Goal: Task Accomplishment & Management: Manage account settings

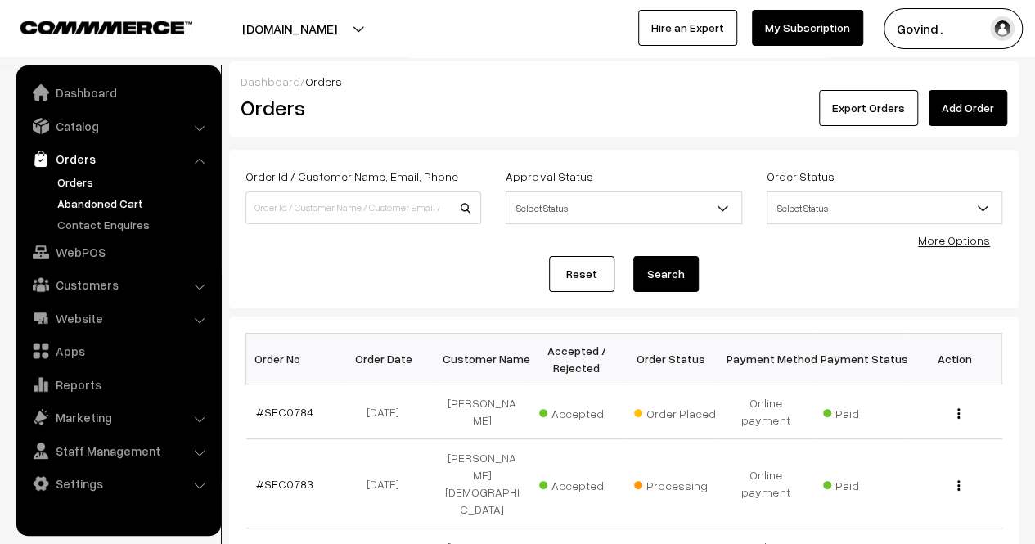
click at [88, 200] on link "Abandoned Cart" at bounding box center [134, 203] width 162 height 17
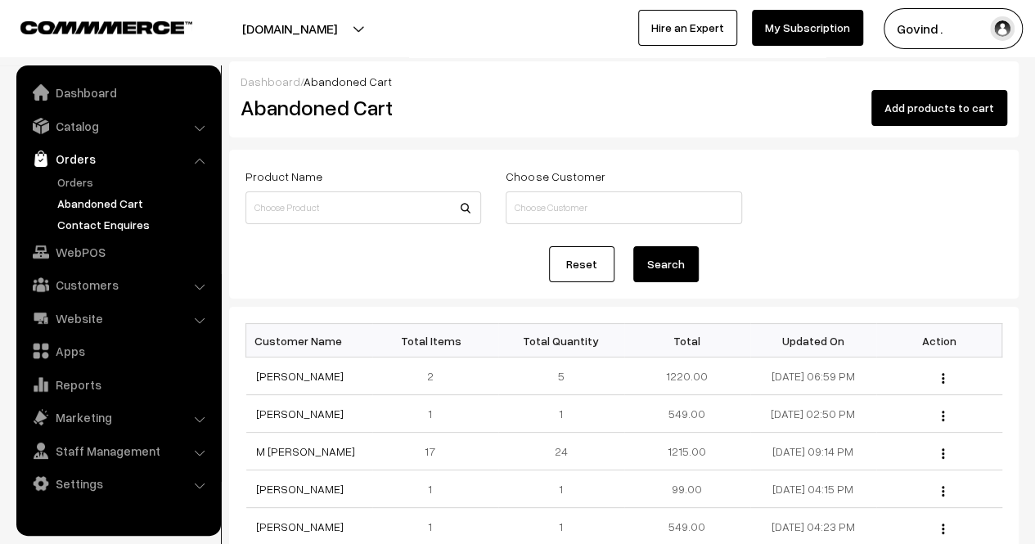
click at [101, 222] on link "Contact Enquires" at bounding box center [134, 224] width 162 height 17
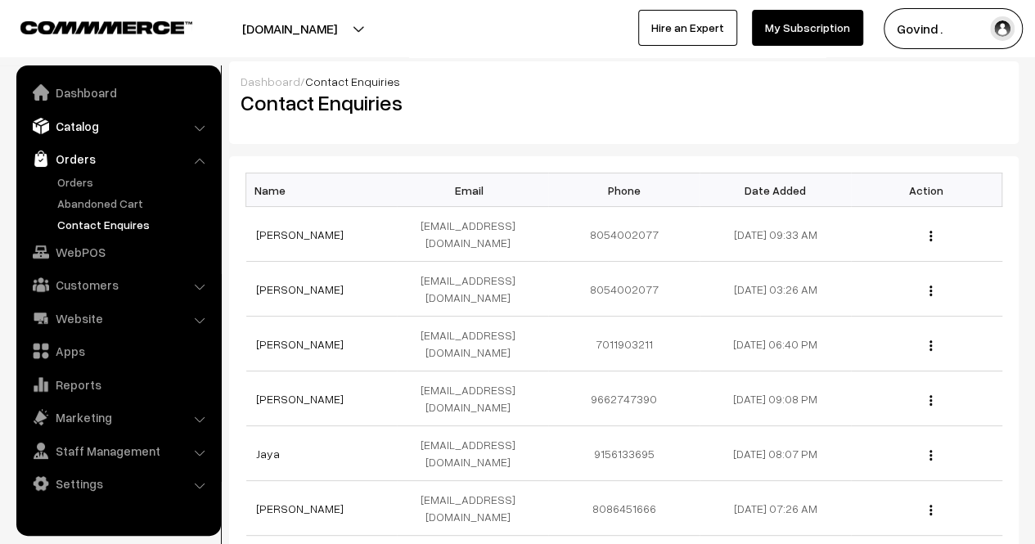
click at [83, 122] on link "Catalog" at bounding box center [117, 125] width 195 height 29
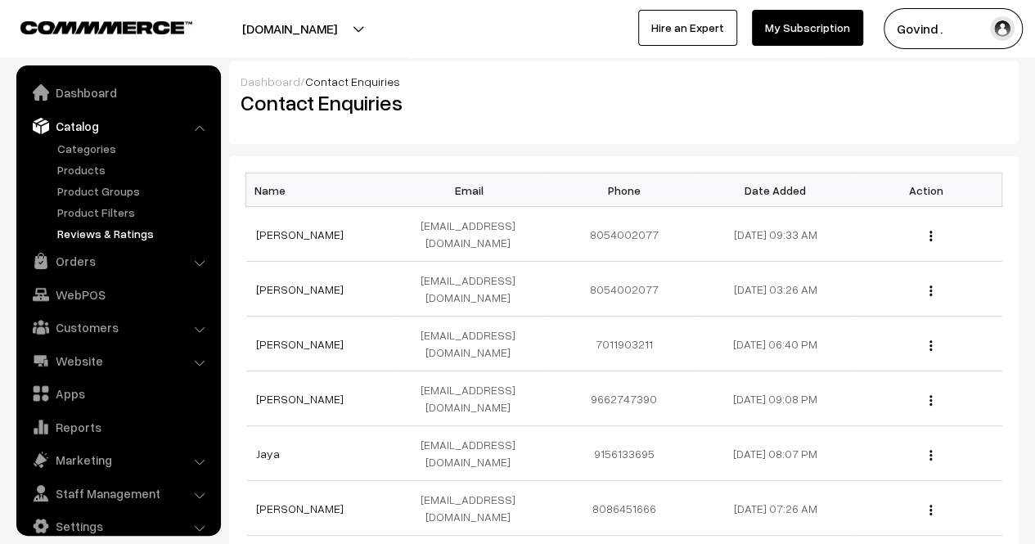
click at [106, 225] on link "Reviews & Ratings" at bounding box center [134, 233] width 162 height 17
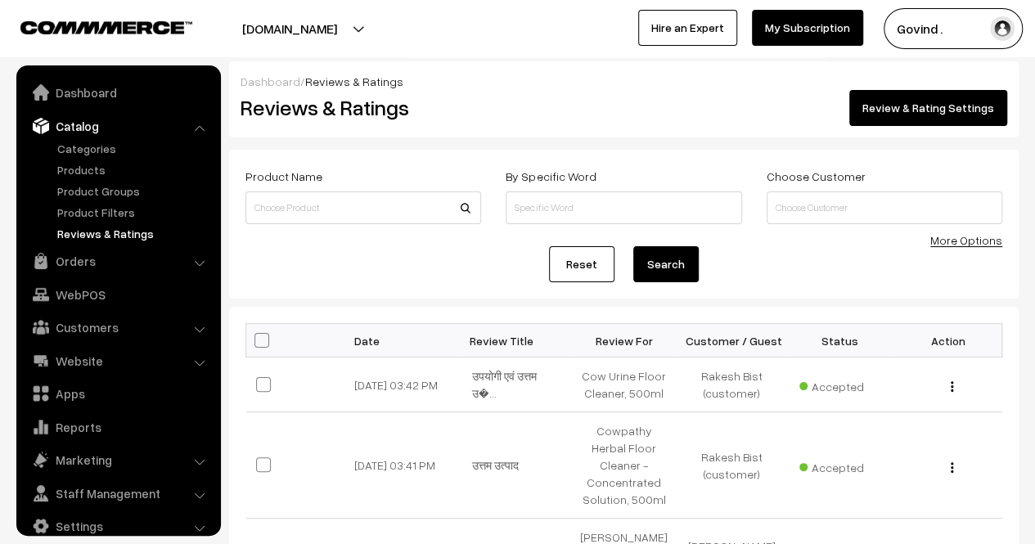
scroll to position [20, 0]
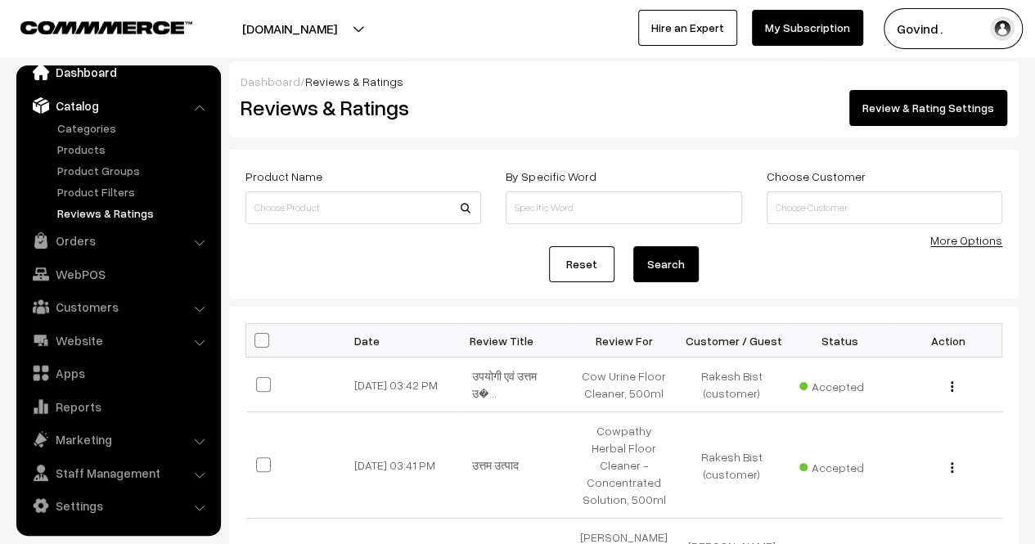
click at [75, 79] on link "Dashboard" at bounding box center [117, 71] width 195 height 29
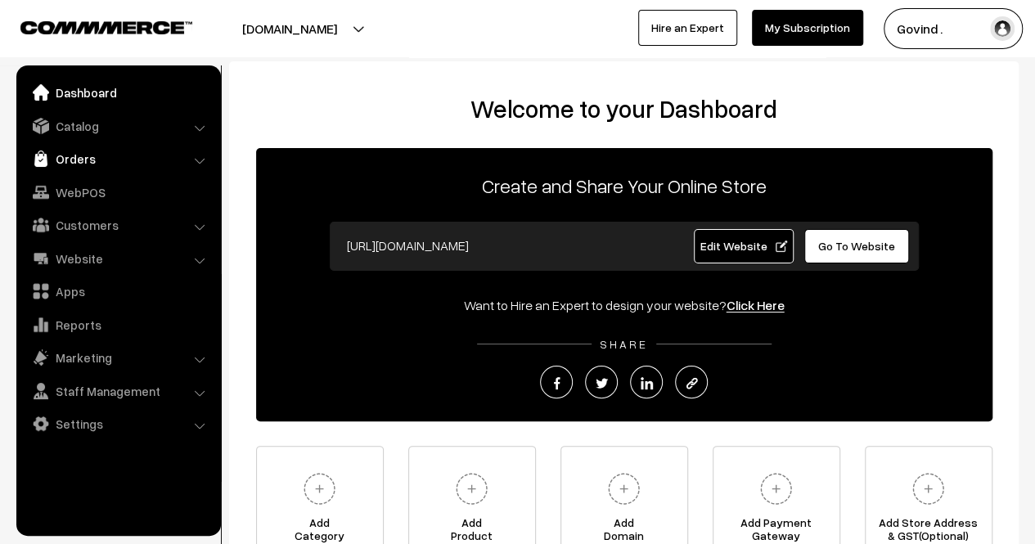
click at [70, 169] on link "Orders" at bounding box center [117, 158] width 195 height 29
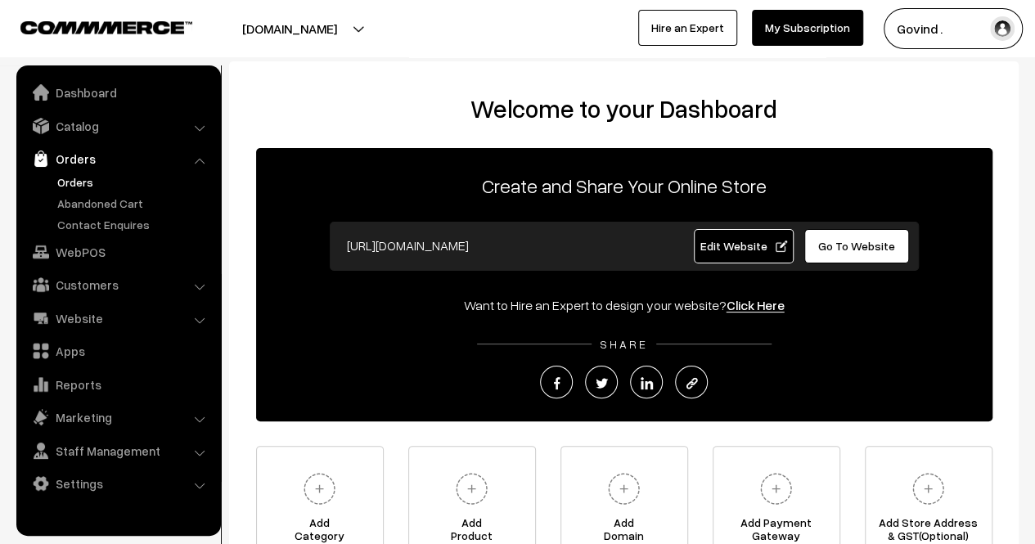
click at [83, 182] on link "Orders" at bounding box center [134, 181] width 162 height 17
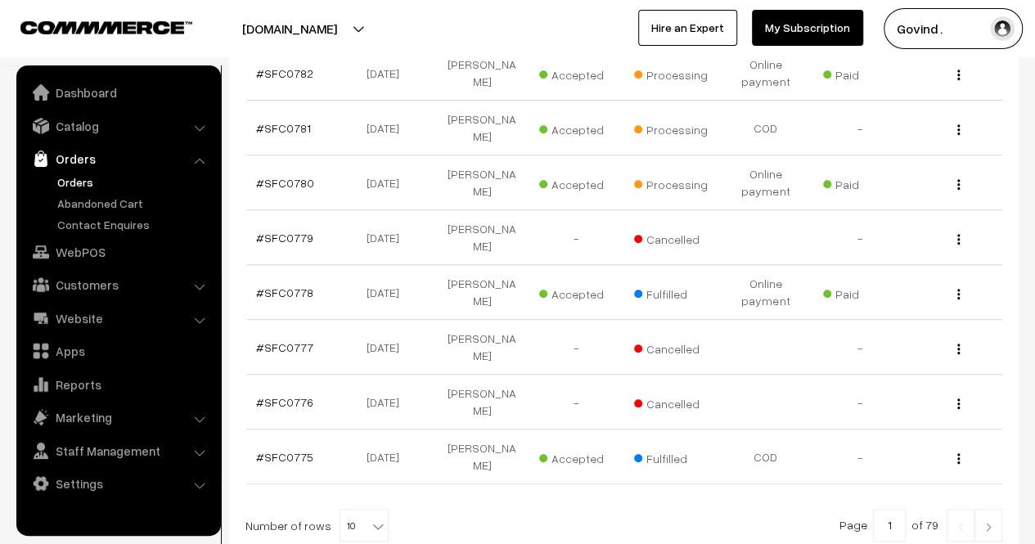
scroll to position [524, 0]
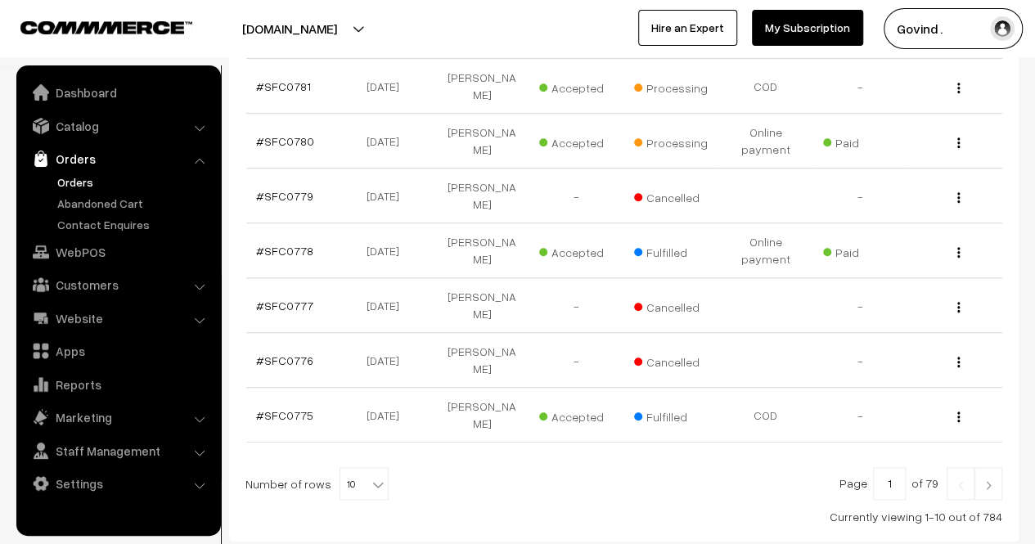
click at [370, 476] on b at bounding box center [378, 484] width 16 height 16
select select "100"
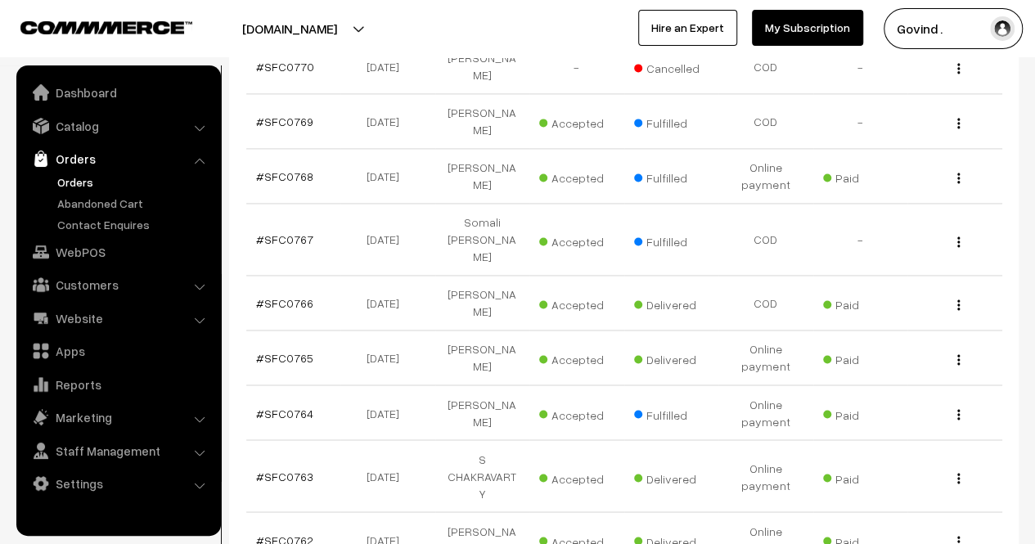
scroll to position [1141, 0]
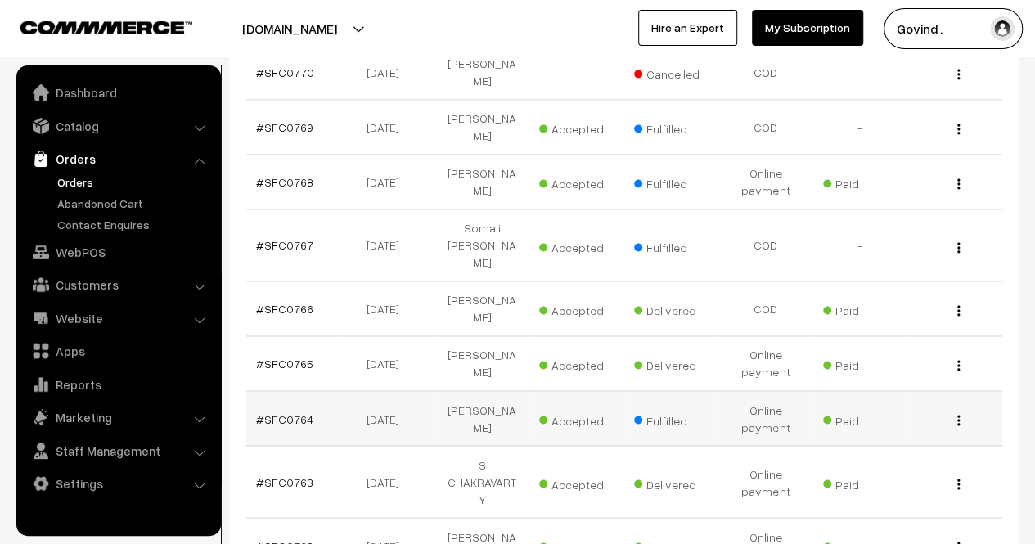
click at [961, 410] on div "View" at bounding box center [954, 418] width 75 height 17
click at [956, 413] on button "button" at bounding box center [958, 419] width 4 height 13
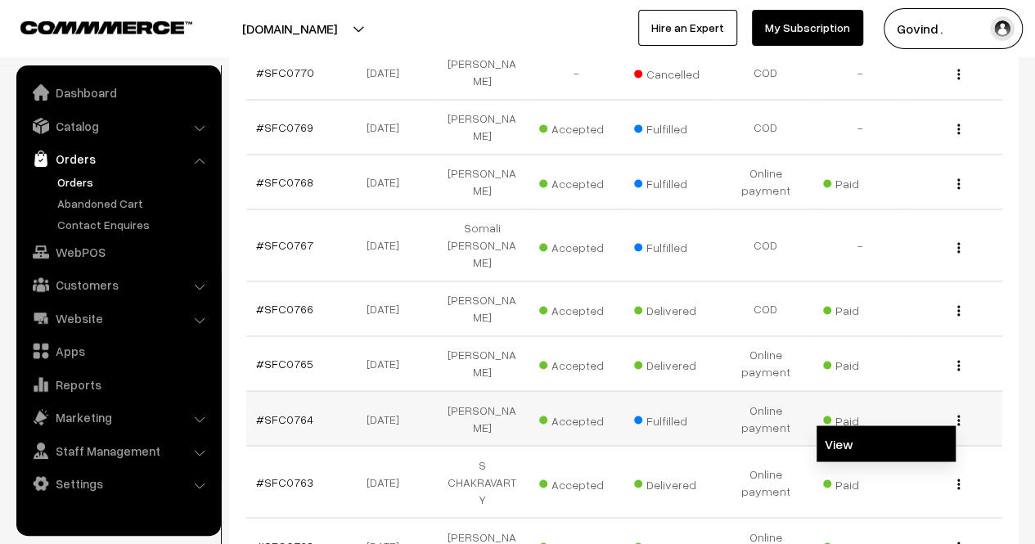
click at [934, 425] on link "View" at bounding box center [886, 443] width 139 height 36
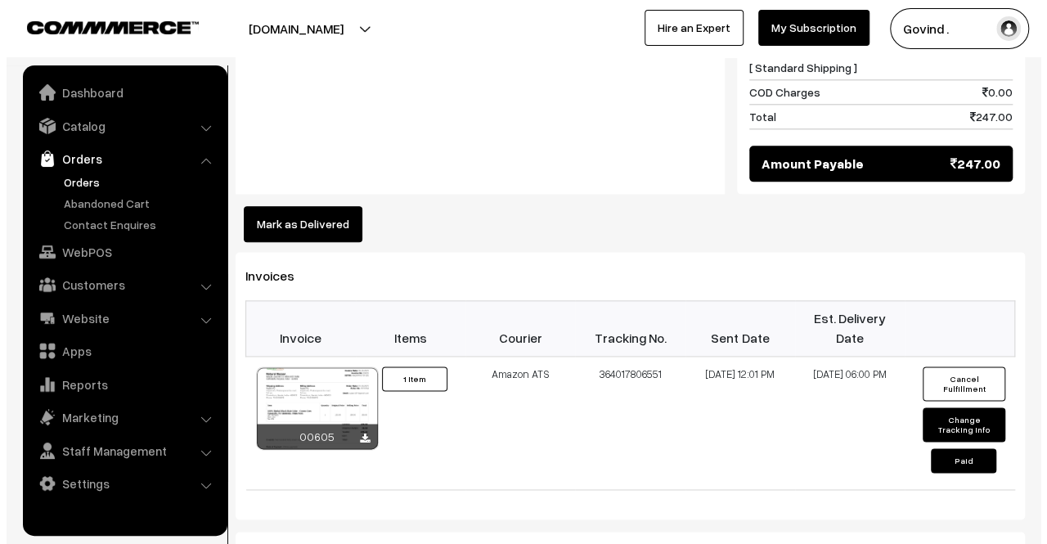
scroll to position [905, 0]
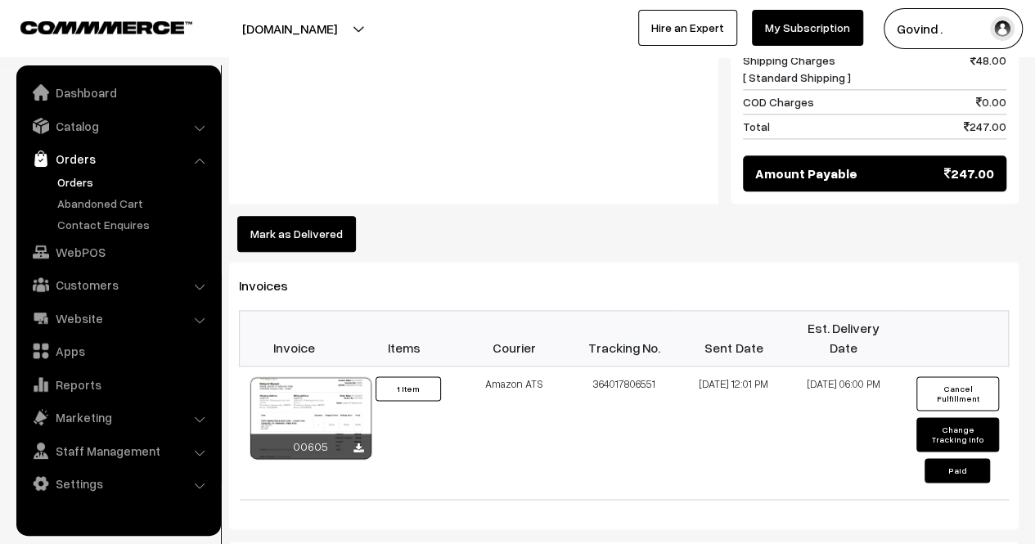
click at [313, 216] on button "Mark as Delivered" at bounding box center [296, 234] width 119 height 36
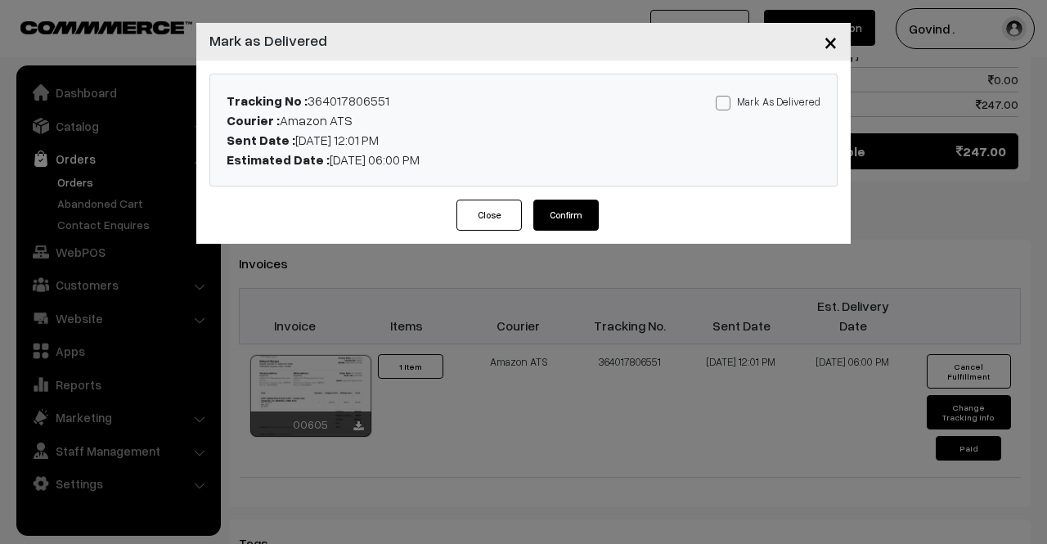
click at [726, 103] on span at bounding box center [723, 103] width 15 height 15
click at [726, 103] on input "Mark As Delivered" at bounding box center [721, 100] width 11 height 11
checkbox input "true"
click at [584, 207] on button "Confirm" at bounding box center [565, 215] width 65 height 31
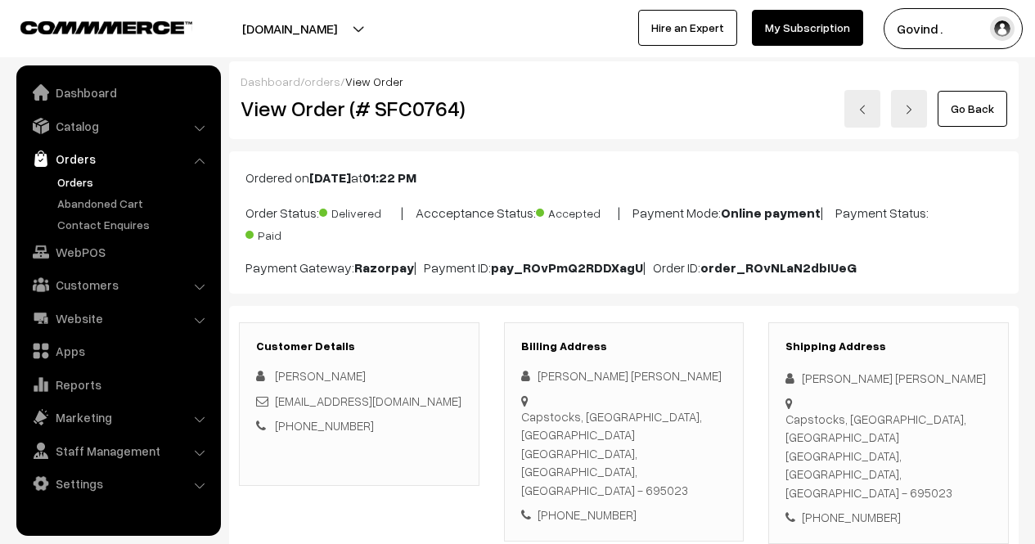
scroll to position [905, 0]
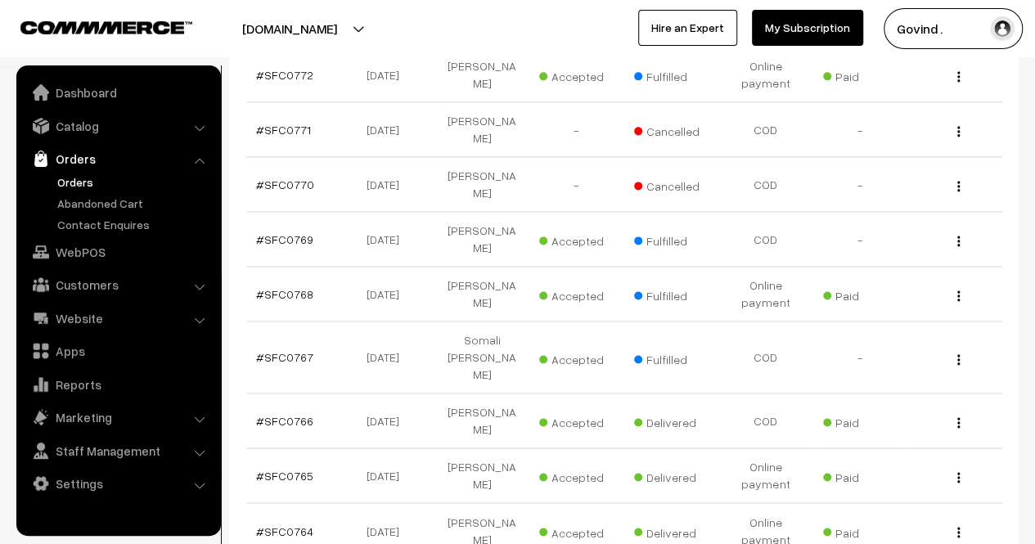
scroll to position [1017, 0]
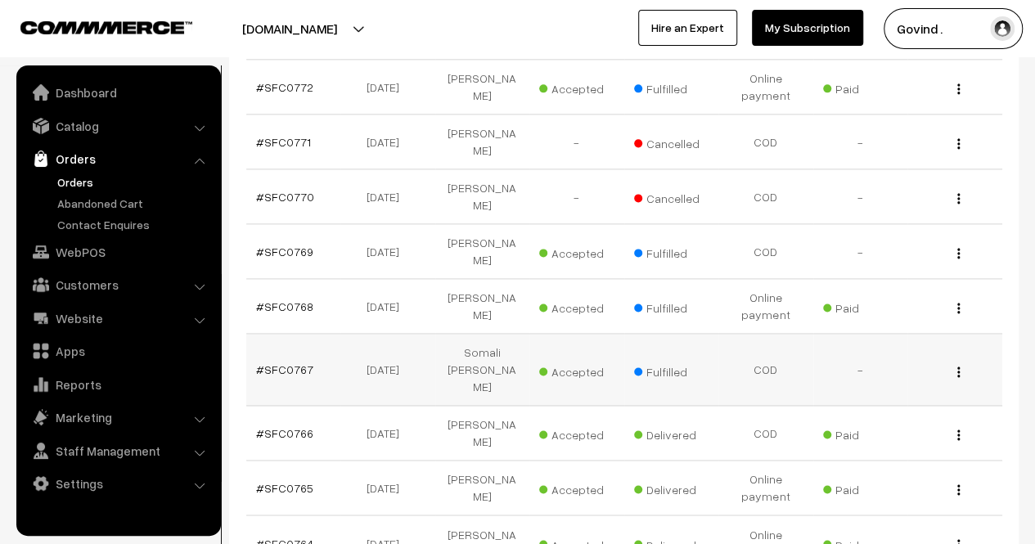
click at [958, 367] on img "button" at bounding box center [958, 372] width 2 height 11
click at [904, 376] on link "View" at bounding box center [886, 394] width 139 height 36
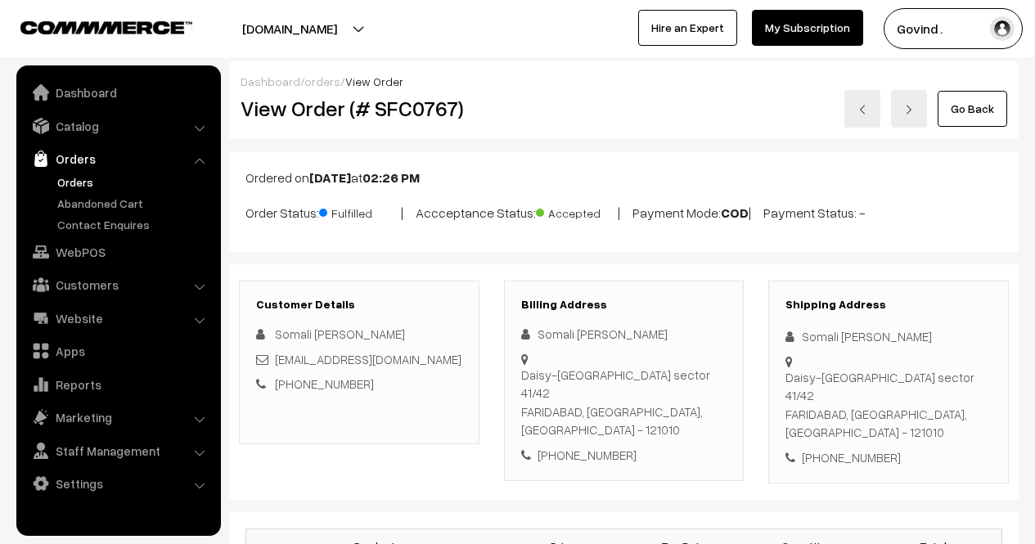
scroll to position [707, 0]
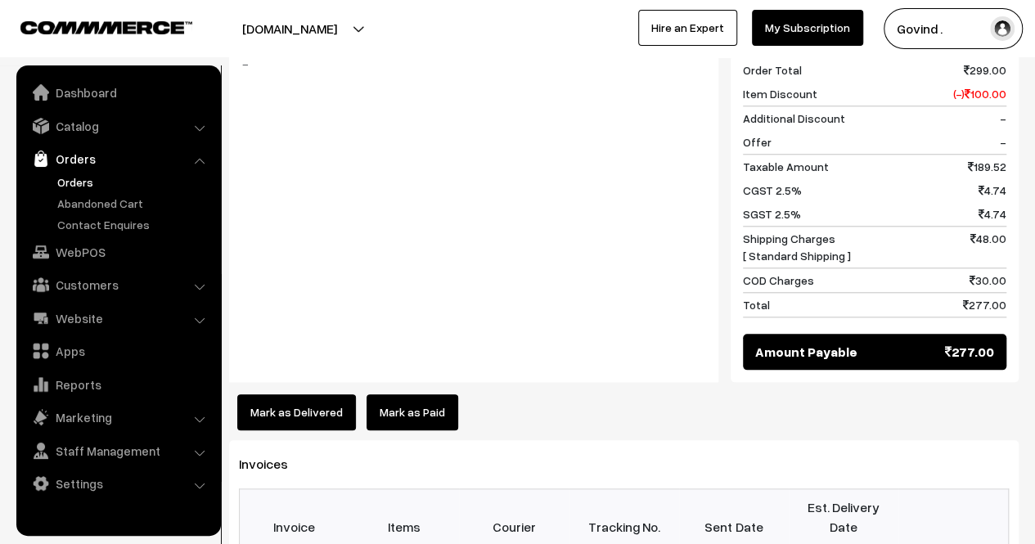
click at [283, 394] on button "Mark as Delivered" at bounding box center [296, 412] width 119 height 36
click at [269, 394] on button "Mark as Delivered" at bounding box center [296, 412] width 119 height 36
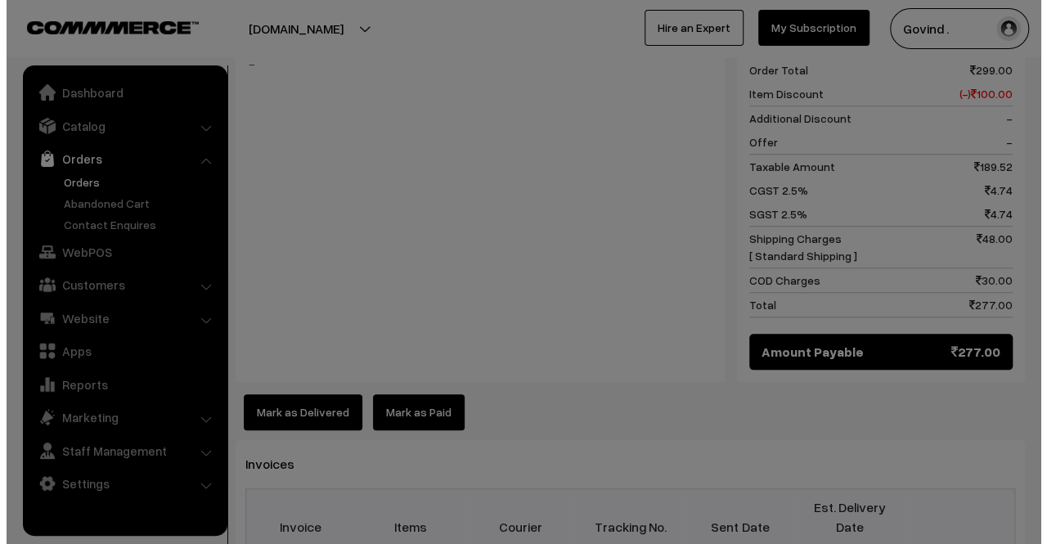
scroll to position [709, 0]
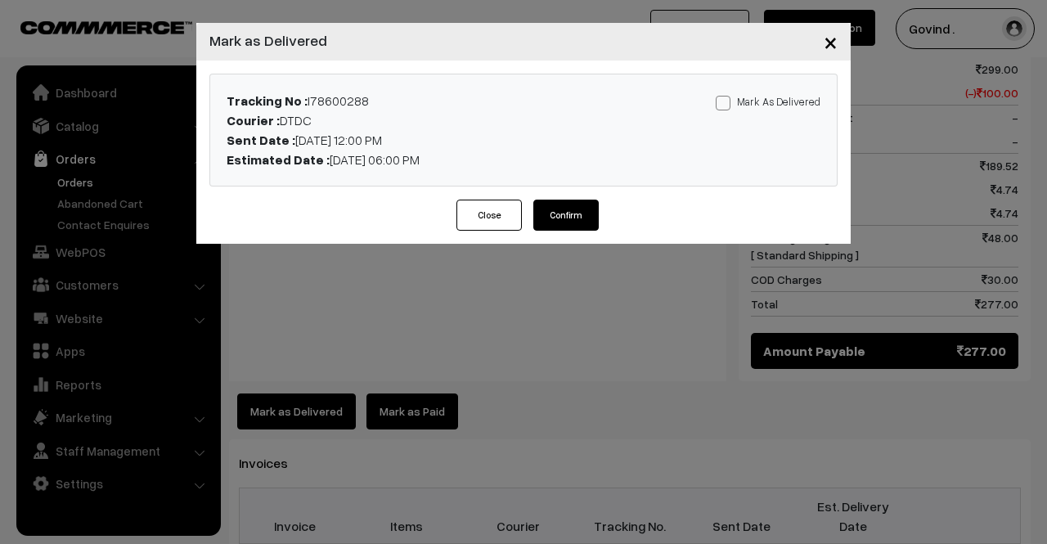
click at [736, 109] on div "Mark As Delivered Mark As Paid" at bounding box center [730, 130] width 206 height 79
click at [731, 107] on span at bounding box center [723, 103] width 15 height 15
click at [727, 106] on input "Mark As Delivered" at bounding box center [721, 100] width 11 height 11
checkbox input "true"
click at [569, 223] on button "Confirm" at bounding box center [565, 215] width 65 height 31
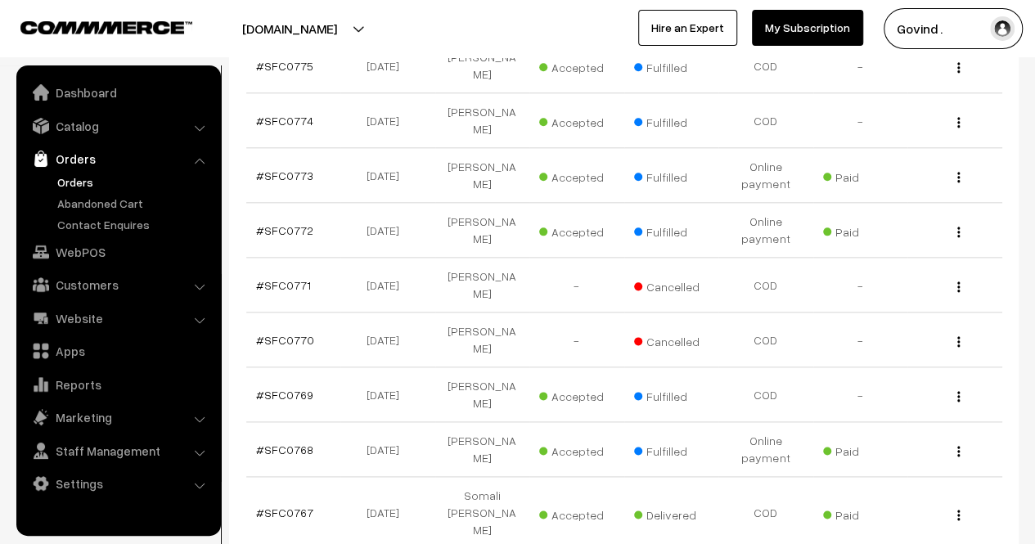
scroll to position [856, 0]
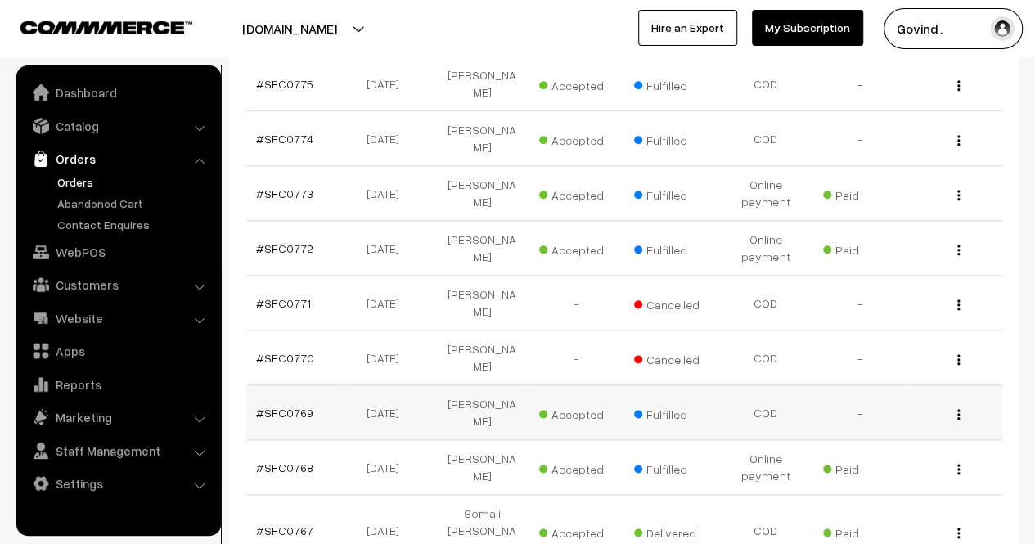
click at [962, 404] on div "View" at bounding box center [954, 412] width 75 height 17
click at [958, 409] on img "button" at bounding box center [958, 414] width 2 height 11
click at [892, 420] on link "View" at bounding box center [886, 438] width 139 height 36
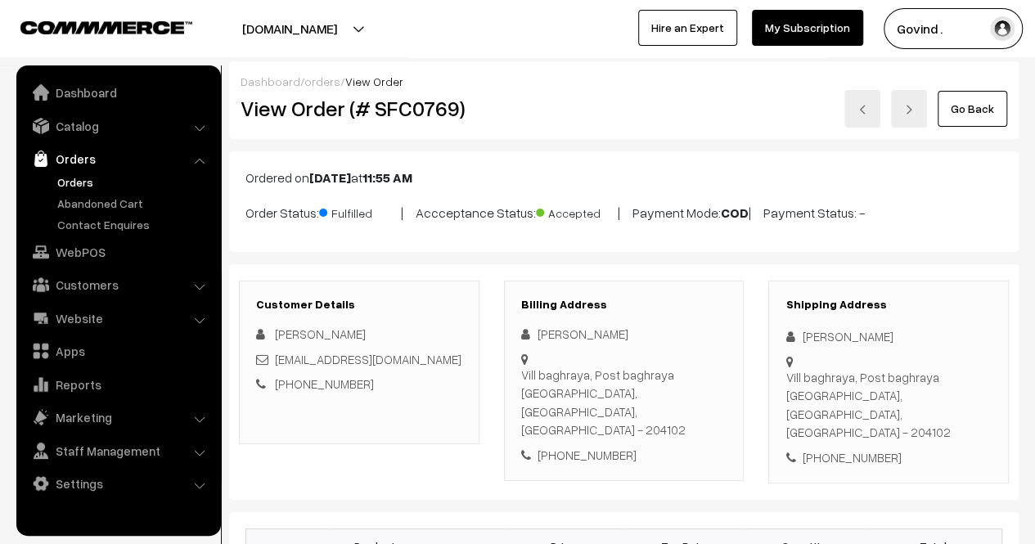
click at [841, 336] on div "[PERSON_NAME]" at bounding box center [888, 336] width 206 height 19
click at [841, 336] on div "Durgesh KUMAR" at bounding box center [888, 336] width 206 height 19
copy div "Durgesh KUMAR"
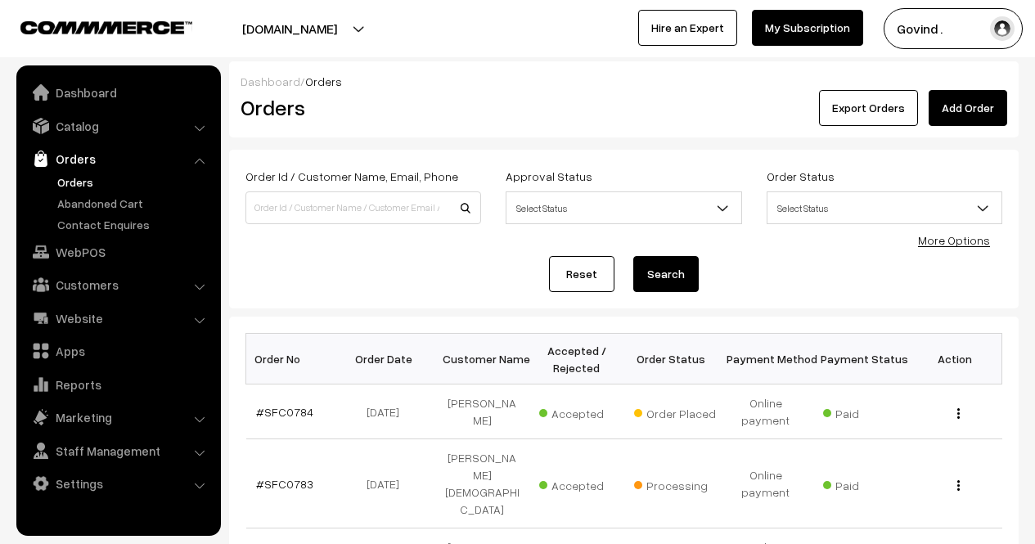
select select "100"
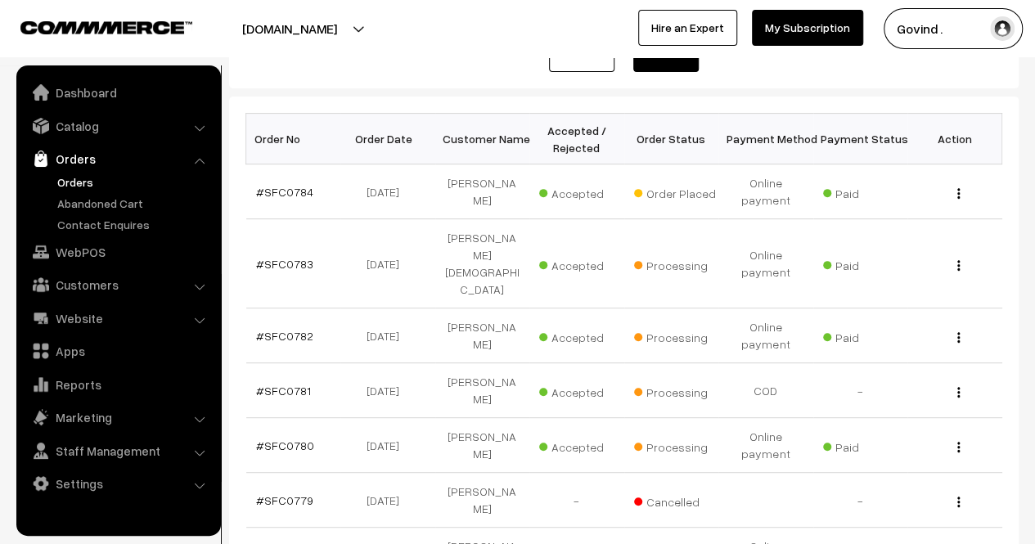
scroll to position [524, 0]
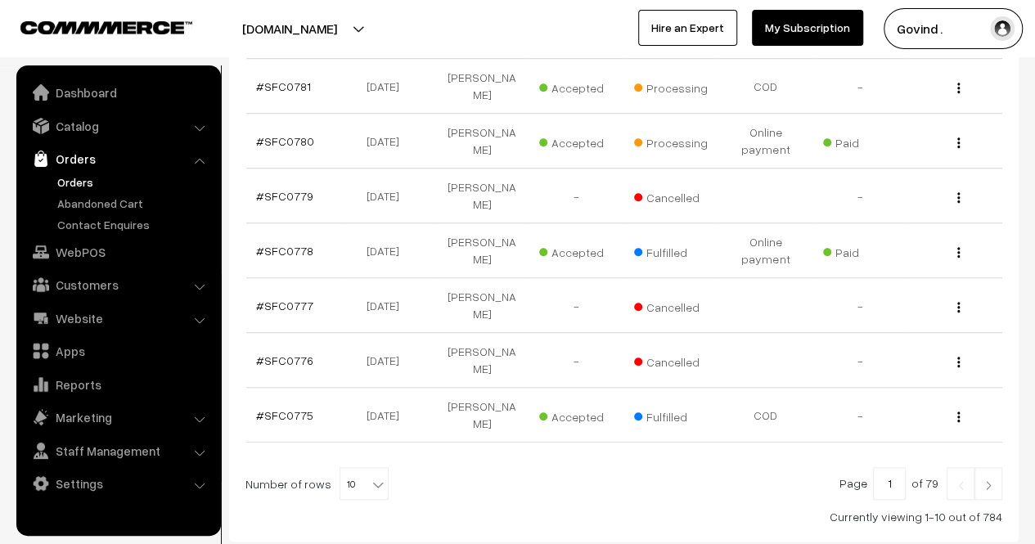
click at [987, 480] on img at bounding box center [988, 485] width 15 height 10
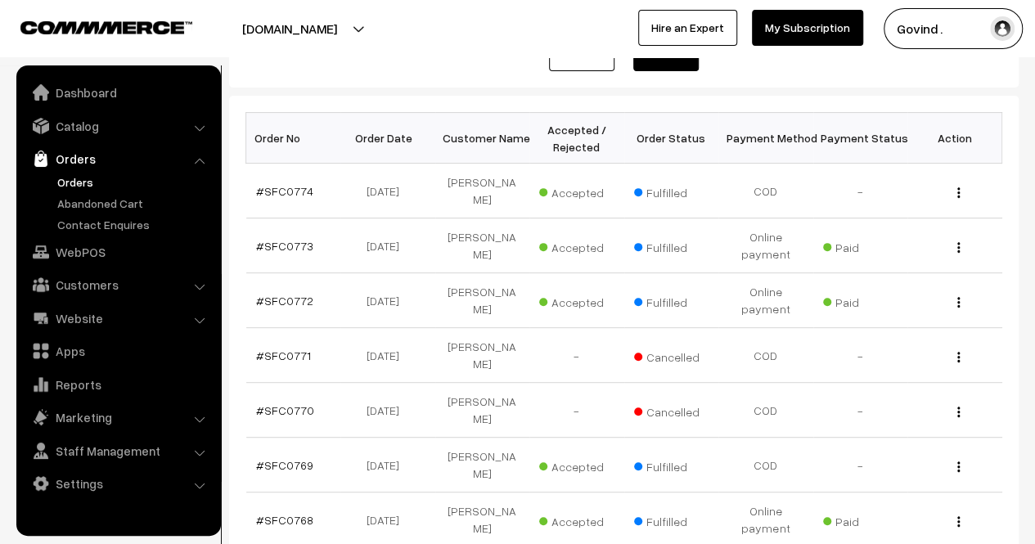
scroll to position [218, 0]
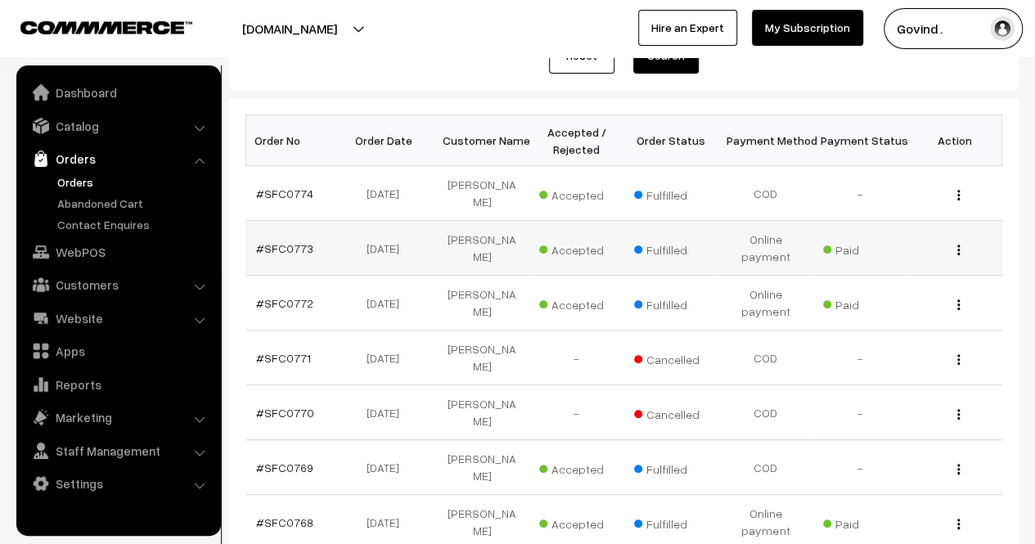
click at [957, 247] on img "button" at bounding box center [958, 250] width 2 height 11
click at [905, 268] on link "View" at bounding box center [886, 273] width 139 height 36
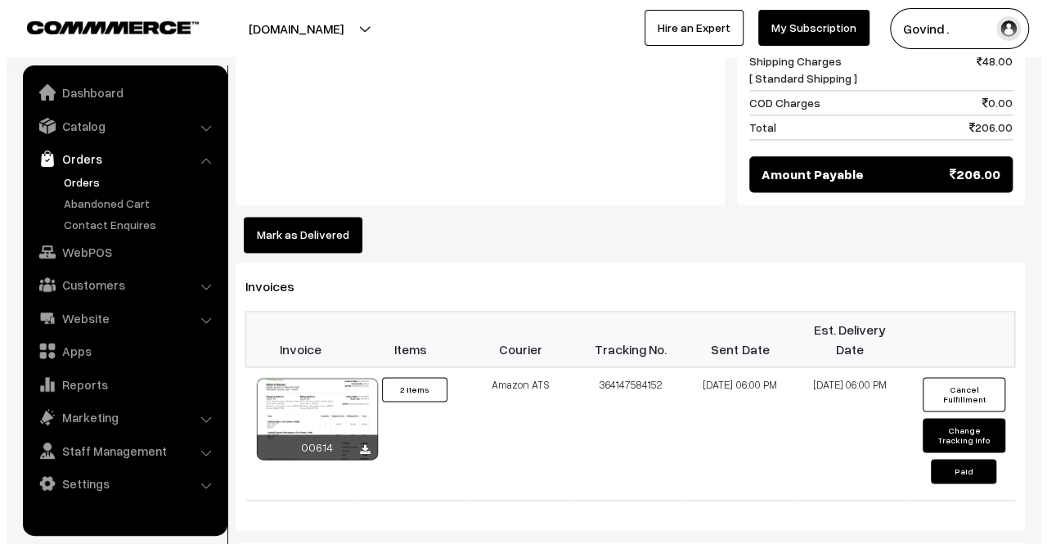
scroll to position [962, 0]
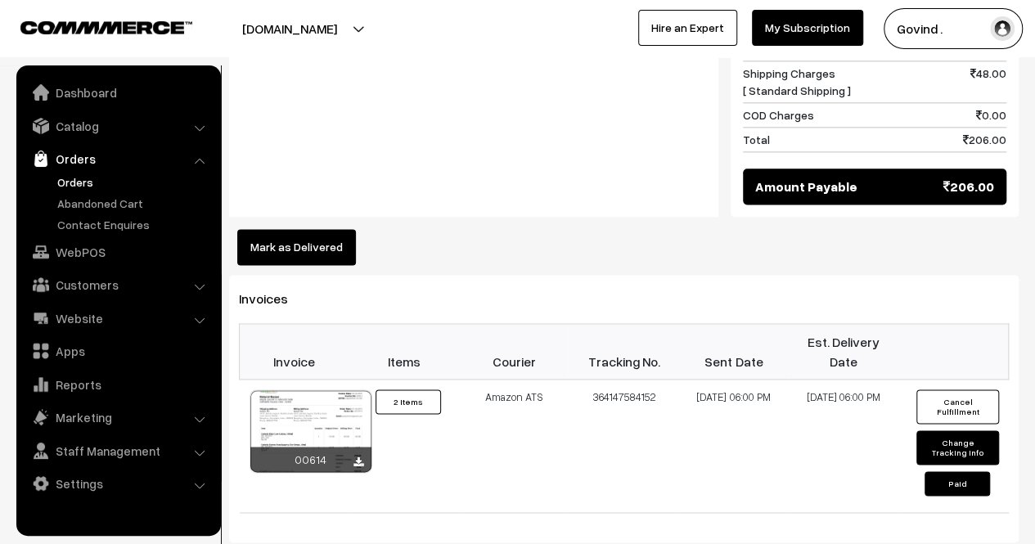
click at [310, 229] on button "Mark as Delivered" at bounding box center [296, 247] width 119 height 36
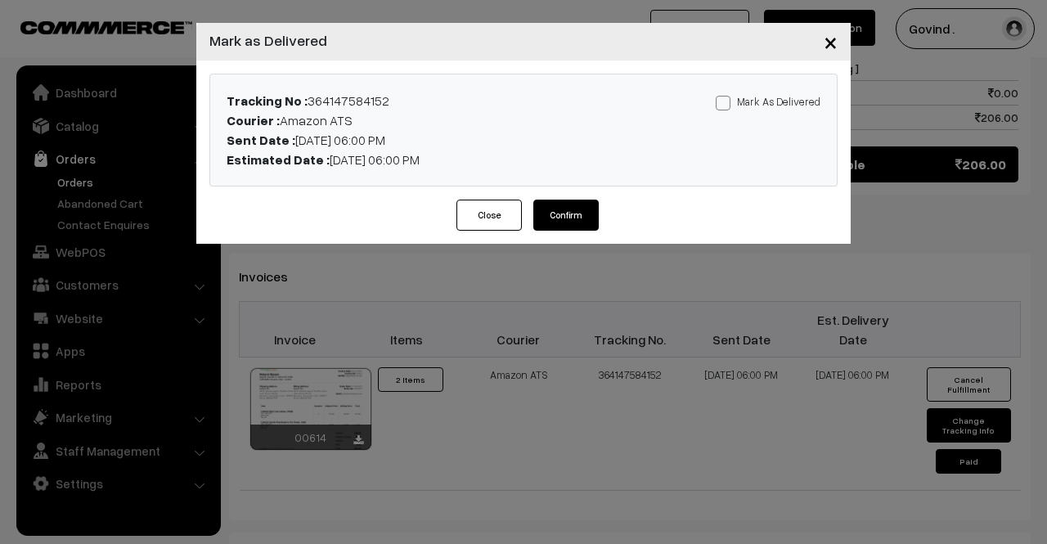
click at [731, 103] on span at bounding box center [723, 103] width 15 height 15
click at [727, 103] on input "Mark As Delivered" at bounding box center [721, 100] width 11 height 11
checkbox input "true"
click at [582, 227] on button "Confirm" at bounding box center [565, 215] width 65 height 31
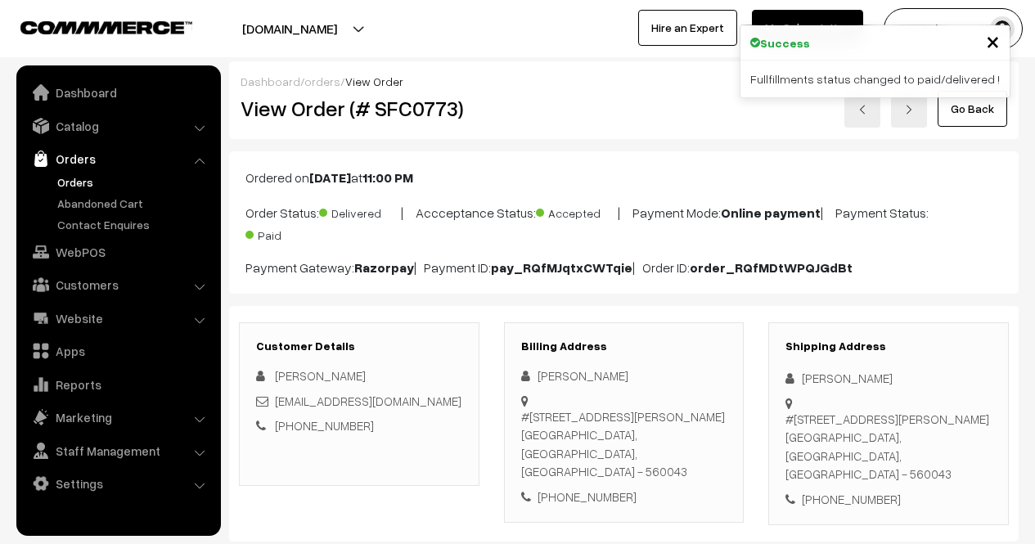
scroll to position [962, 0]
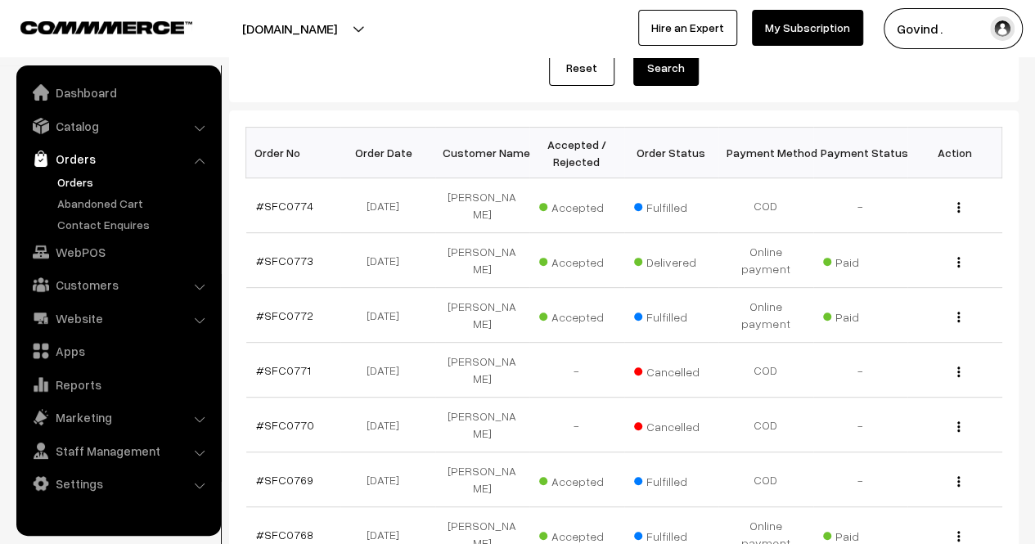
scroll to position [205, 0]
click at [959, 205] on img "button" at bounding box center [958, 208] width 2 height 11
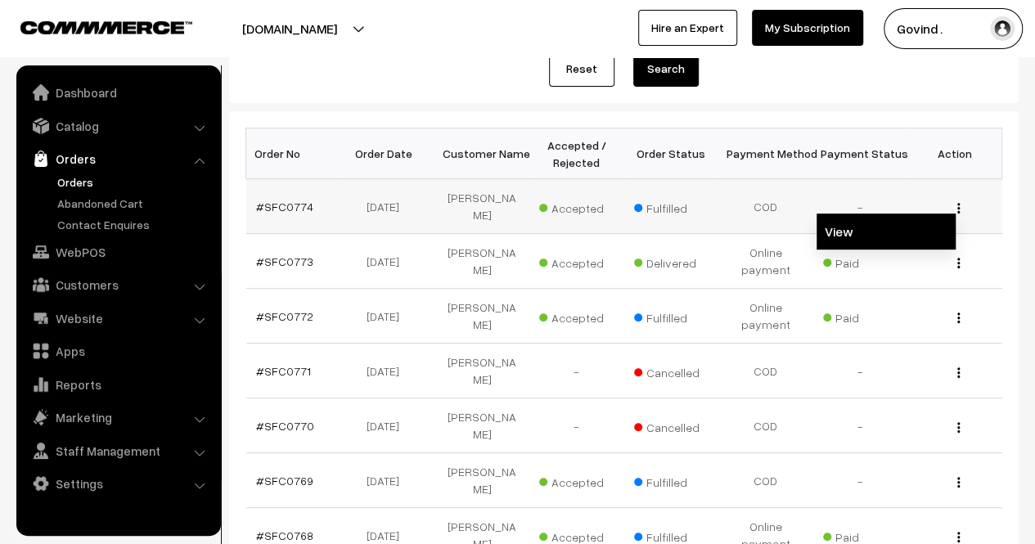
click at [911, 233] on link "View" at bounding box center [886, 232] width 139 height 36
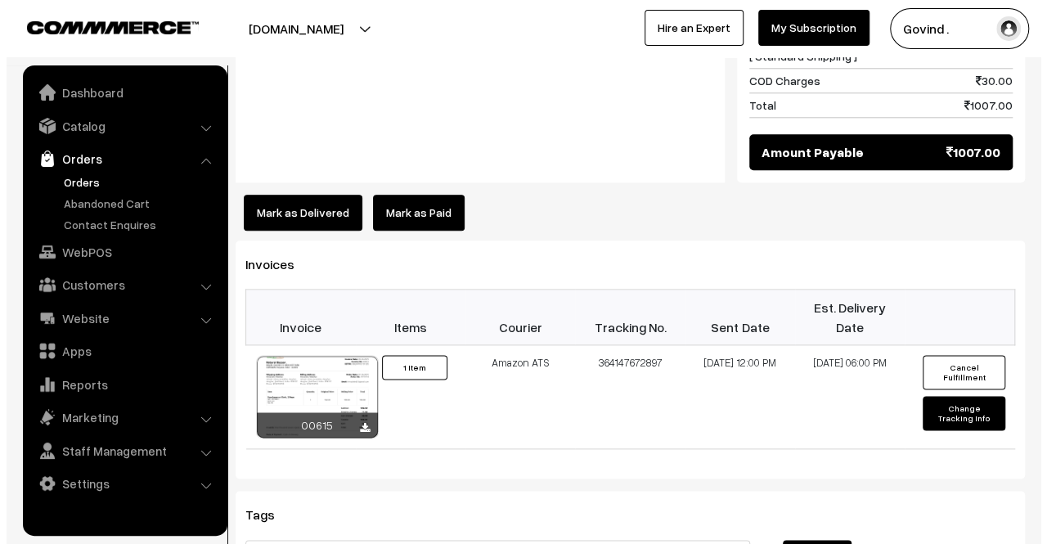
scroll to position [848, 0]
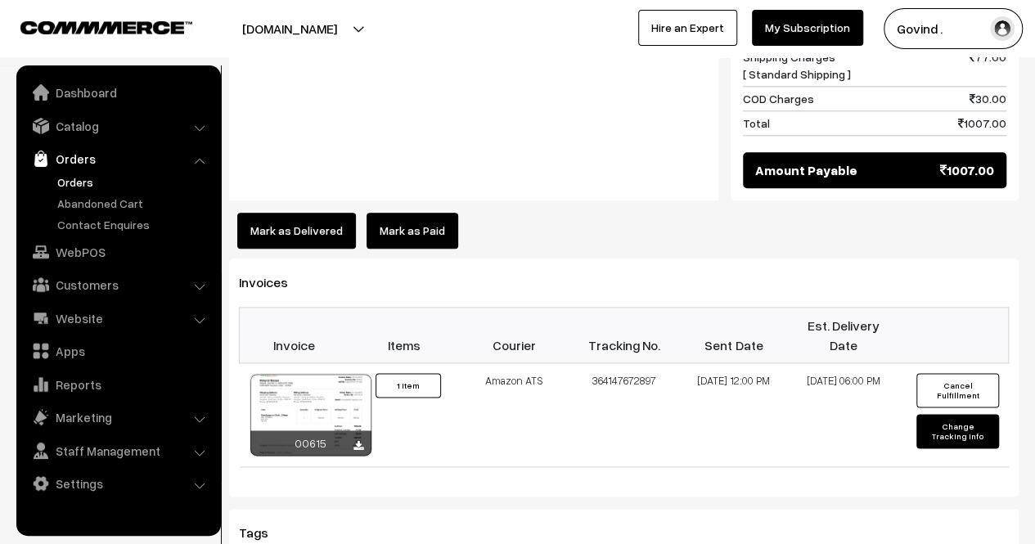
click at [280, 213] on button "Mark as Delivered" at bounding box center [296, 231] width 119 height 36
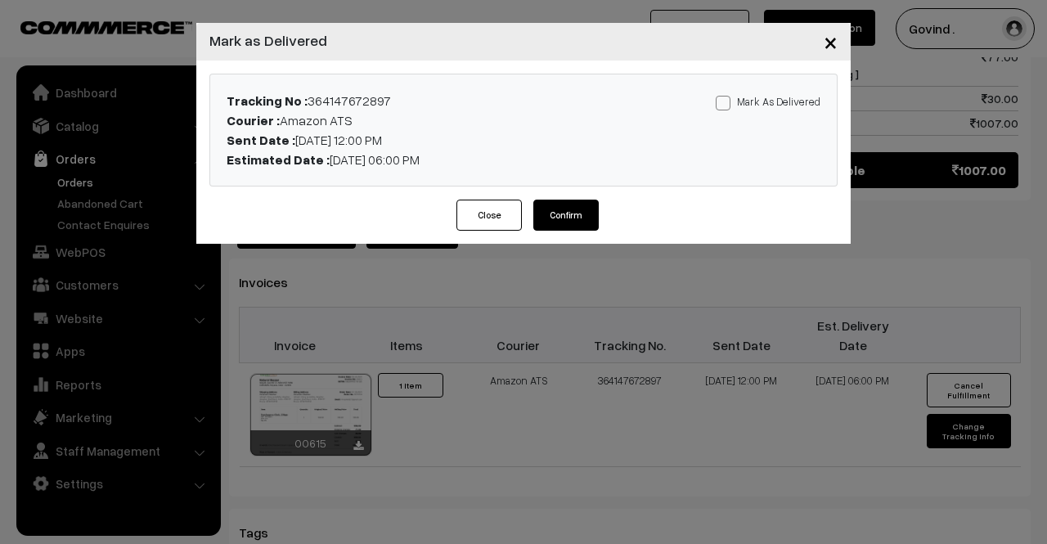
click at [730, 97] on span at bounding box center [723, 103] width 15 height 15
click at [727, 97] on input "Mark As Delivered" at bounding box center [721, 100] width 11 height 11
checkbox input "true"
click at [583, 226] on button "Confirm" at bounding box center [565, 215] width 65 height 31
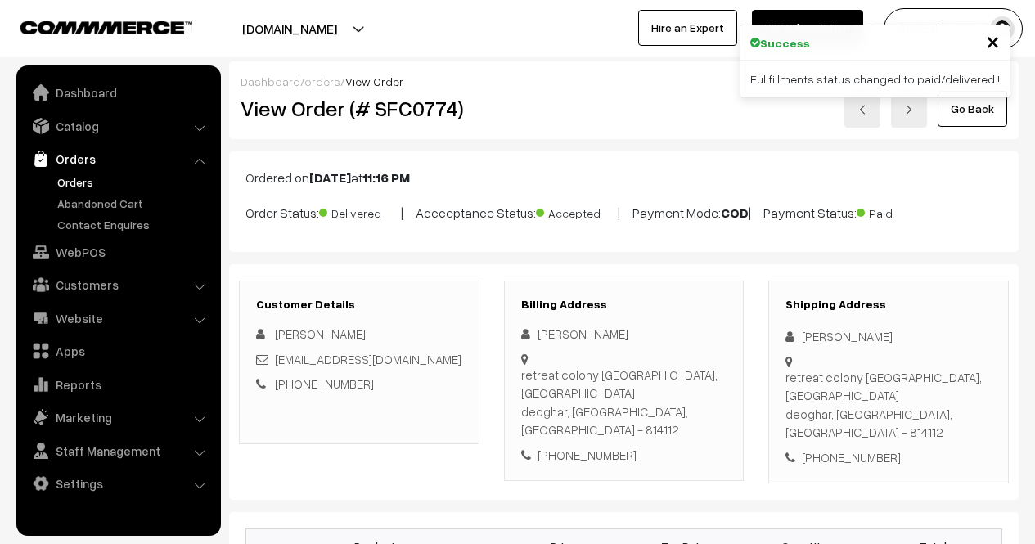
scroll to position [848, 0]
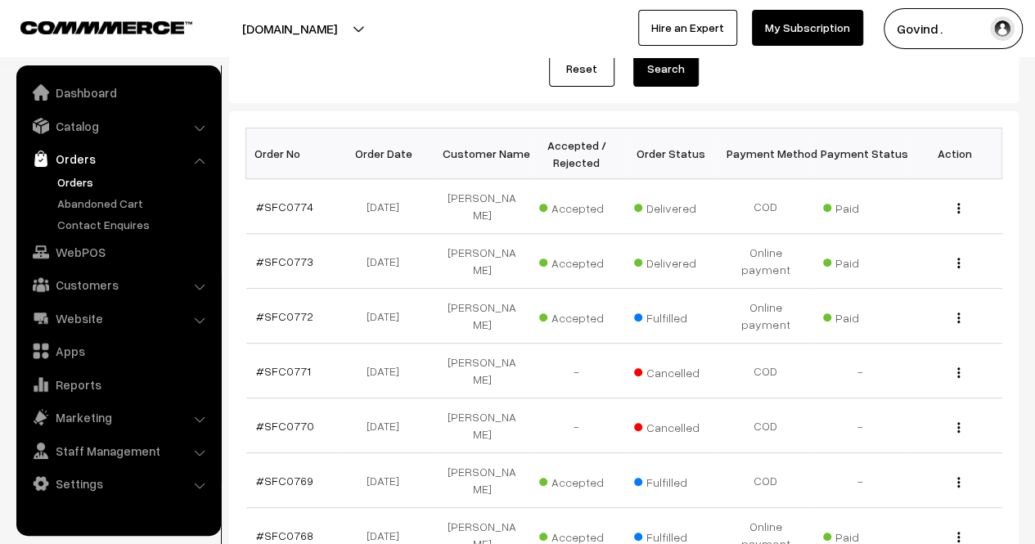
scroll to position [524, 0]
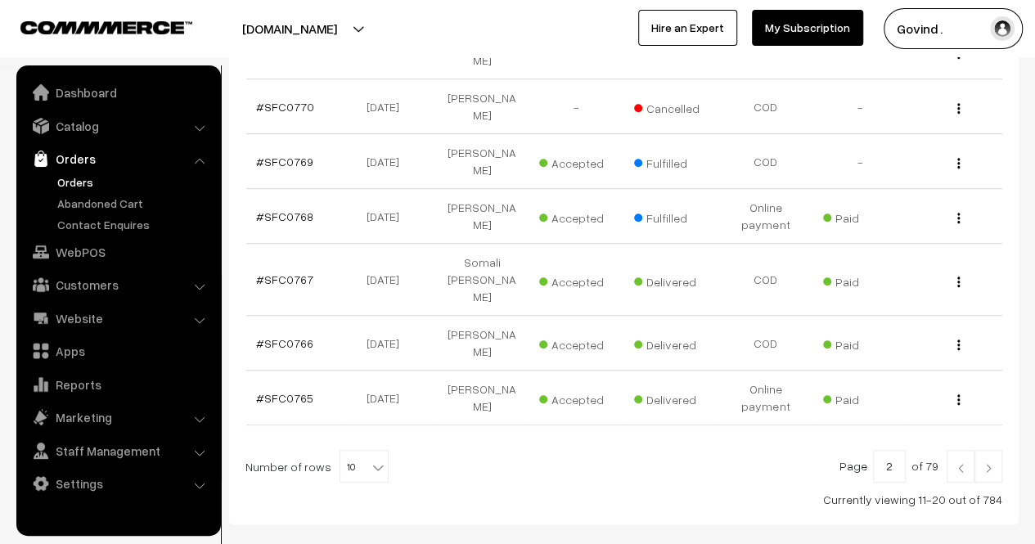
click at [956, 463] on img at bounding box center [960, 468] width 15 height 10
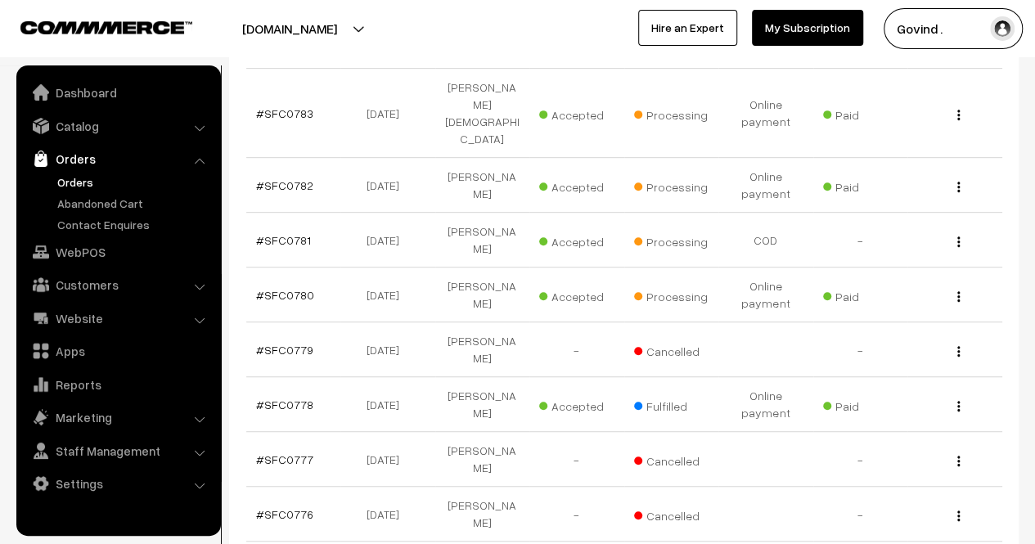
scroll to position [365, 0]
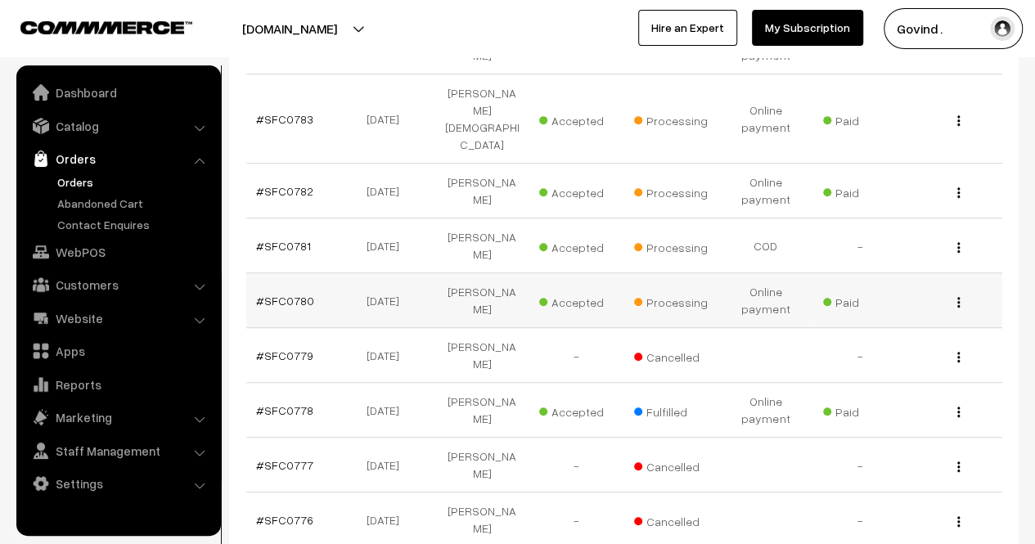
click at [958, 297] on img "button" at bounding box center [958, 302] width 2 height 11
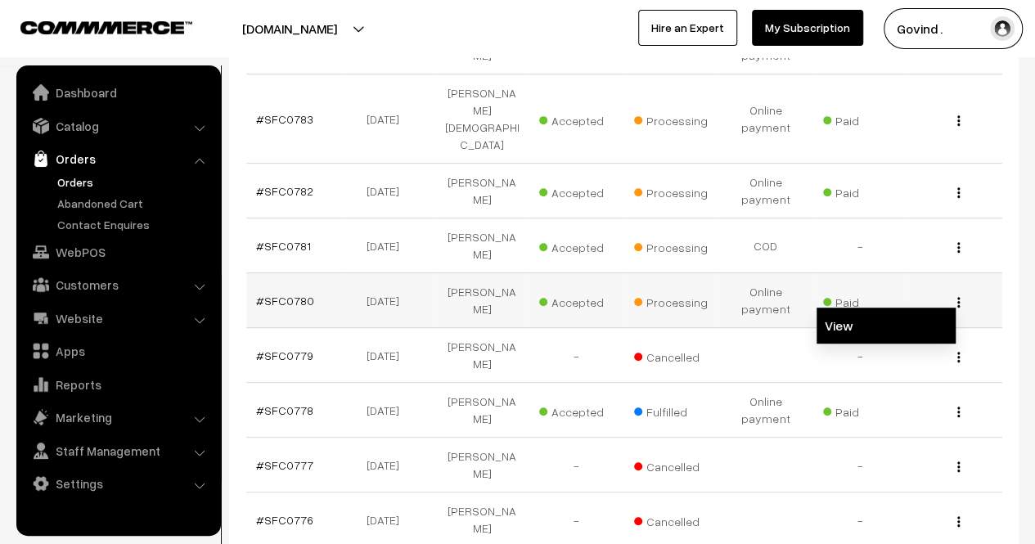
click at [884, 308] on link "View" at bounding box center [886, 326] width 139 height 36
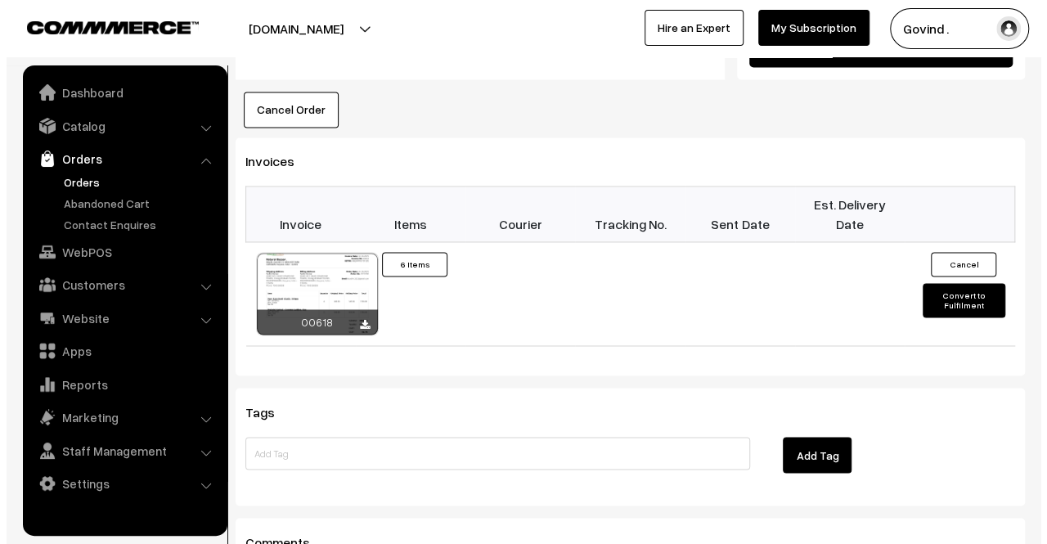
scroll to position [1067, 0]
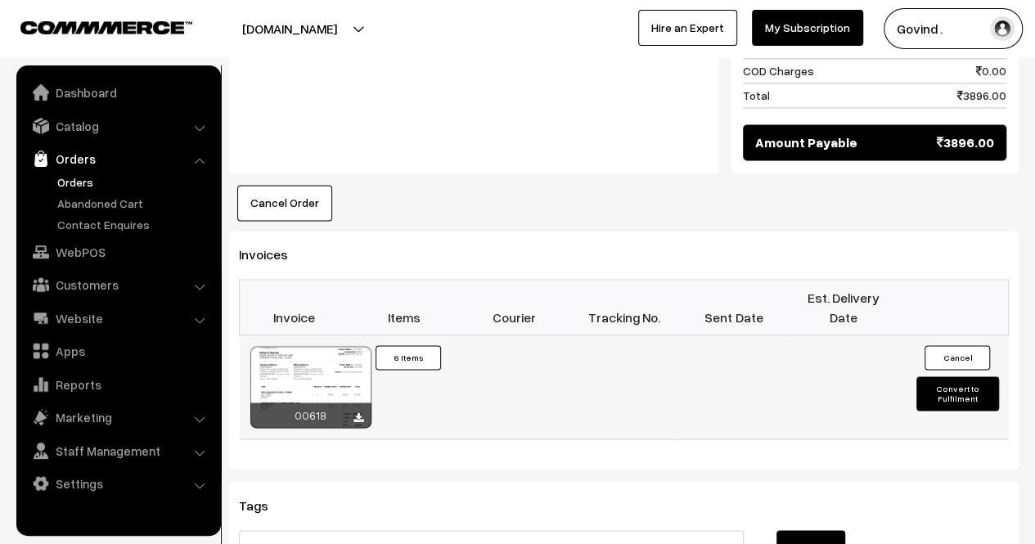
click at [966, 369] on td "Cancel Convert to Fulfilment" at bounding box center [953, 387] width 110 height 104
click at [958, 376] on button "Convert to Fulfilment" at bounding box center [957, 393] width 82 height 34
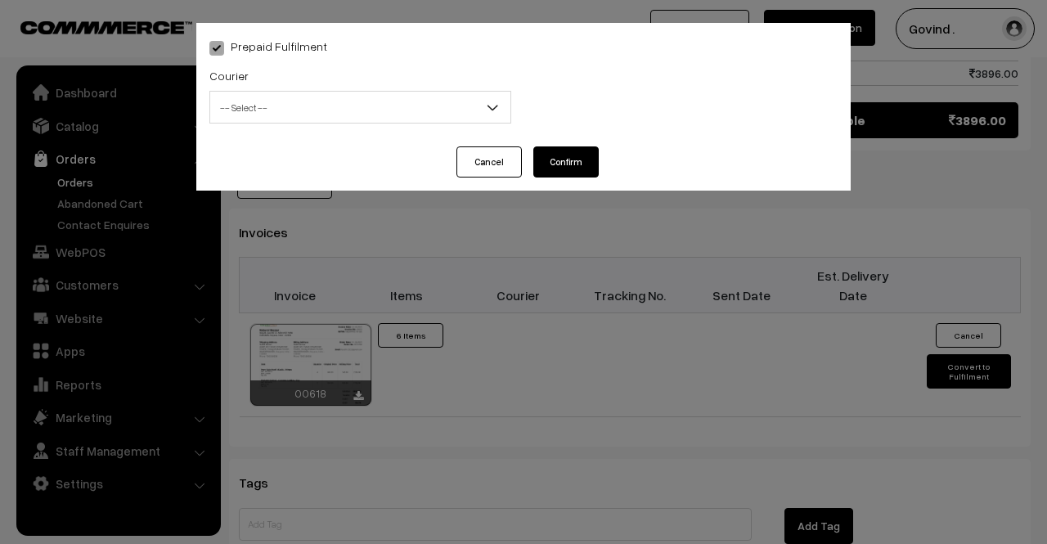
click at [365, 109] on span "-- Select --" at bounding box center [360, 107] width 300 height 29
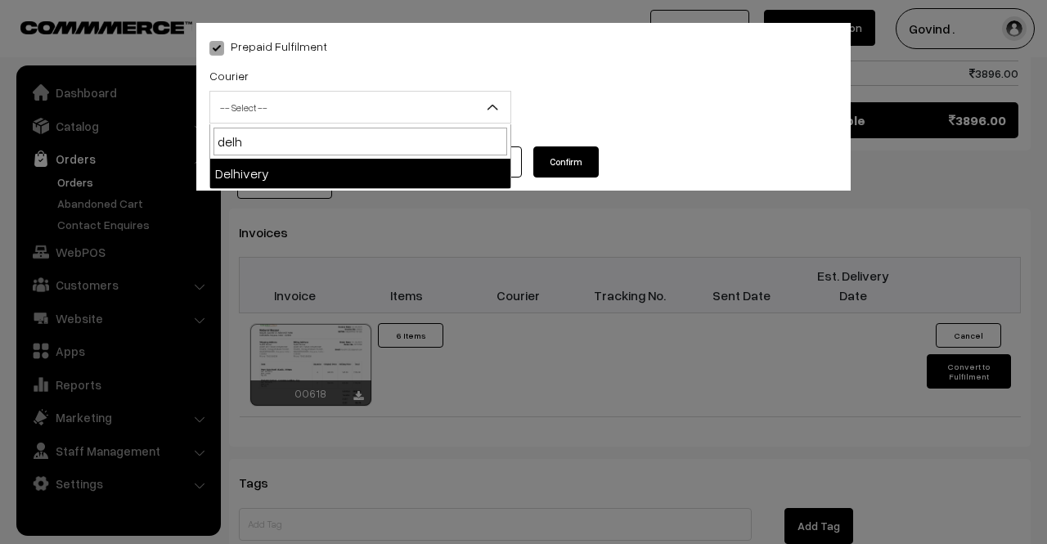
type input "delh"
select select "4"
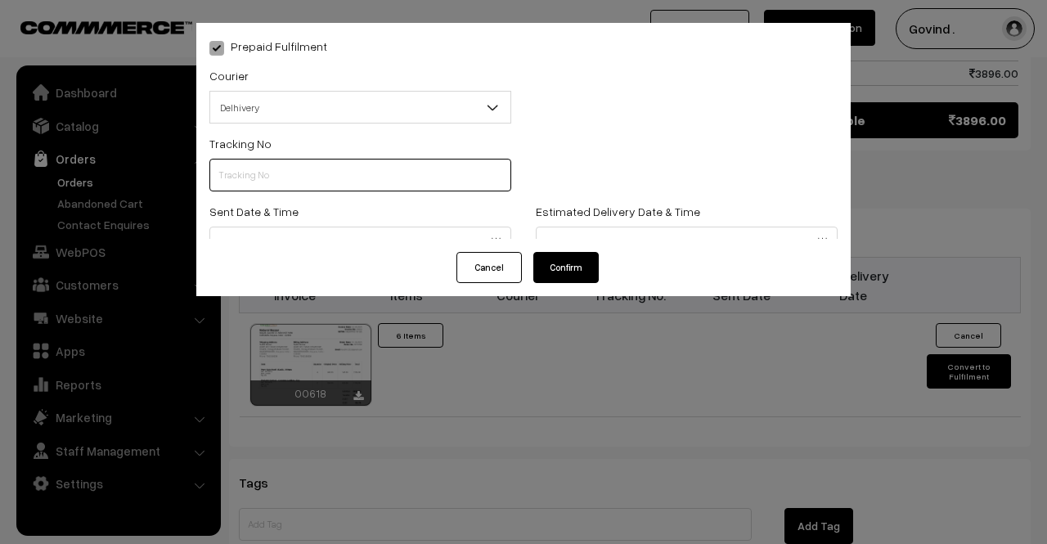
click at [350, 168] on input "text" at bounding box center [360, 175] width 302 height 33
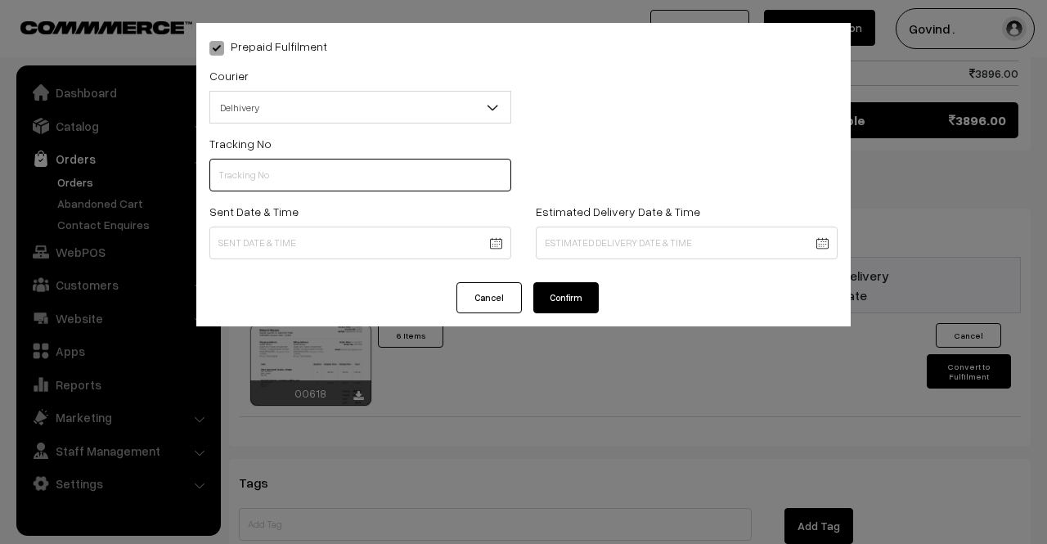
paste input "31293312357552"
type input "31293312357552"
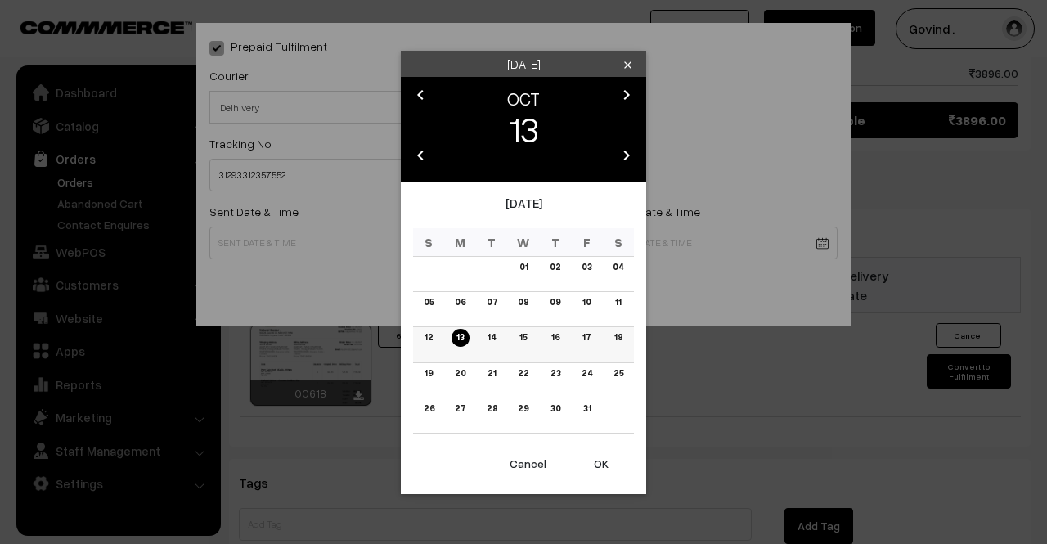
click at [462, 346] on link "13" at bounding box center [460, 337] width 17 height 17
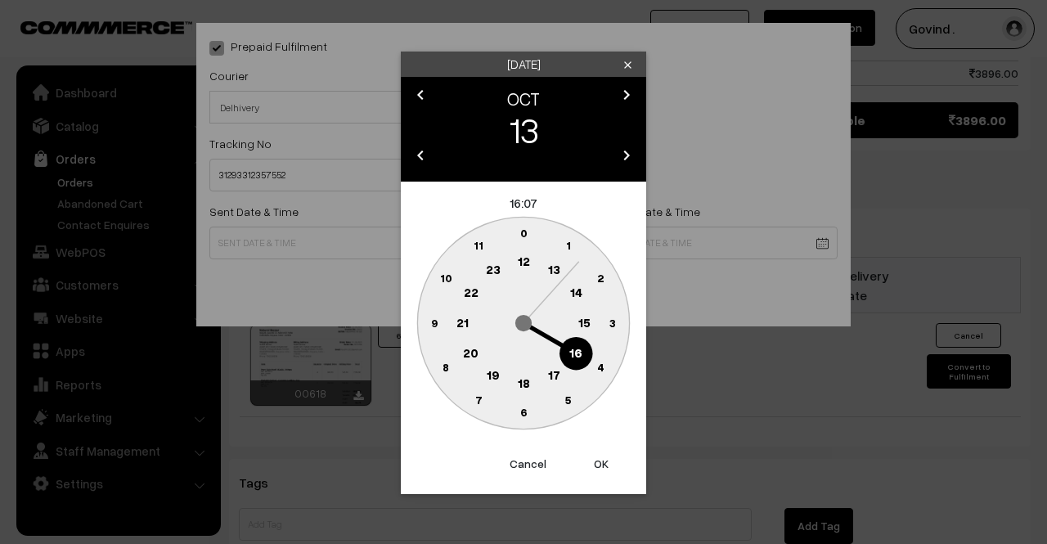
click at [520, 262] on text "12" at bounding box center [524, 261] width 12 height 15
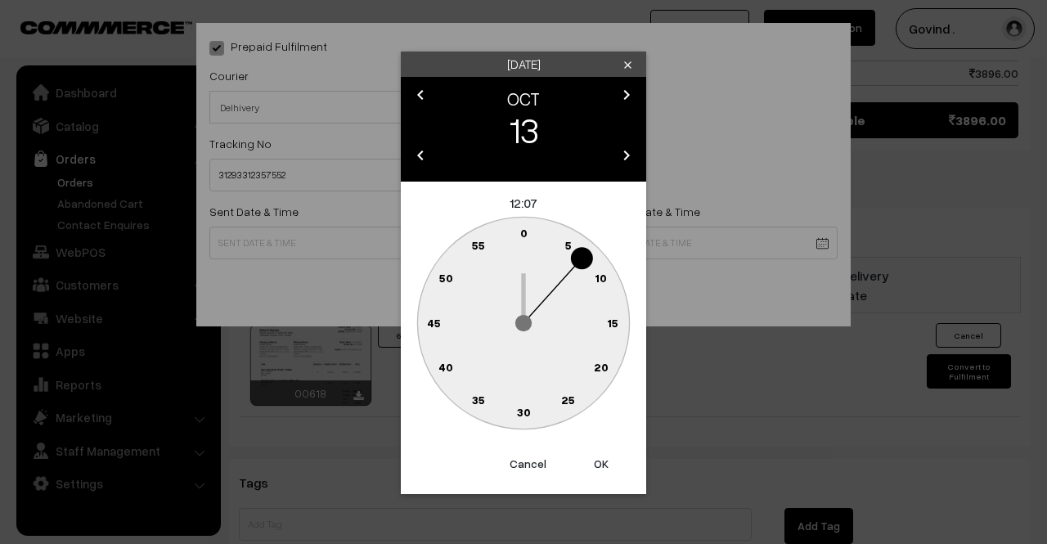
click at [523, 223] on circle at bounding box center [524, 234] width 34 height 34
type input "13-10-2025 12:00"
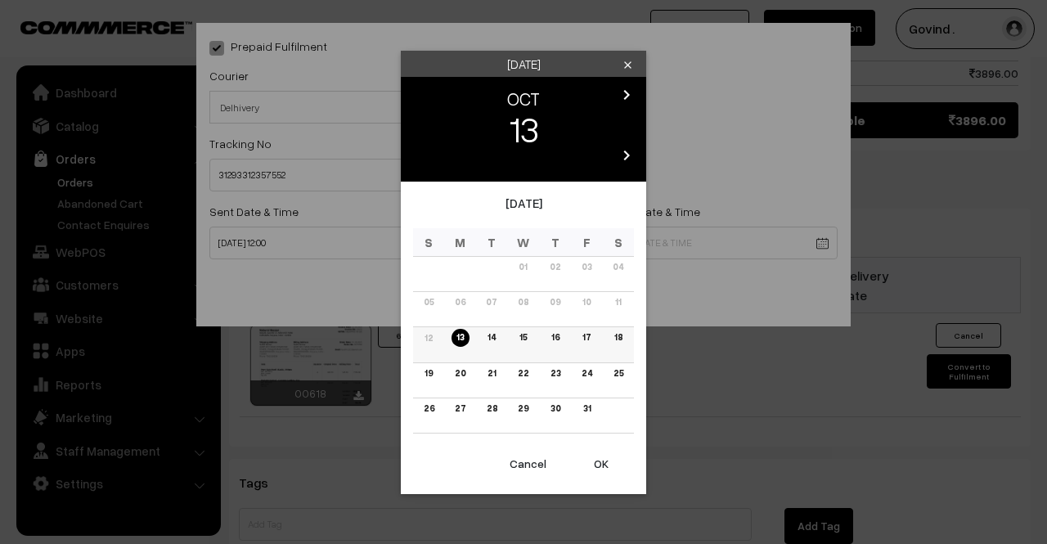
click at [591, 337] on link "17" at bounding box center [587, 337] width 18 height 17
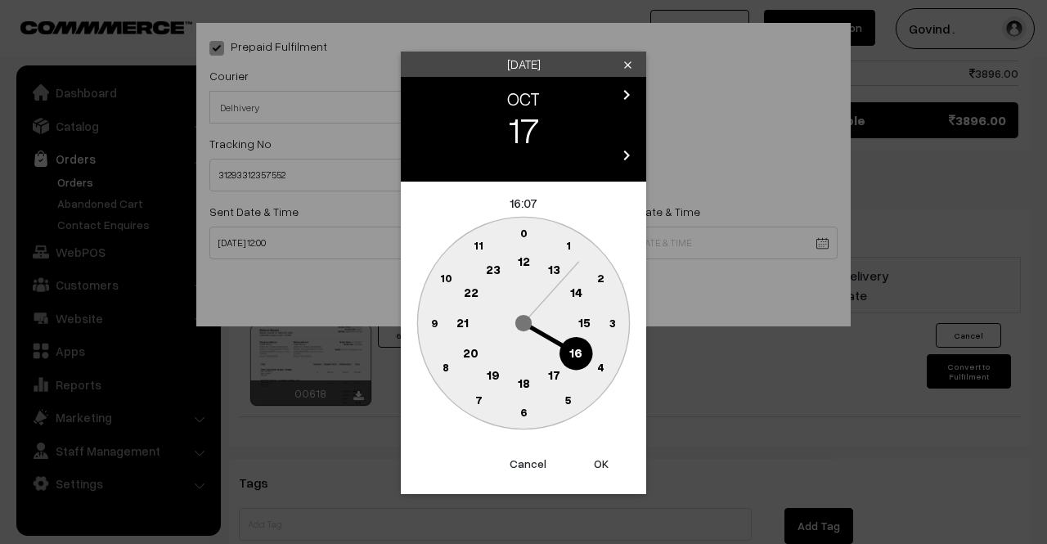
click at [524, 378] on text "18" at bounding box center [524, 382] width 12 height 15
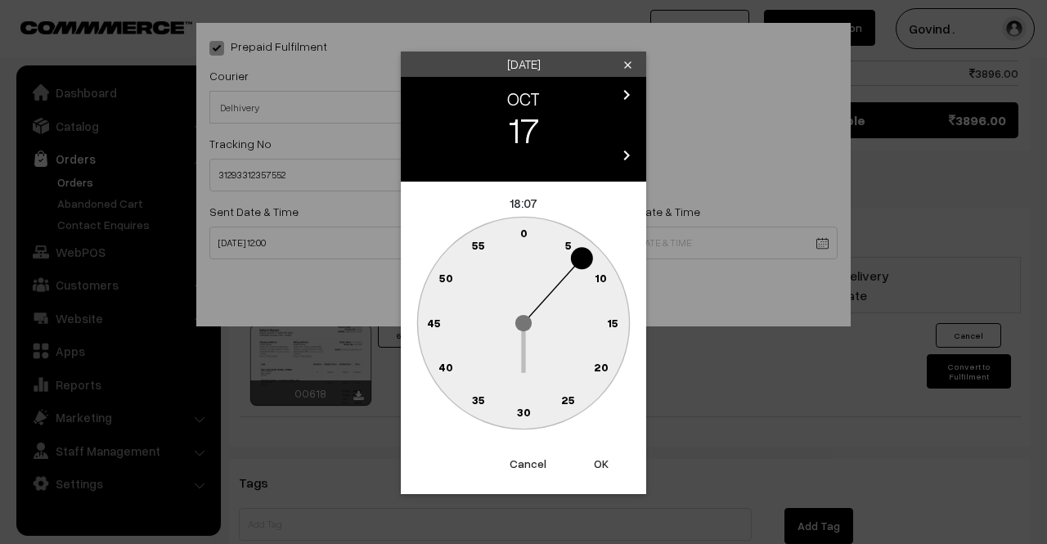
click at [523, 233] on text "0" at bounding box center [523, 233] width 7 height 14
type input "17-10-2025 18:00"
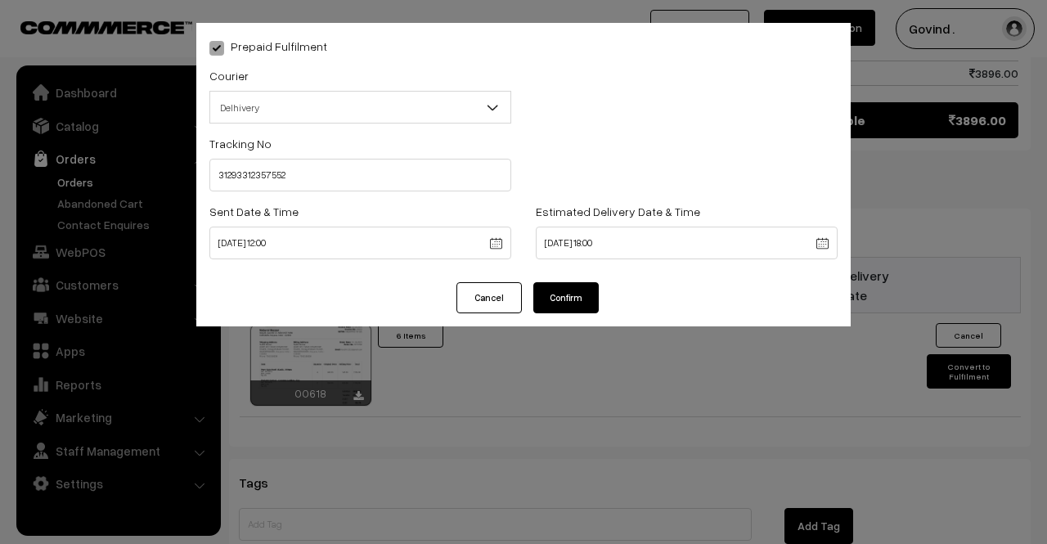
click at [540, 292] on button "Confirm" at bounding box center [565, 297] width 65 height 31
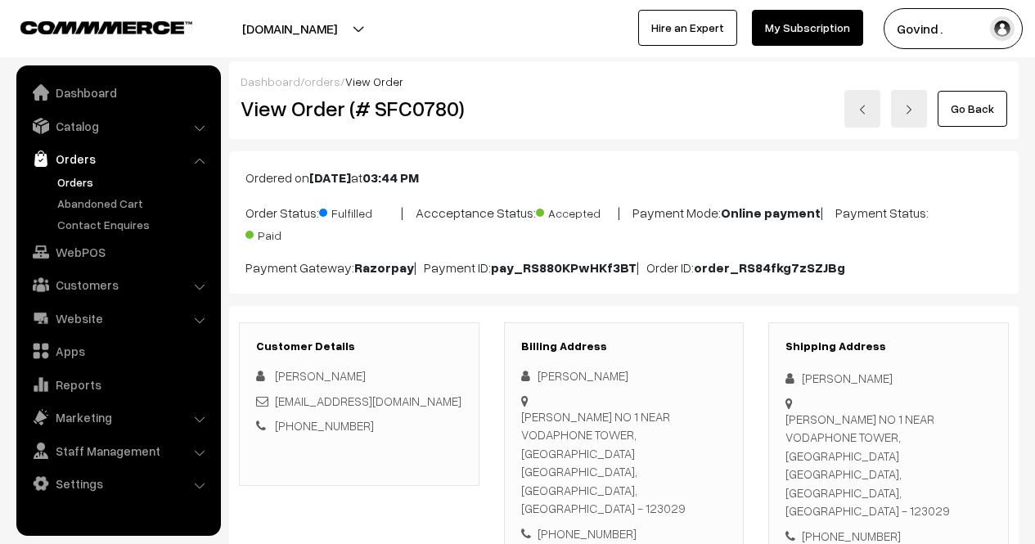
scroll to position [1067, 0]
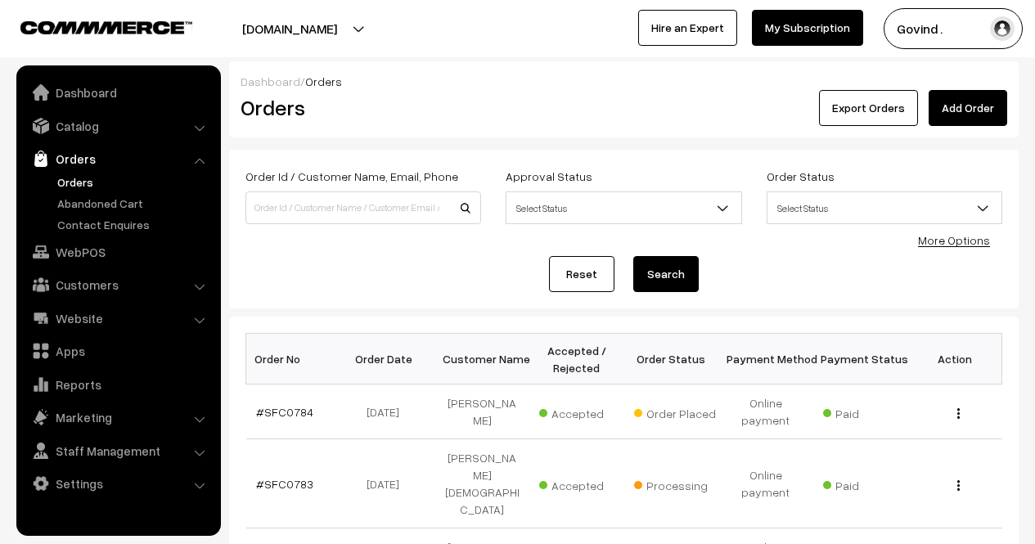
scroll to position [365, 0]
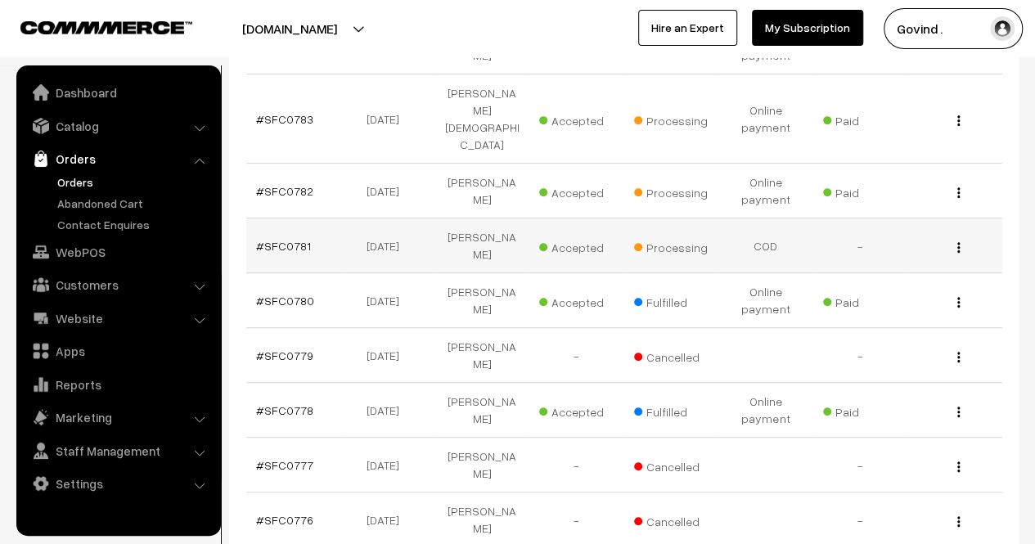
click at [959, 242] on img "button" at bounding box center [958, 247] width 2 height 11
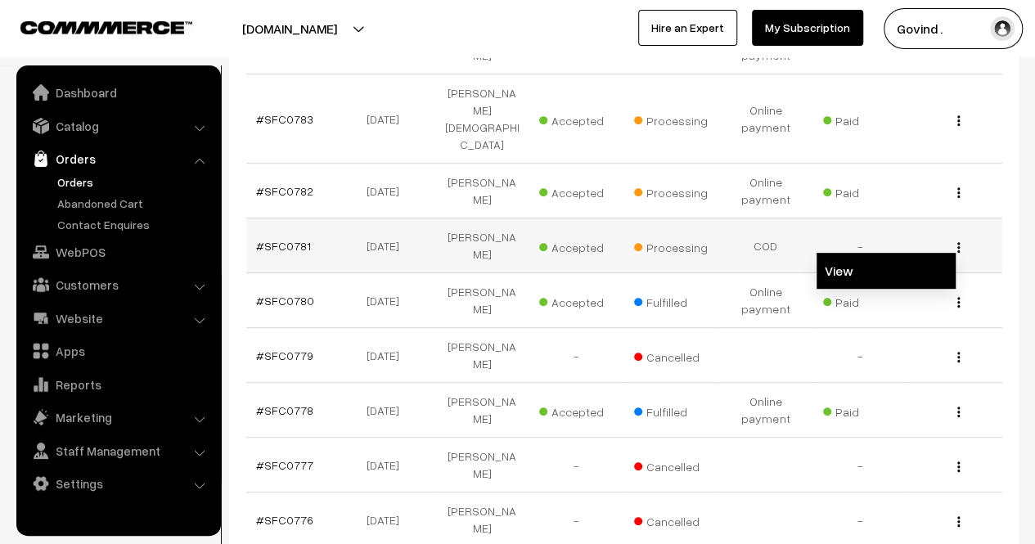
click at [916, 253] on link "View" at bounding box center [886, 271] width 139 height 36
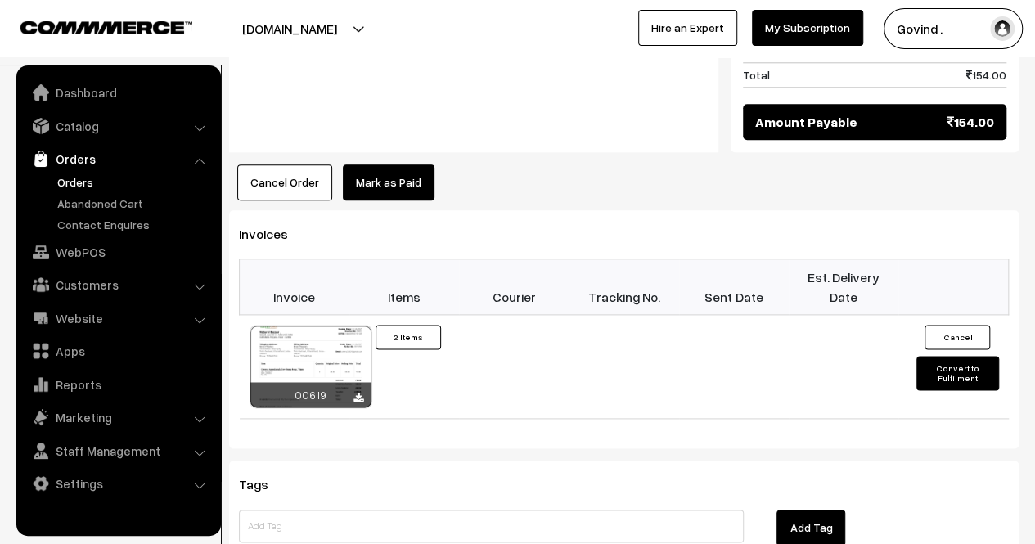
scroll to position [894, 0]
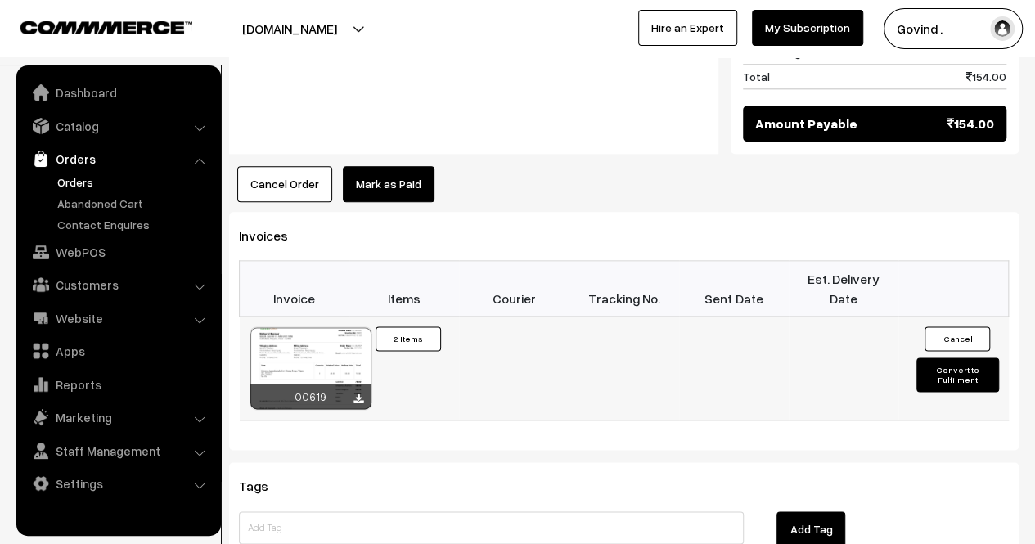
click at [920, 358] on button "Convert to Fulfilment" at bounding box center [957, 375] width 82 height 34
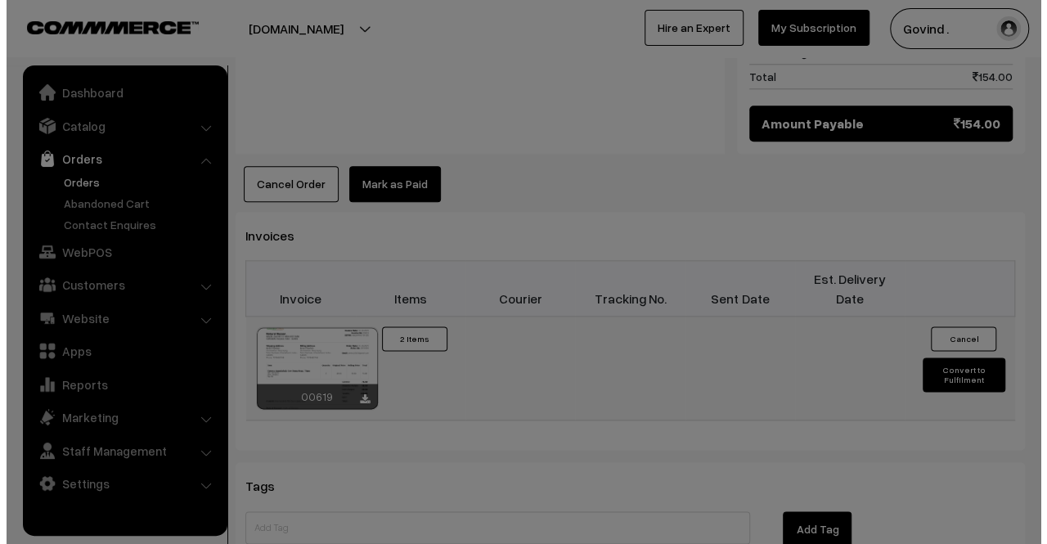
scroll to position [875, 0]
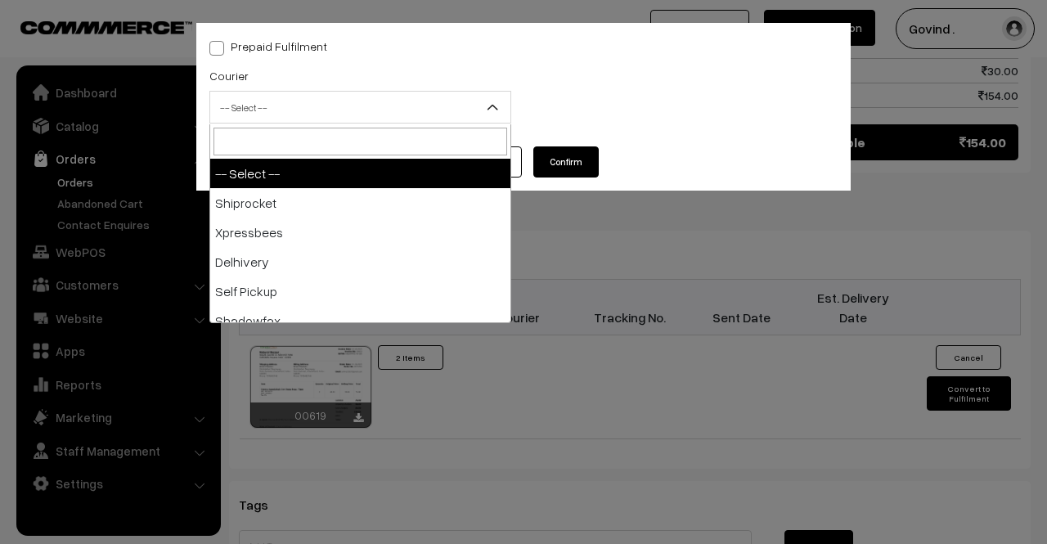
click at [339, 124] on span "-- Select --" at bounding box center [360, 107] width 302 height 33
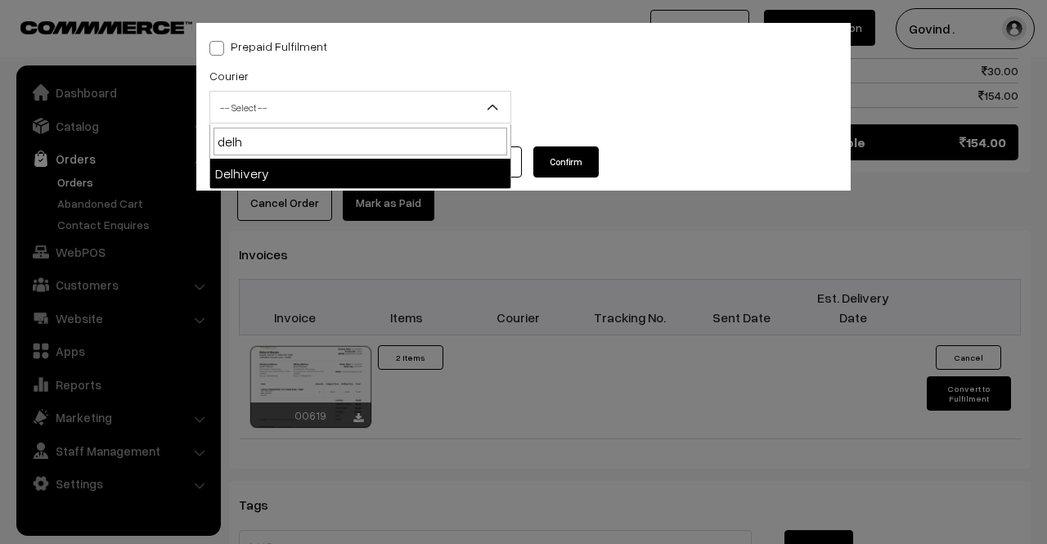
type input "delh"
select select "4"
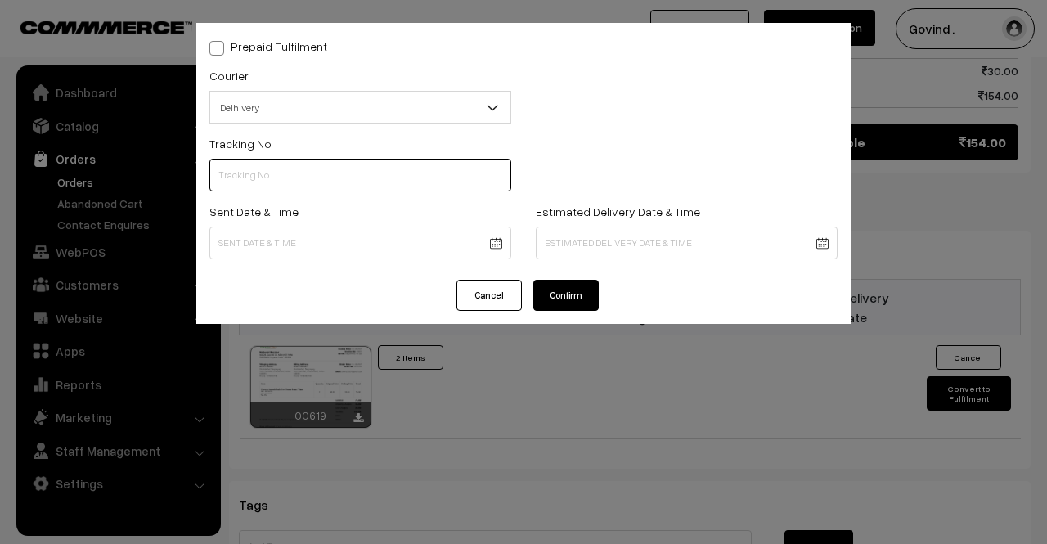
click at [394, 160] on input "text" at bounding box center [360, 175] width 302 height 33
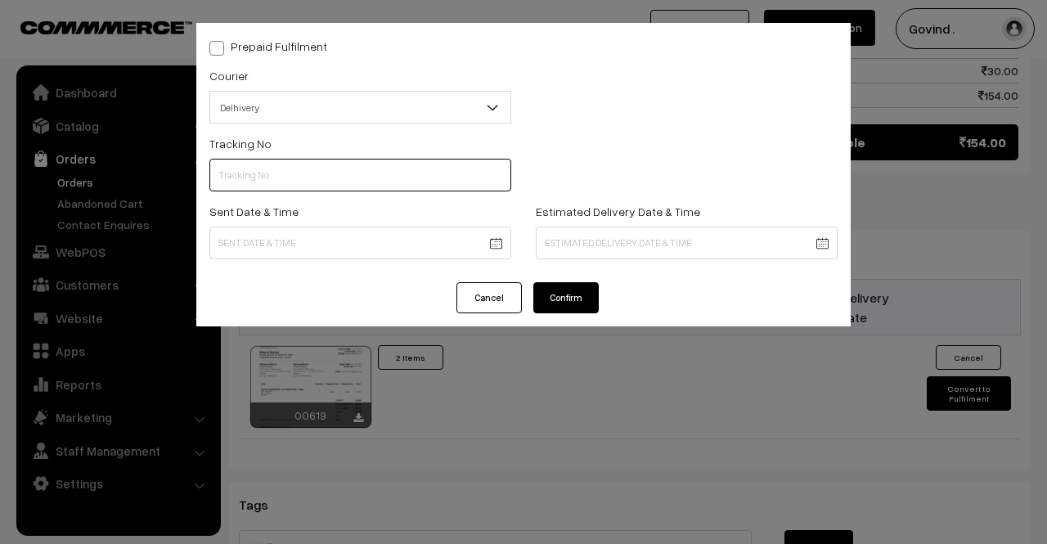
paste input "14519132468552"
type input "14519132468552"
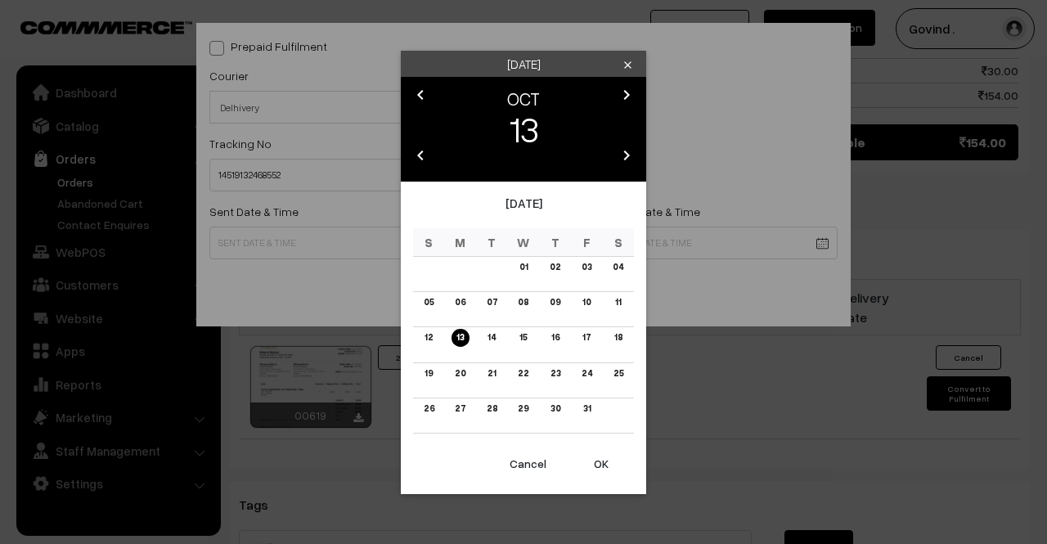
click at [362, 241] on body "Thank you for showing interest. Our team will call you shortly. Close [DOMAIN_N…" at bounding box center [523, 5] width 1047 height 1760
click at [455, 336] on link "13" at bounding box center [460, 337] width 17 height 17
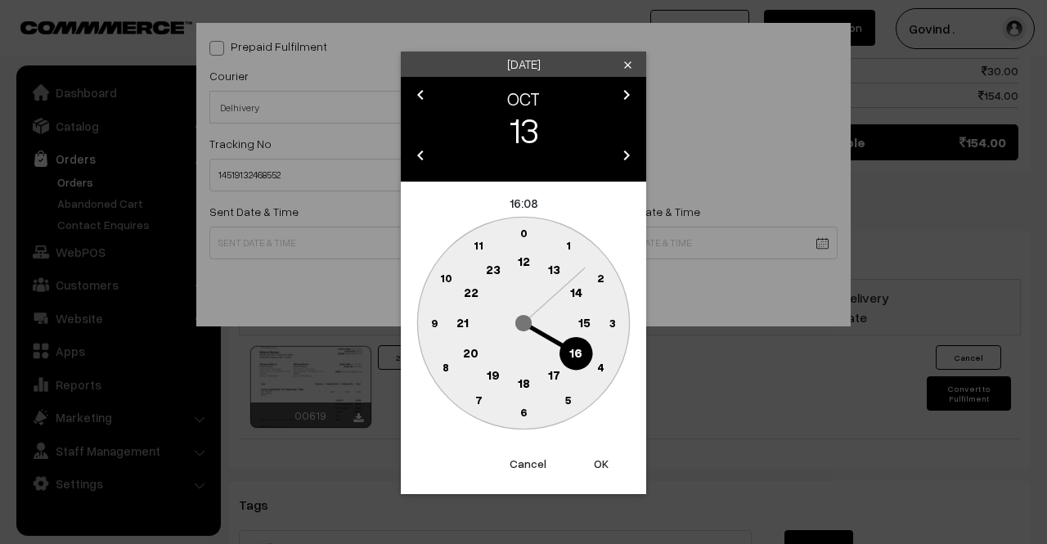
click at [520, 266] on text "12" at bounding box center [524, 261] width 12 height 15
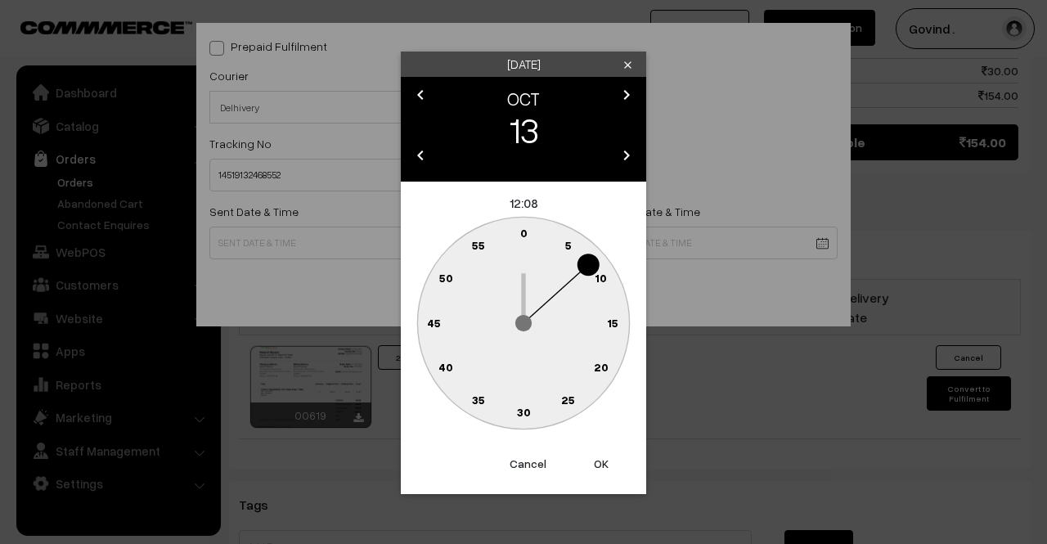
click at [524, 233] on text "0" at bounding box center [523, 233] width 7 height 14
type input "[DATE] 12:00"
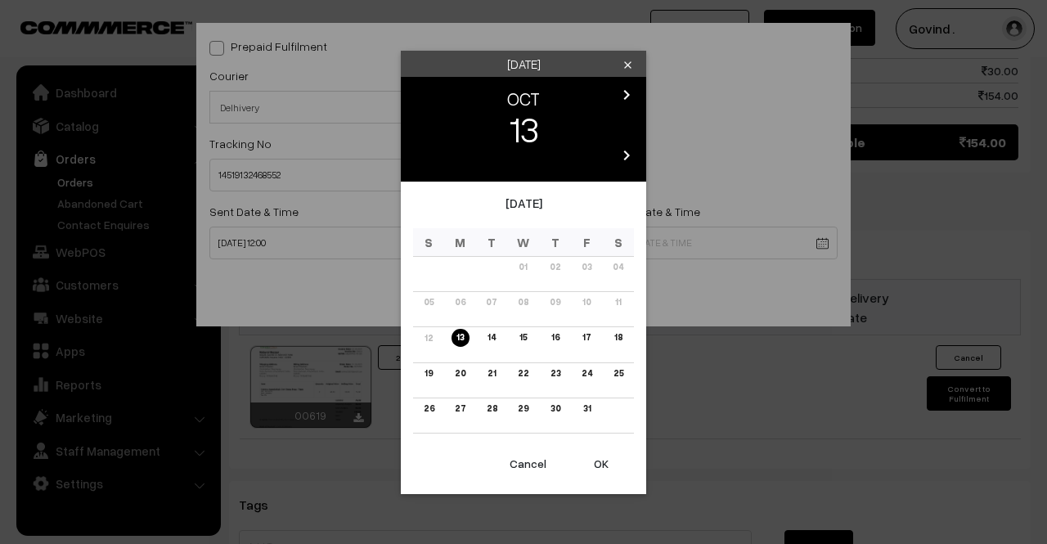
click at [623, 244] on body "Thank you for showing interest. Our team will call you shortly. Close shopforco…" at bounding box center [523, 5] width 1047 height 1760
click at [621, 331] on link "18" at bounding box center [618, 337] width 18 height 17
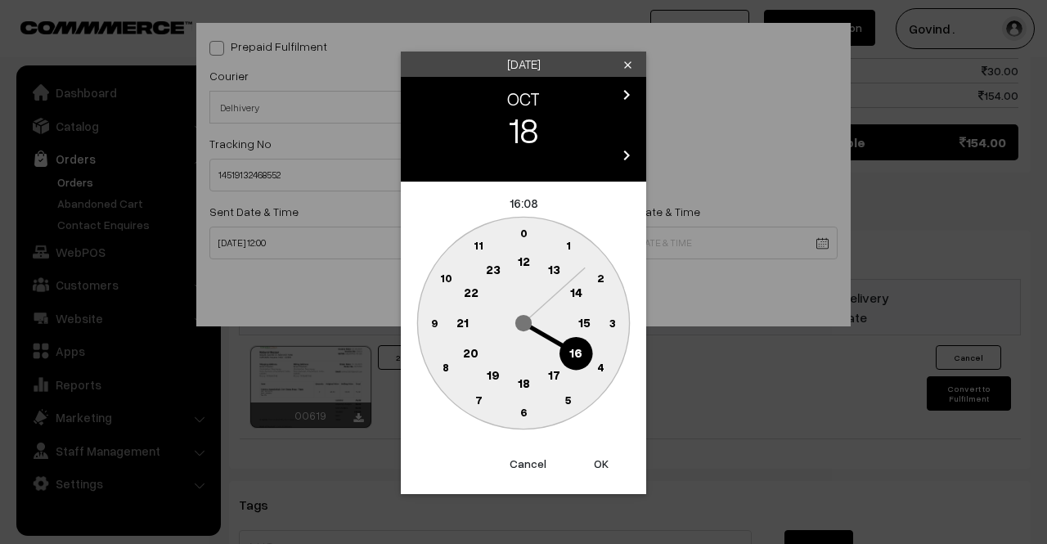
click at [519, 379] on text "18" at bounding box center [524, 382] width 12 height 15
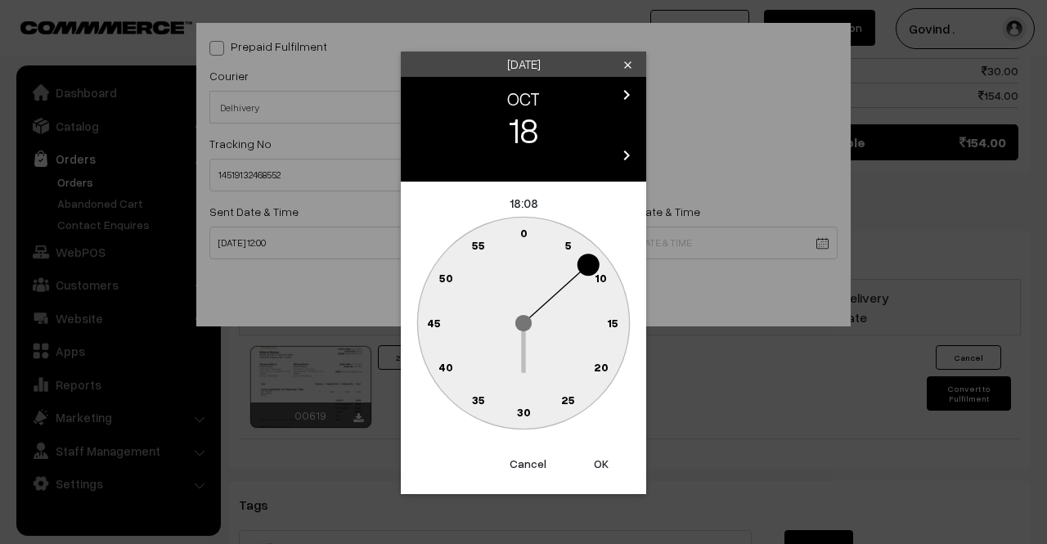
click at [520, 232] on text "0" at bounding box center [523, 233] width 7 height 14
type input "18-10-2025 18:00"
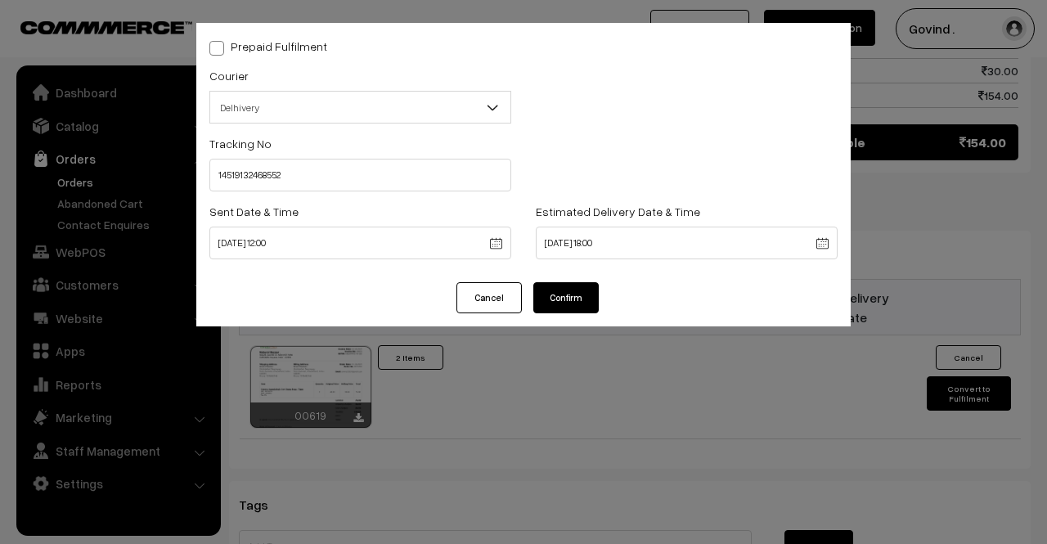
click at [583, 303] on button "Confirm" at bounding box center [565, 297] width 65 height 31
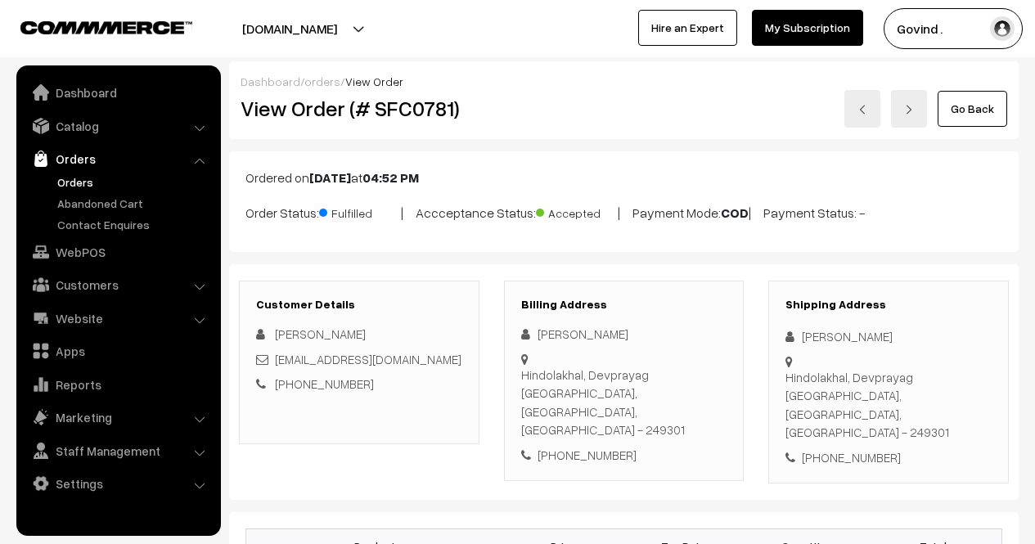
scroll to position [913, 0]
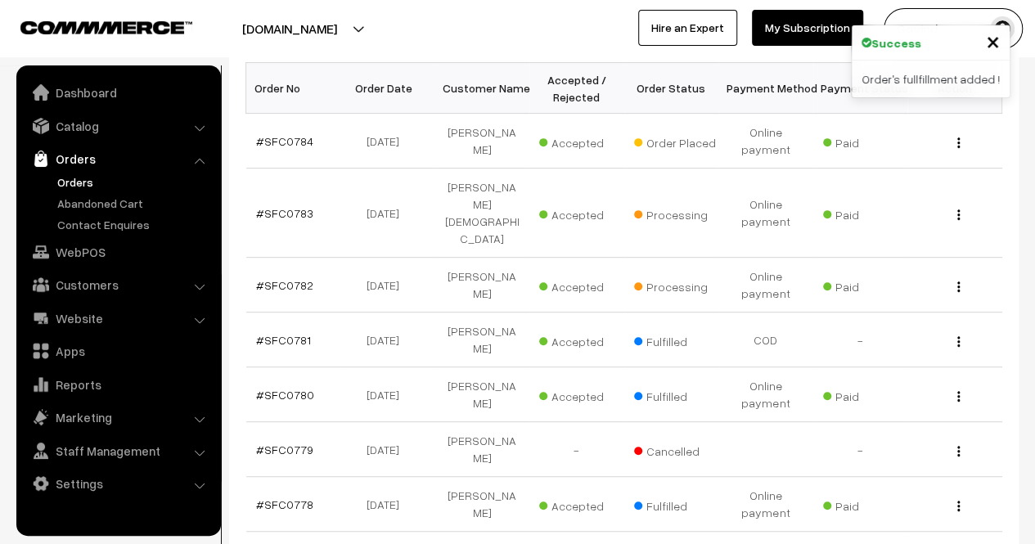
scroll to position [260, 0]
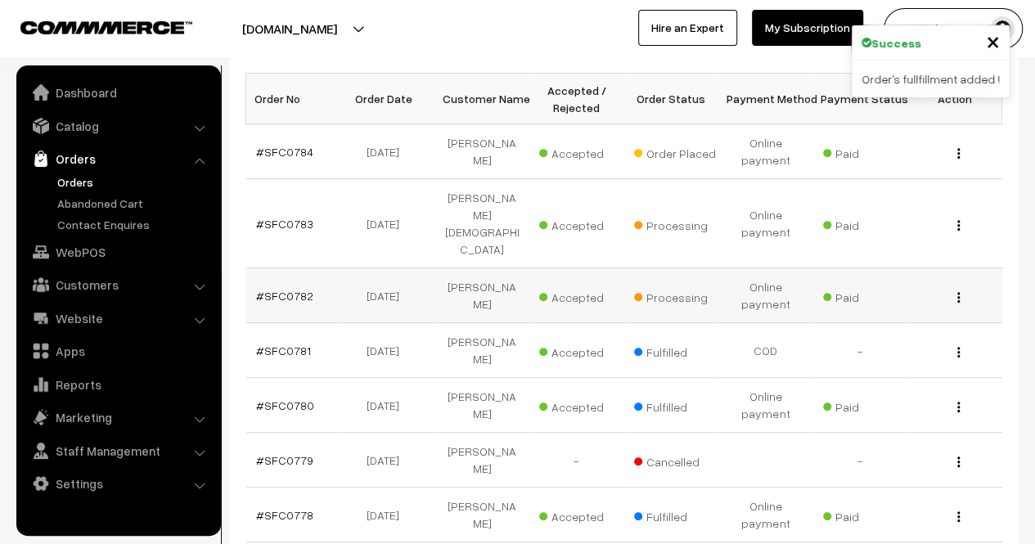
click at [957, 292] on img "button" at bounding box center [958, 297] width 2 height 11
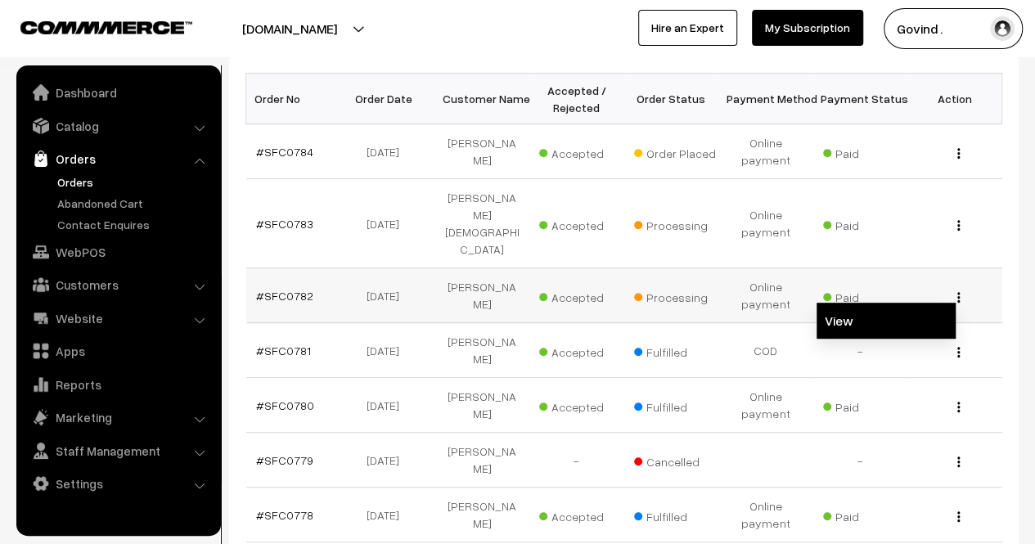
click at [928, 303] on link "View" at bounding box center [886, 321] width 139 height 36
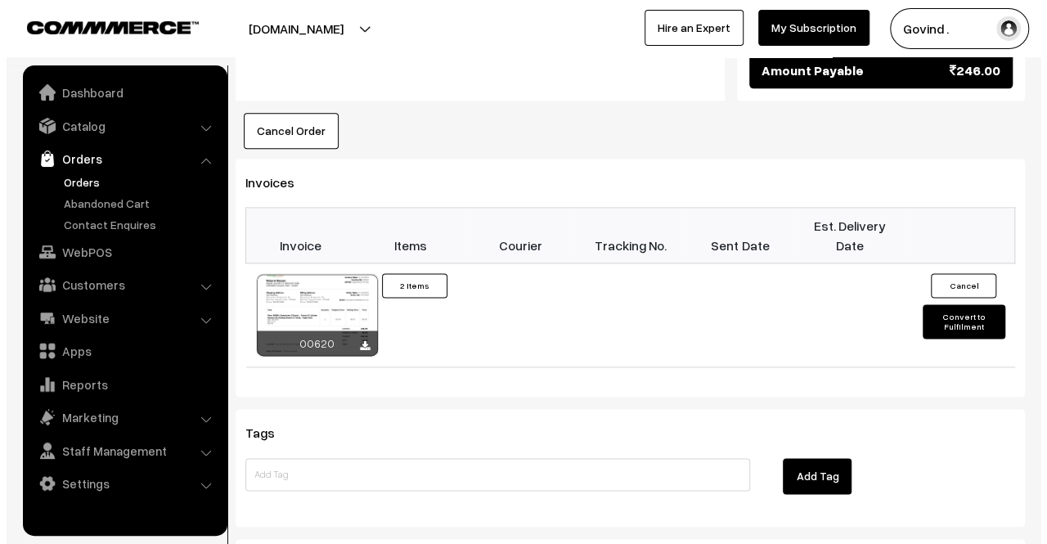
scroll to position [1031, 0]
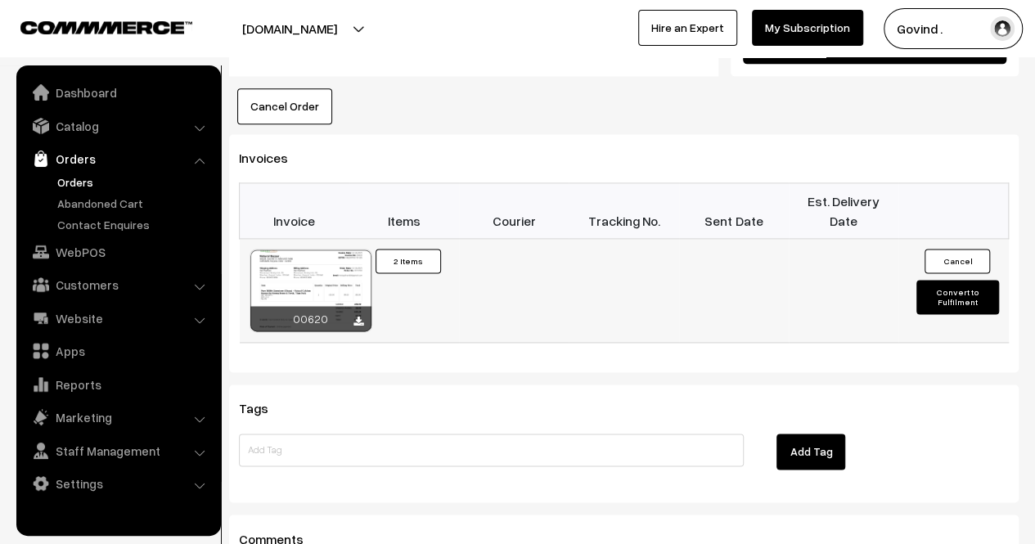
click at [938, 280] on button "Convert to Fulfilment" at bounding box center [957, 297] width 82 height 34
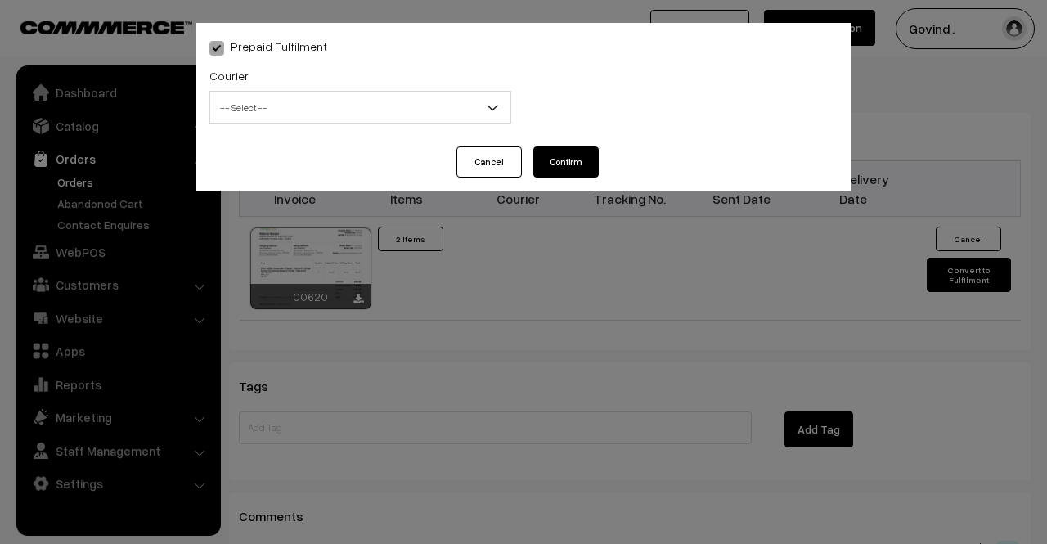
click at [370, 115] on span "-- Select --" at bounding box center [360, 107] width 300 height 29
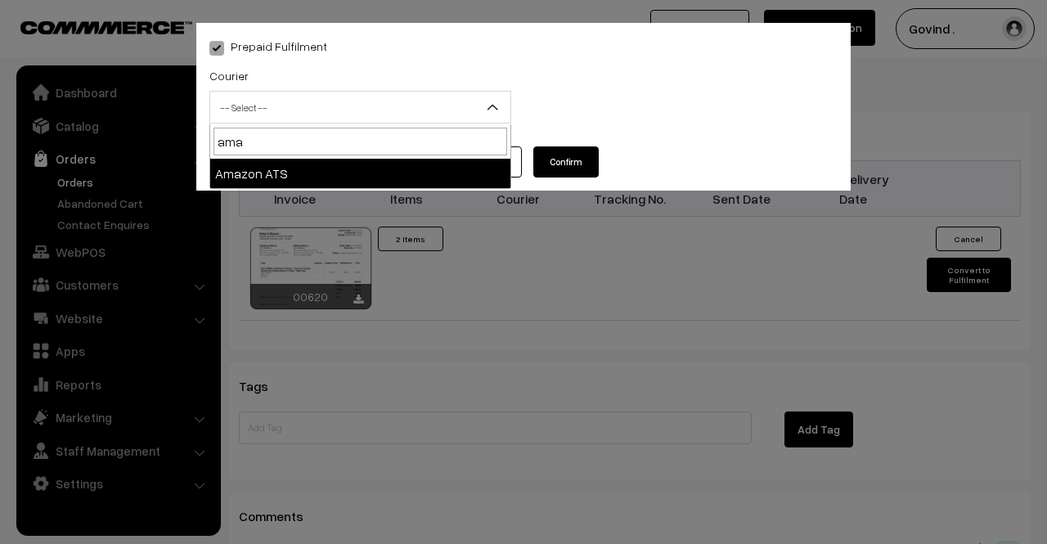
type input "ama"
select select "8"
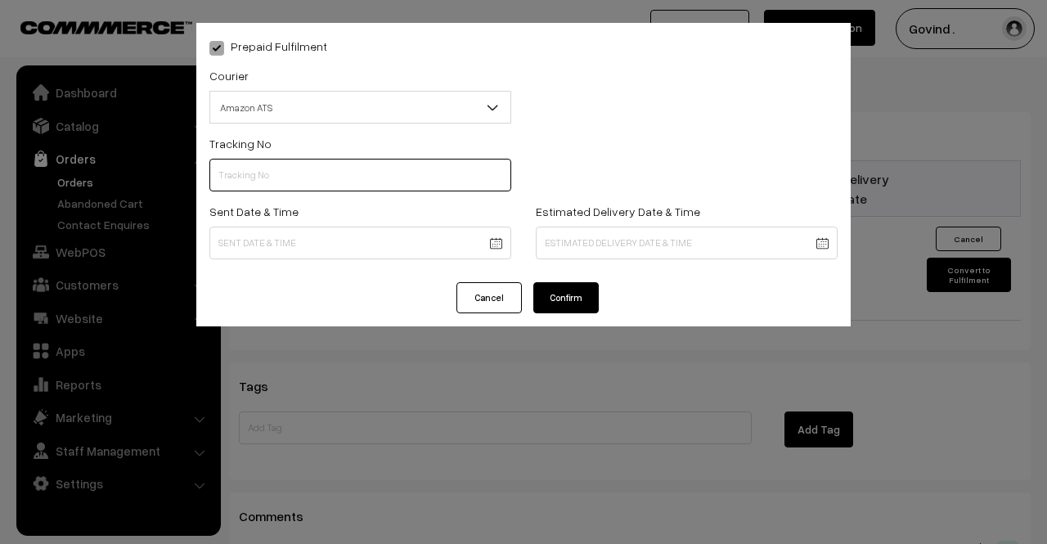
click at [303, 163] on input "text" at bounding box center [360, 175] width 302 height 33
paste input "364312708215"
type input "364312708215"
click at [324, 269] on div "Sent Date & Time" at bounding box center [360, 235] width 326 height 68
click at [326, 266] on div "Sent Date & Time" at bounding box center [360, 235] width 326 height 68
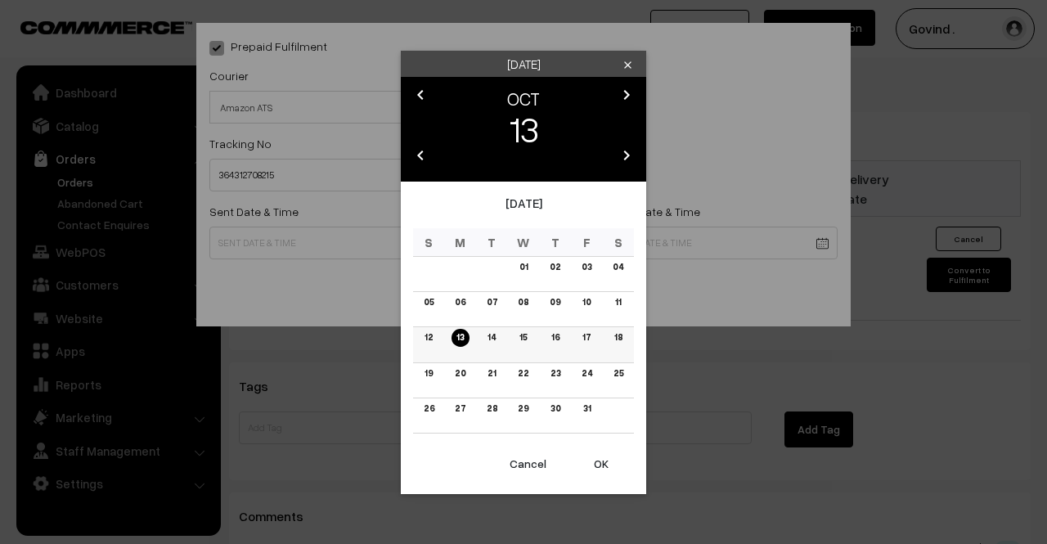
click at [456, 337] on link "13" at bounding box center [460, 337] width 17 height 17
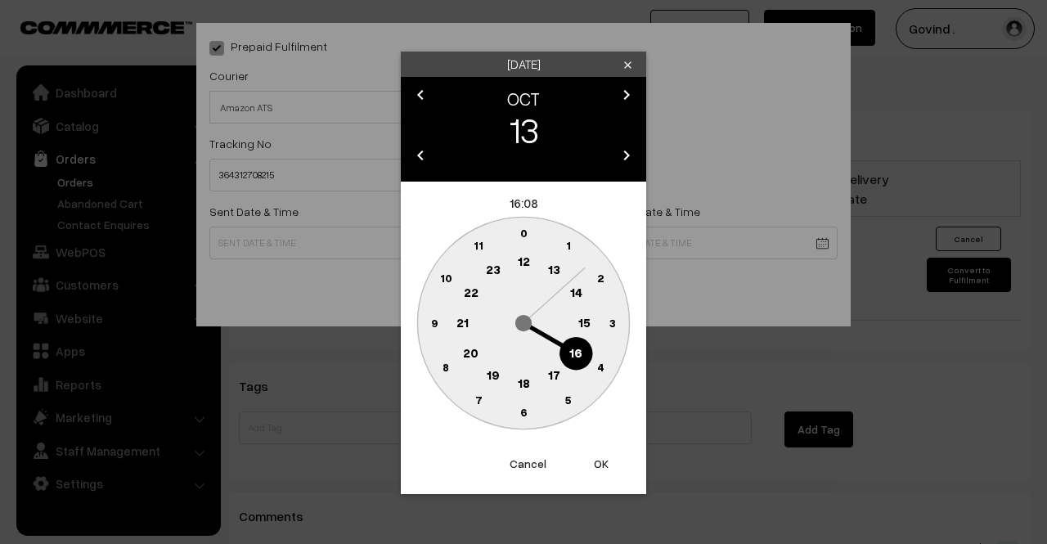
click at [520, 259] on text "12" at bounding box center [524, 261] width 12 height 15
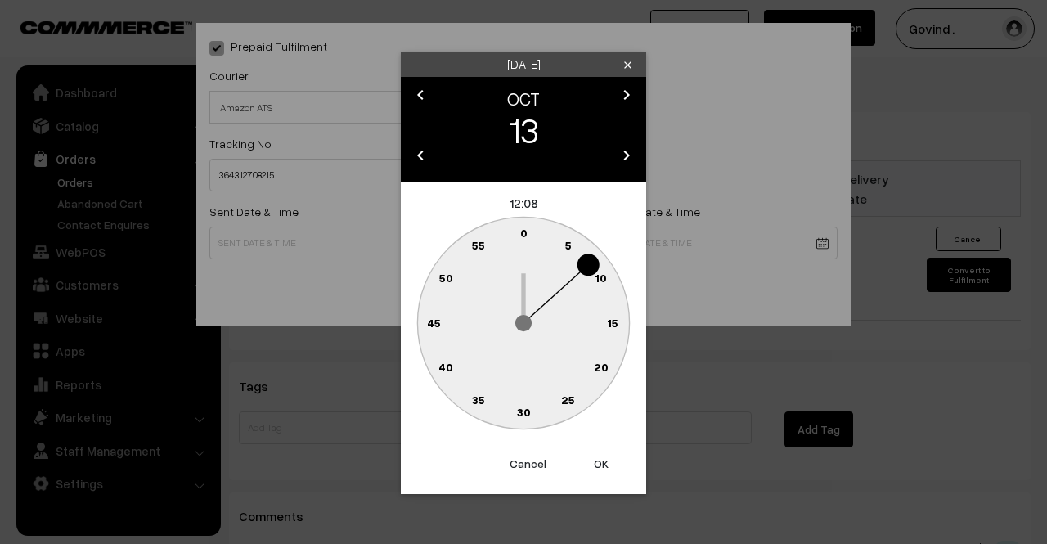
click at [522, 232] on text "0" at bounding box center [523, 233] width 7 height 14
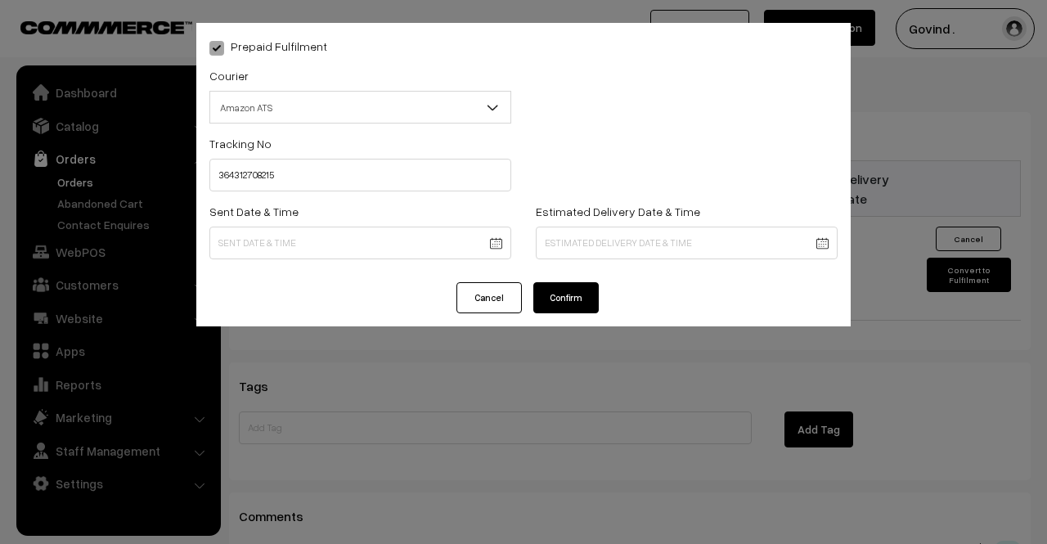
type input "[DATE] 12:00"
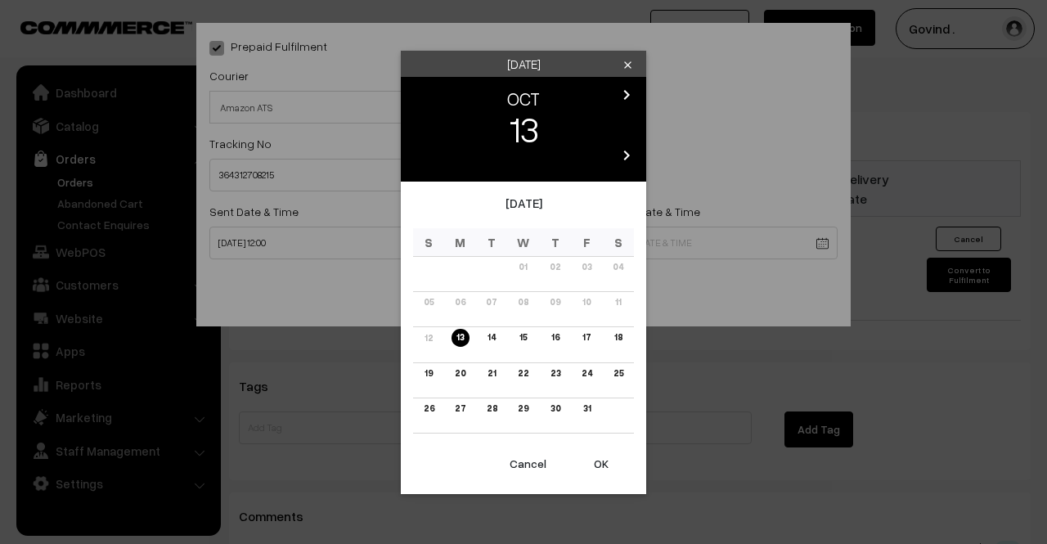
click at [430, 376] on link "19" at bounding box center [429, 373] width 18 height 17
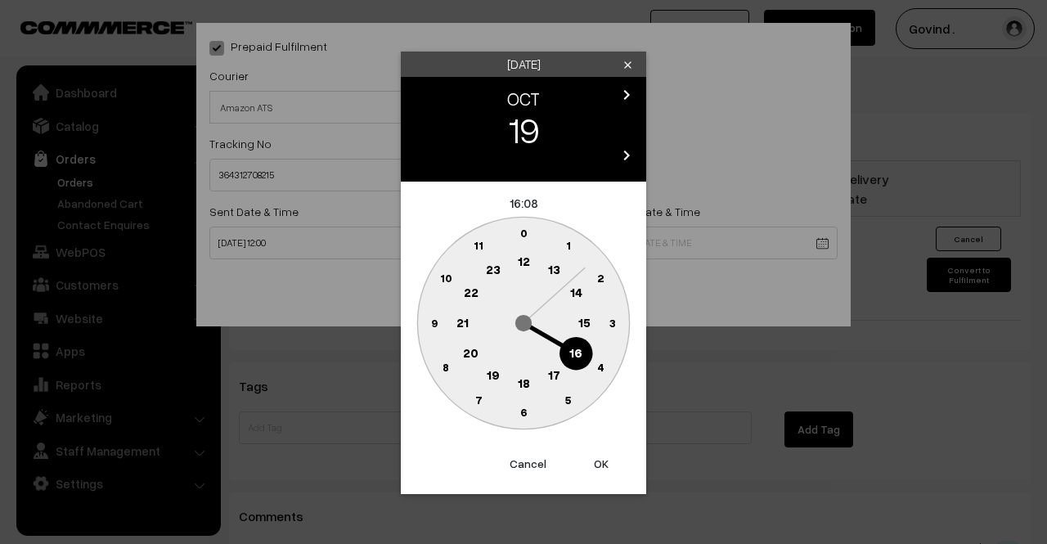
click at [523, 377] on text "18" at bounding box center [524, 382] width 12 height 15
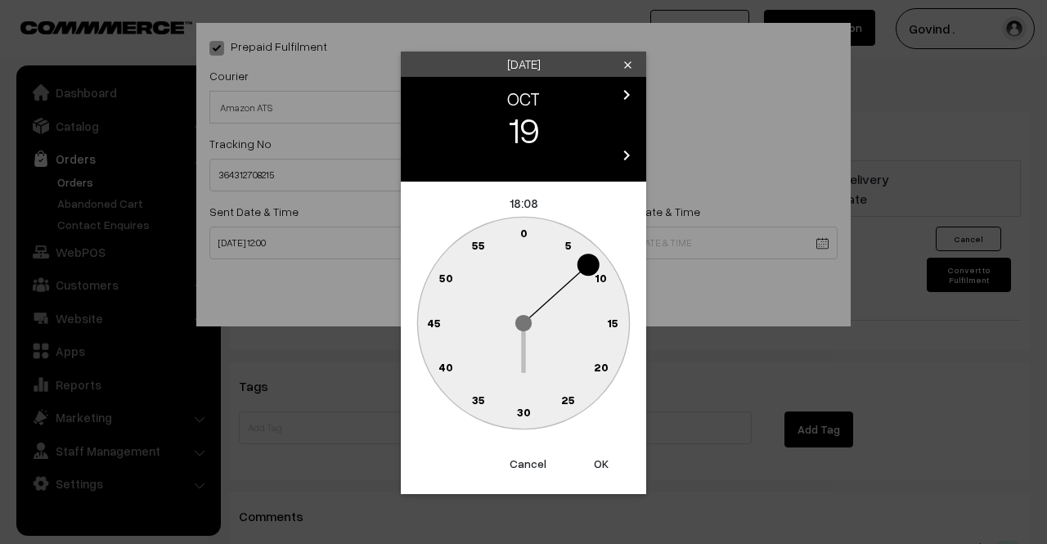
click at [524, 232] on text "0" at bounding box center [523, 233] width 7 height 14
type input "19-10-2025 18:00"
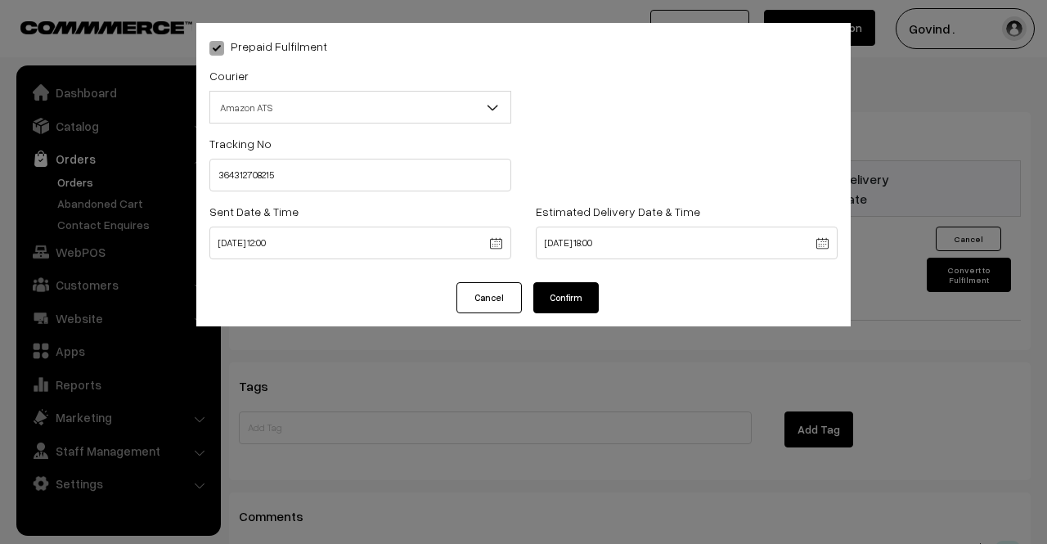
click at [574, 303] on button "Confirm" at bounding box center [565, 297] width 65 height 31
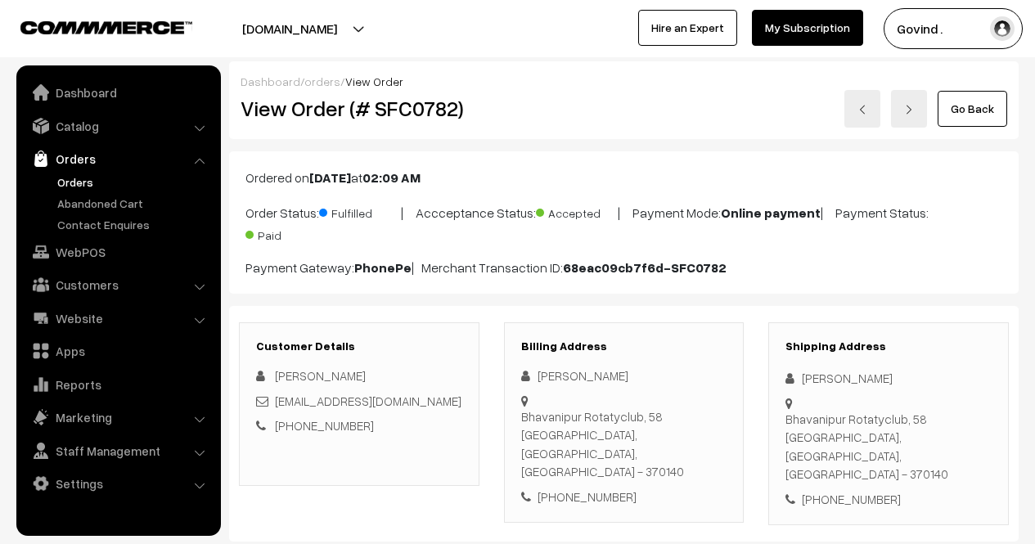
scroll to position [1031, 0]
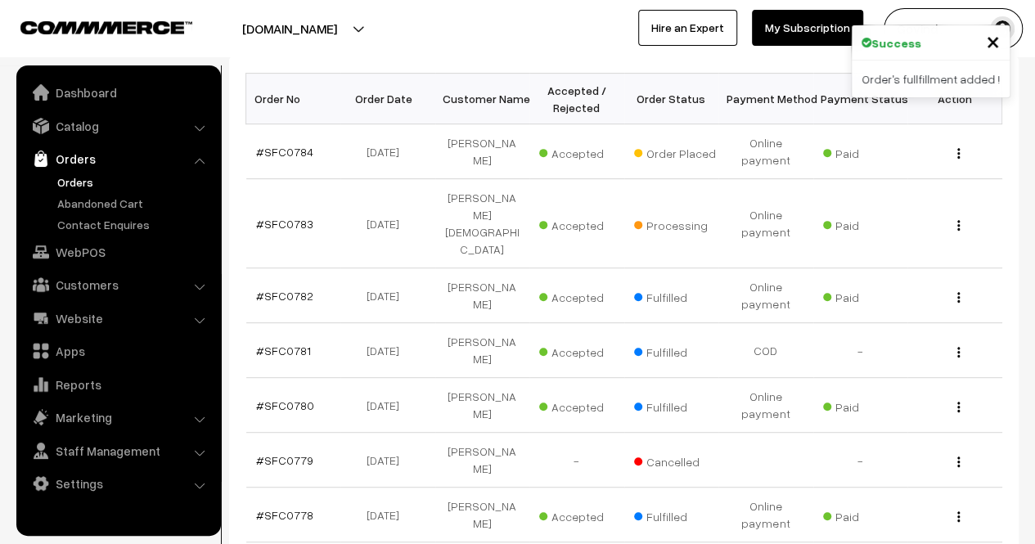
scroll to position [161, 0]
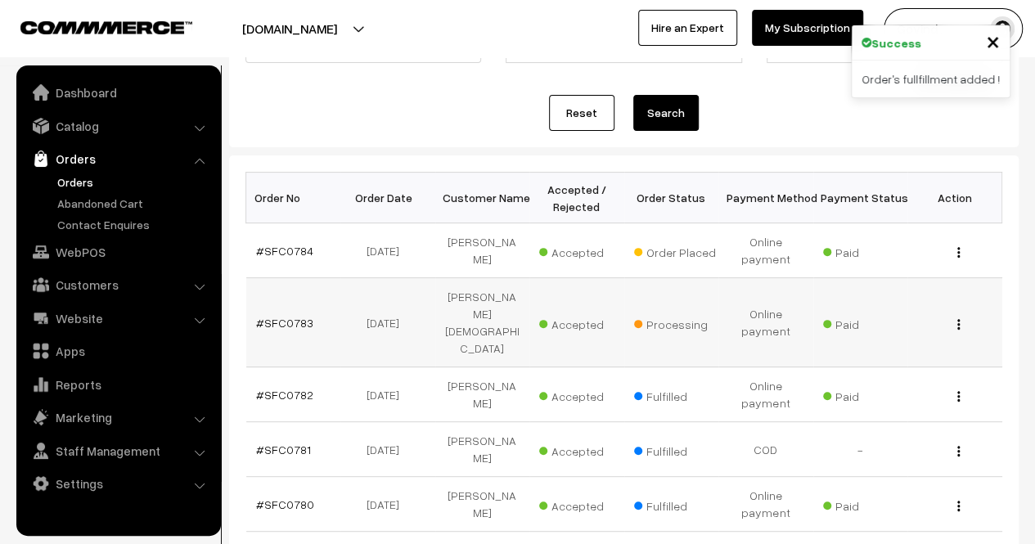
click at [959, 319] on img "button" at bounding box center [958, 324] width 2 height 11
click at [906, 330] on link "View" at bounding box center [886, 348] width 139 height 36
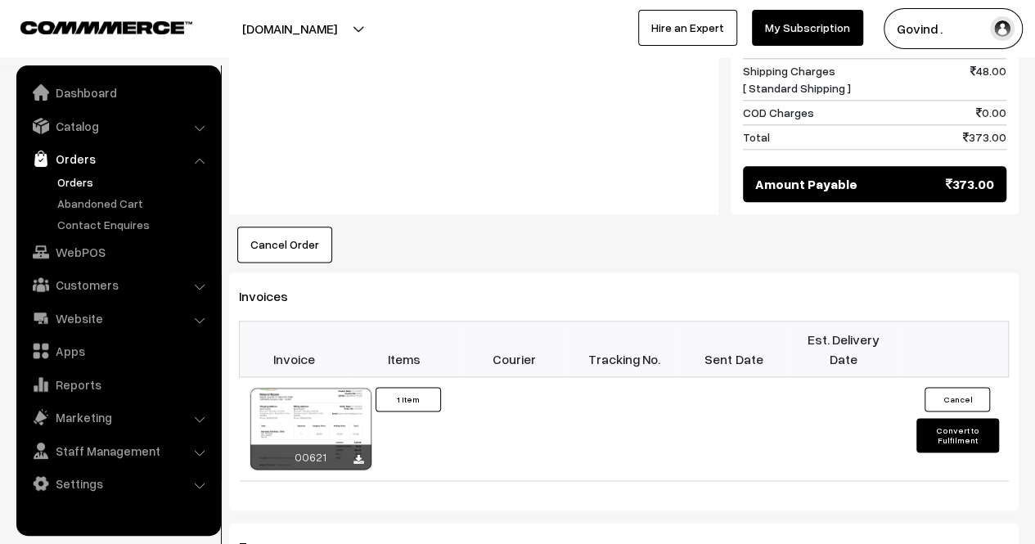
scroll to position [880, 0]
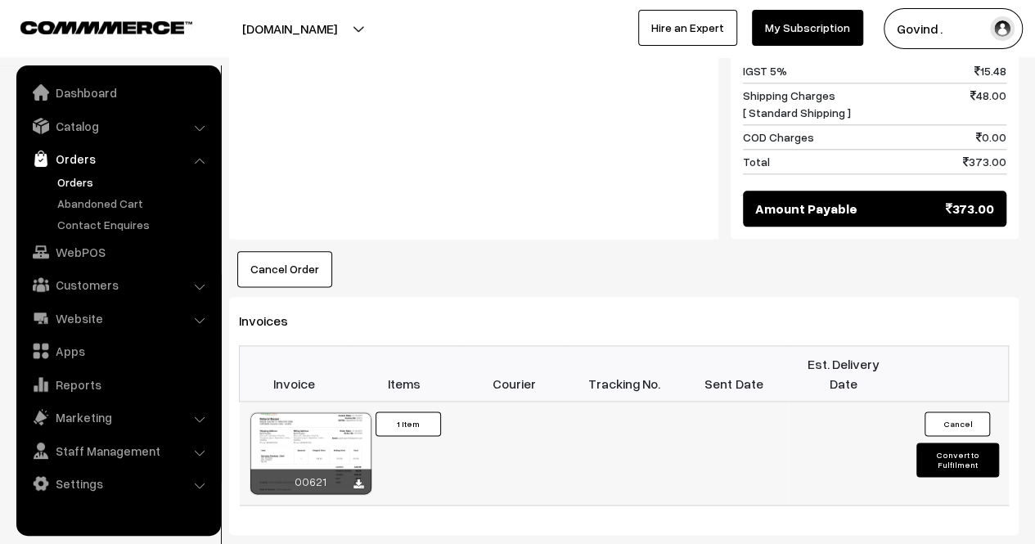
click at [956, 443] on button "Convert to Fulfilment" at bounding box center [957, 460] width 82 height 34
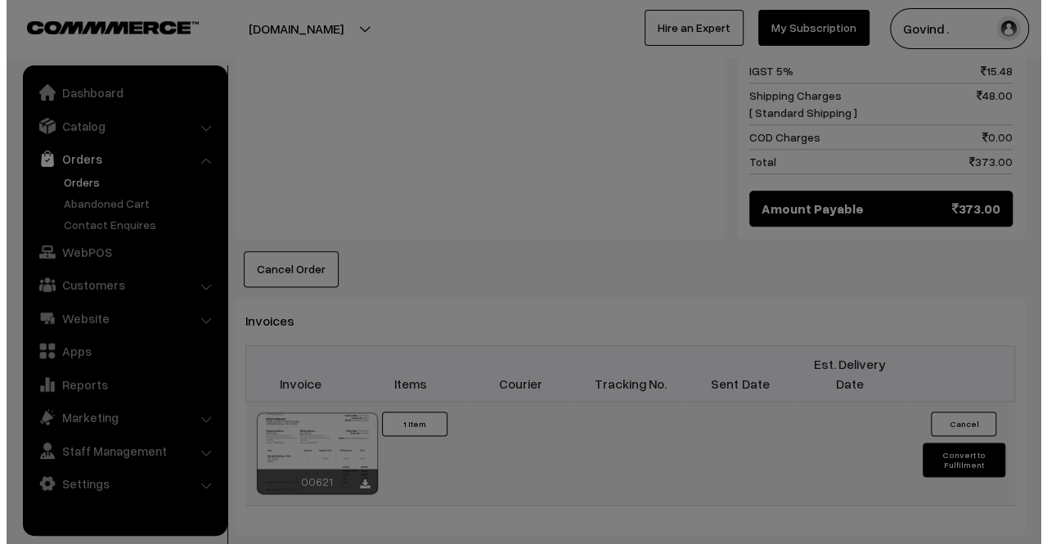
scroll to position [881, 0]
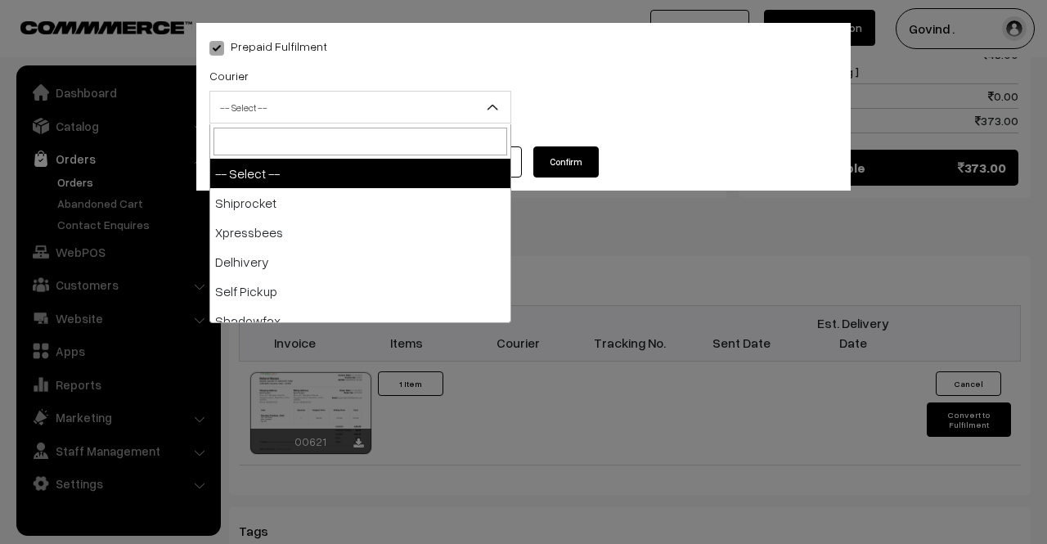
click at [419, 117] on span "-- Select --" at bounding box center [360, 107] width 300 height 29
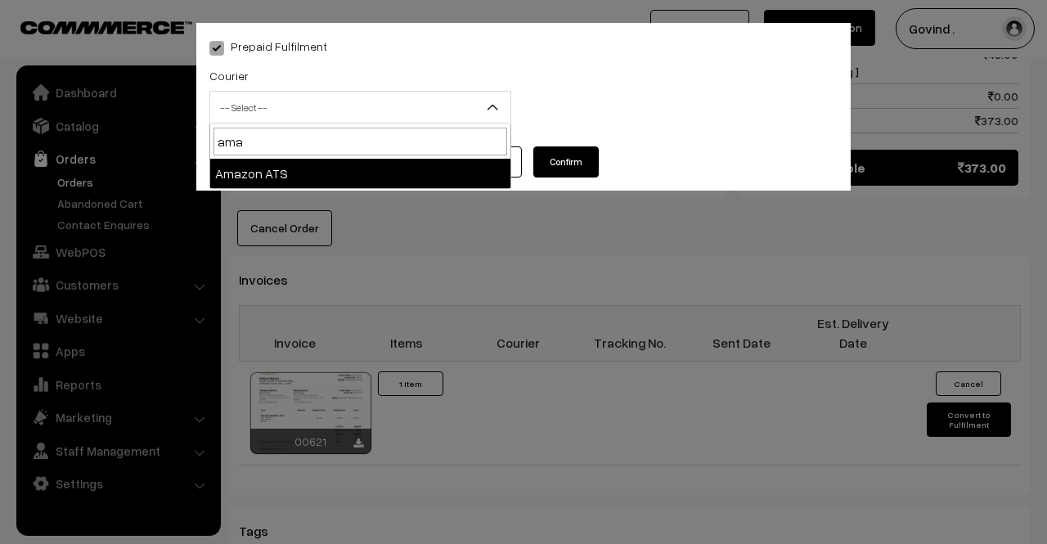
type input "ama"
select select "8"
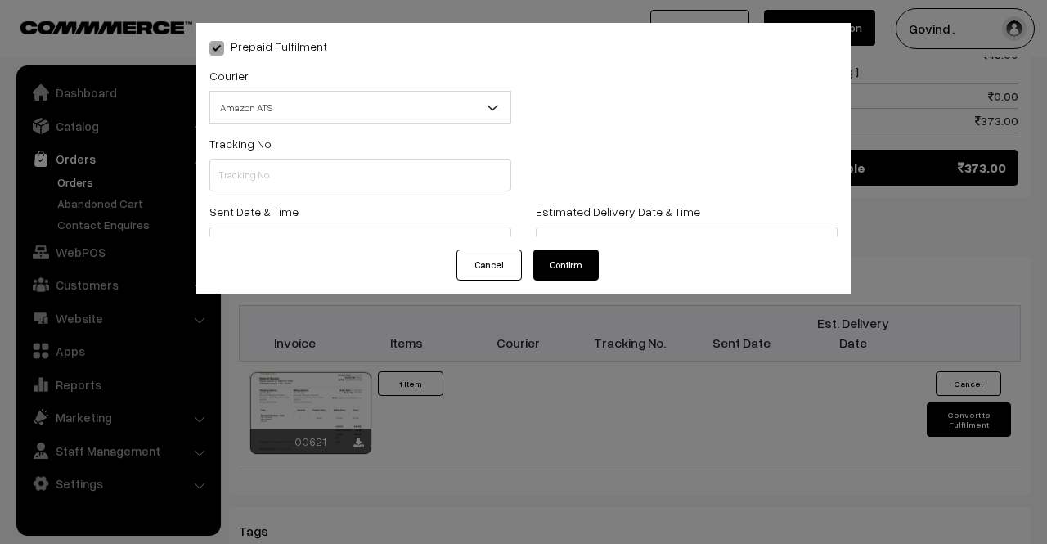
click at [307, 151] on div "Tracking No" at bounding box center [360, 162] width 302 height 58
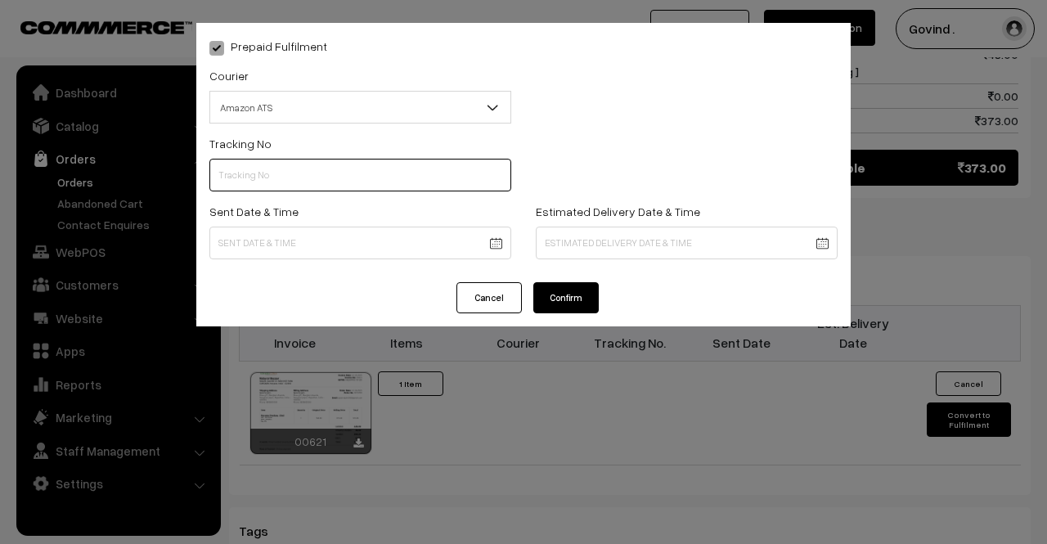
click at [304, 167] on input "text" at bounding box center [360, 175] width 302 height 33
paste input "364312800025"
type input "364312800025"
click at [319, 244] on body "Thank you for showing interest. Our team will call you shortly. Close shopforco…" at bounding box center [523, 14] width 1047 height 1791
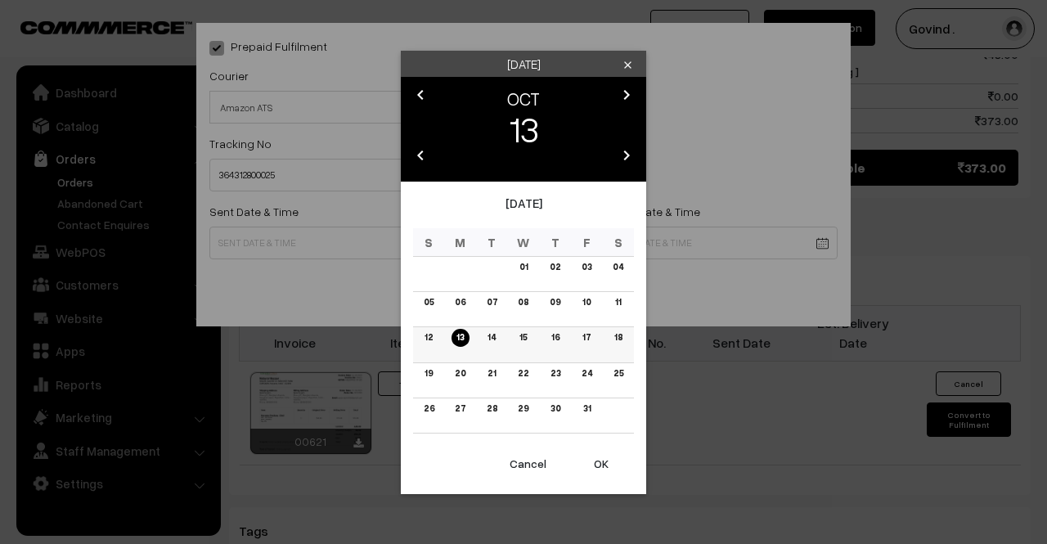
click at [461, 336] on link "13" at bounding box center [460, 337] width 17 height 17
click at [461, 336] on div "October 2025 S M T W T F S 01 02 03 04 05 06 07 08 09 10 11 12 13 14 15 16 17 1…" at bounding box center [523, 314] width 245 height 265
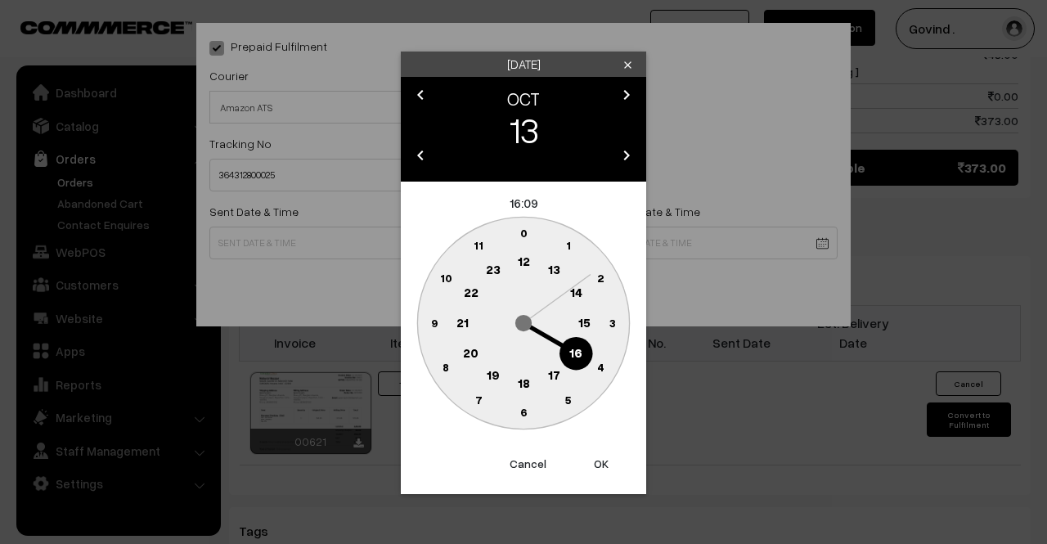
click at [527, 262] on text "12" at bounding box center [524, 261] width 12 height 15
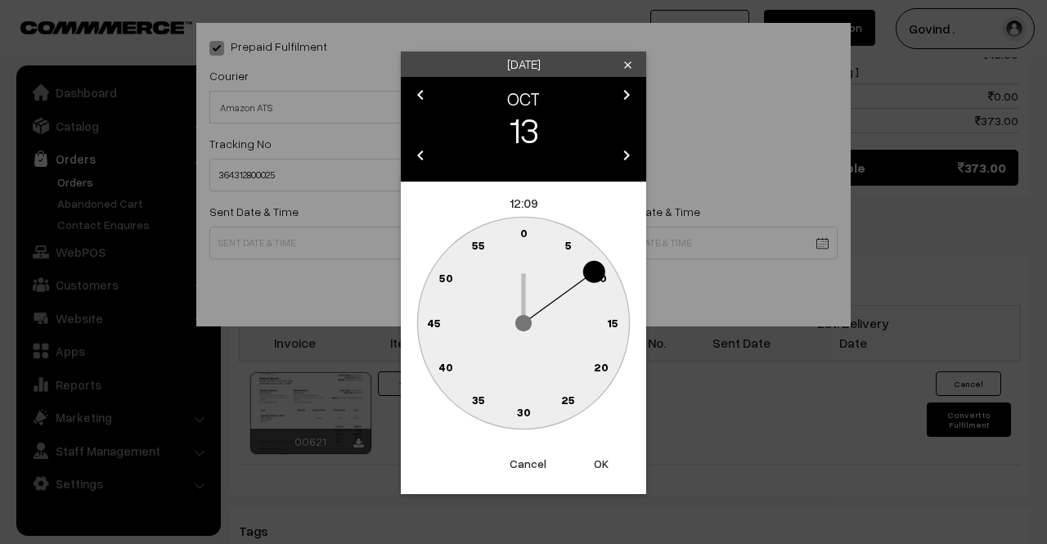
click at [525, 234] on text "0" at bounding box center [523, 233] width 7 height 14
type input "13-10-2025 12:00"
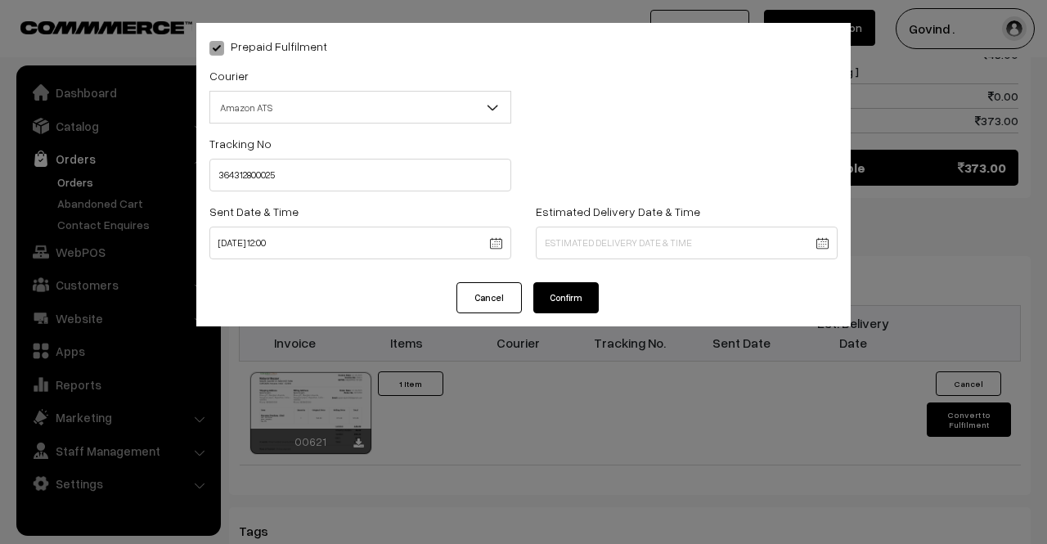
click at [586, 250] on body "Thank you for showing interest. Our team will call you shortly. Close shopforco…" at bounding box center [523, 14] width 1047 height 1791
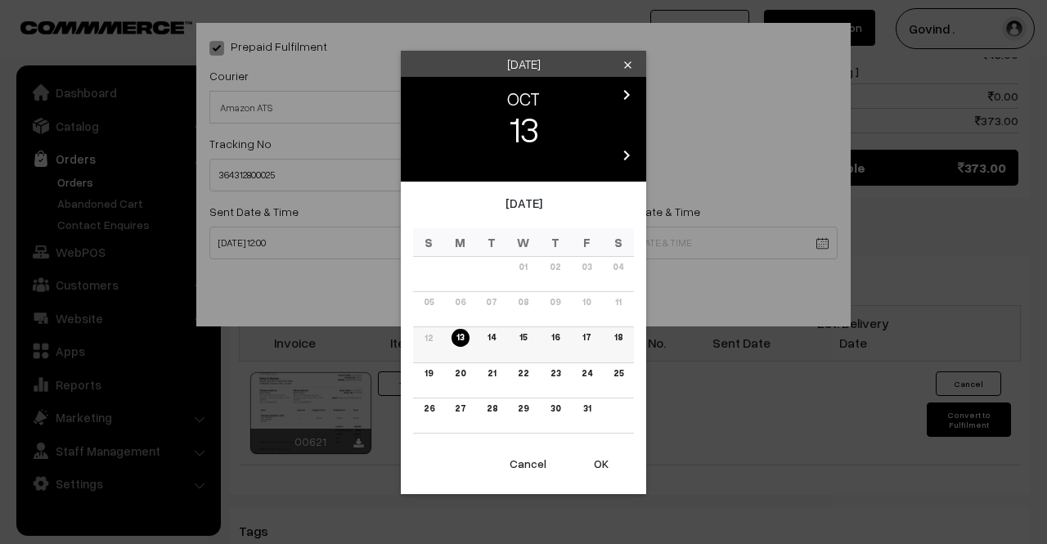
click at [622, 339] on link "18" at bounding box center [618, 337] width 18 height 17
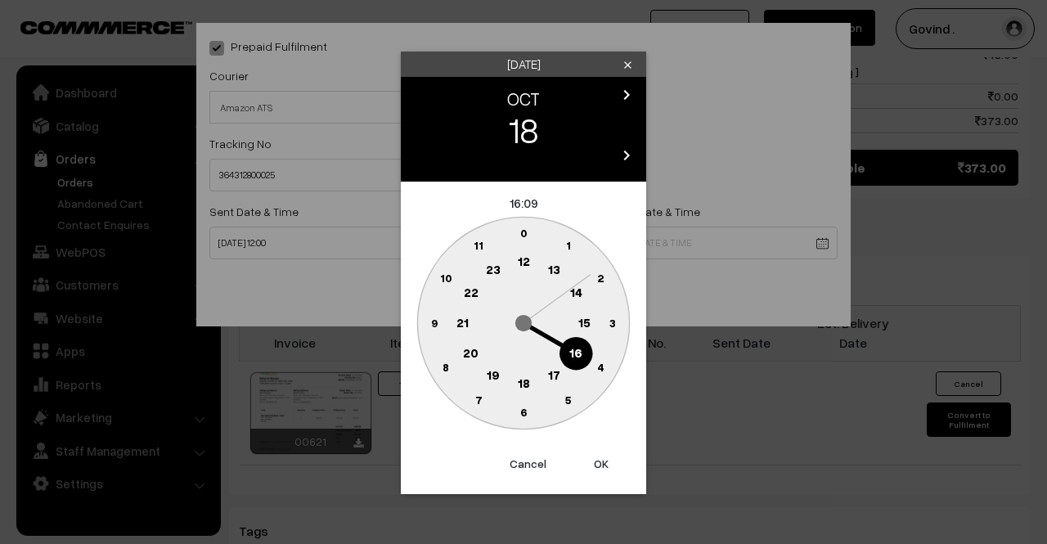
click at [527, 374] on circle at bounding box center [524, 384] width 34 height 34
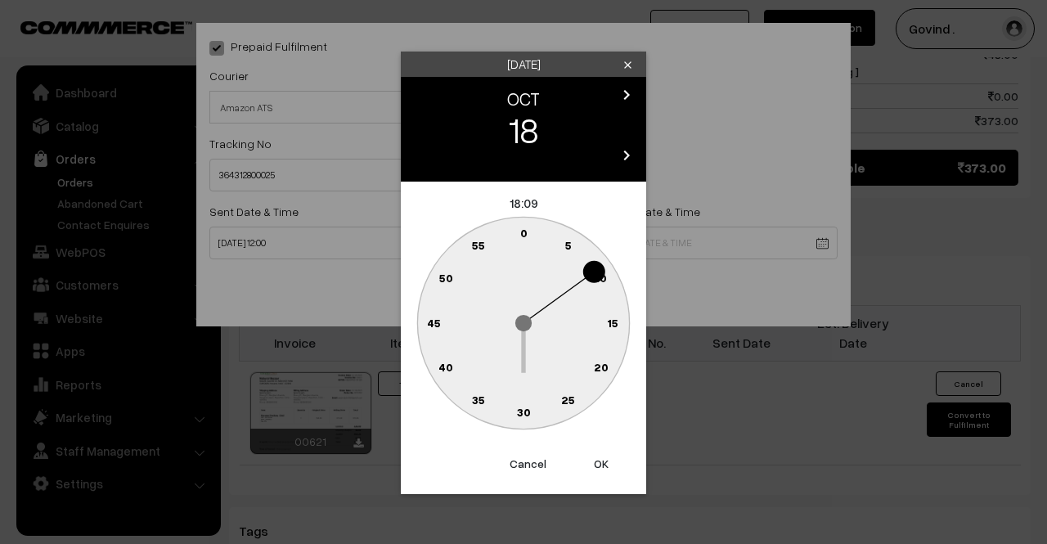
click at [522, 239] on text "0" at bounding box center [523, 233] width 7 height 14
type input "18-10-2025 18:00"
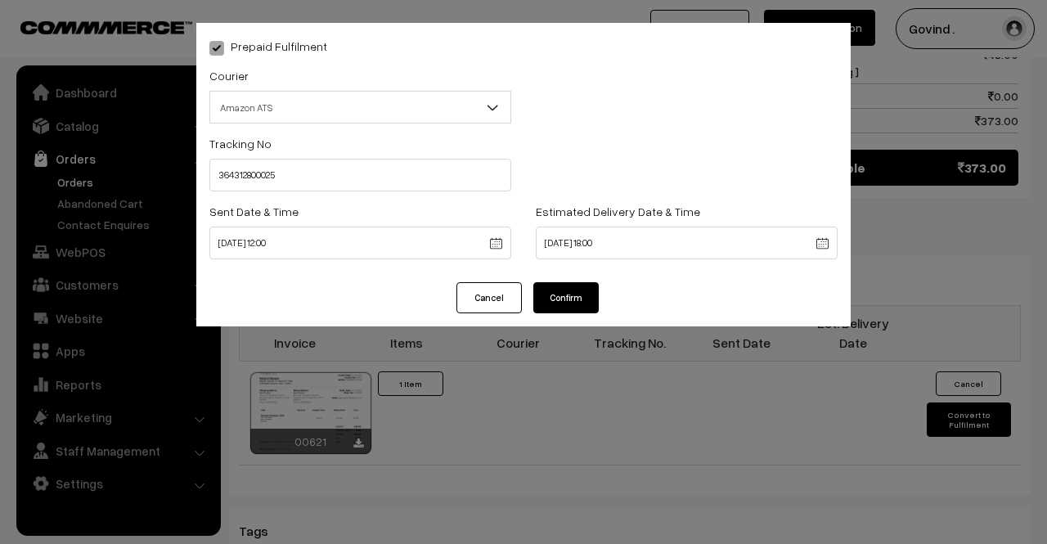
click at [556, 295] on button "Confirm" at bounding box center [565, 297] width 65 height 31
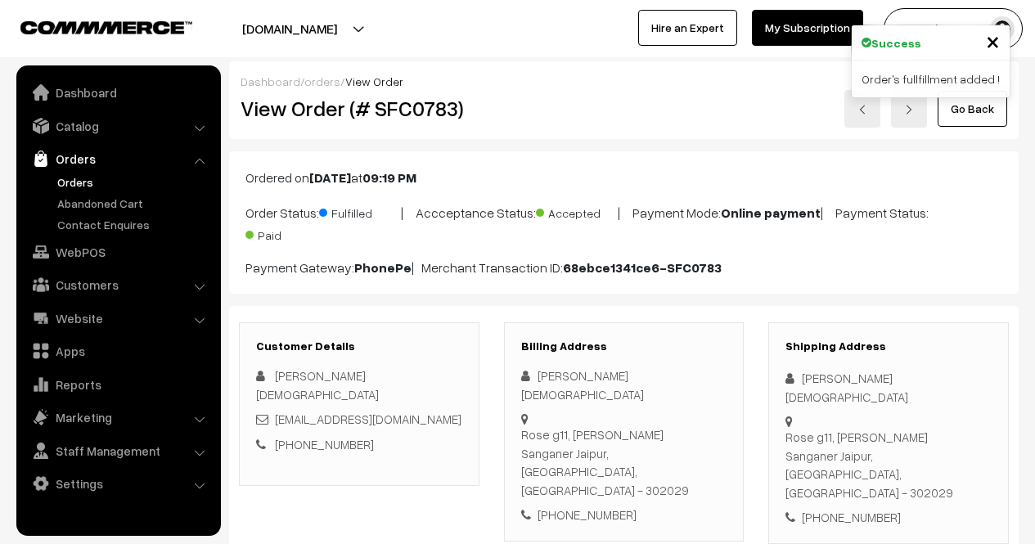
scroll to position [878, 0]
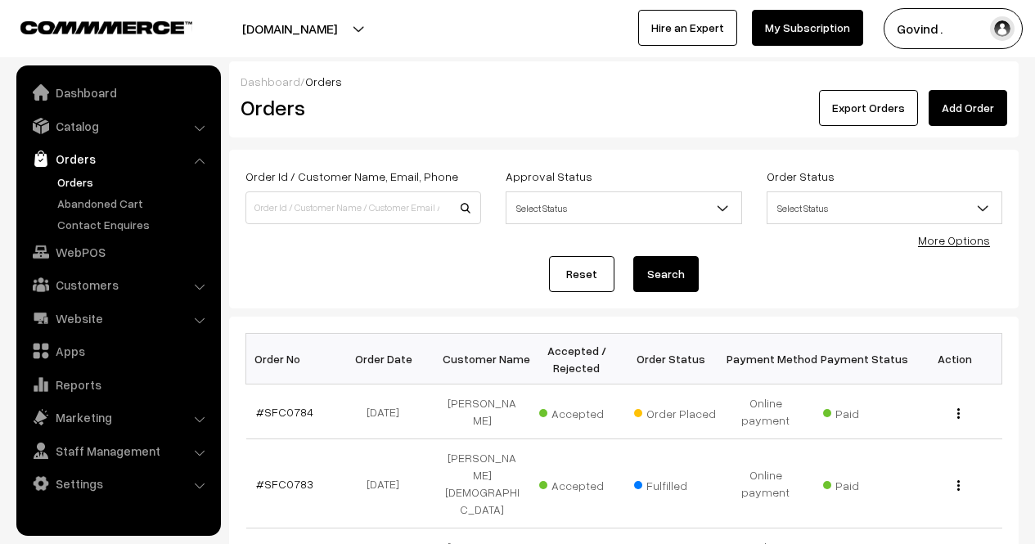
scroll to position [161, 0]
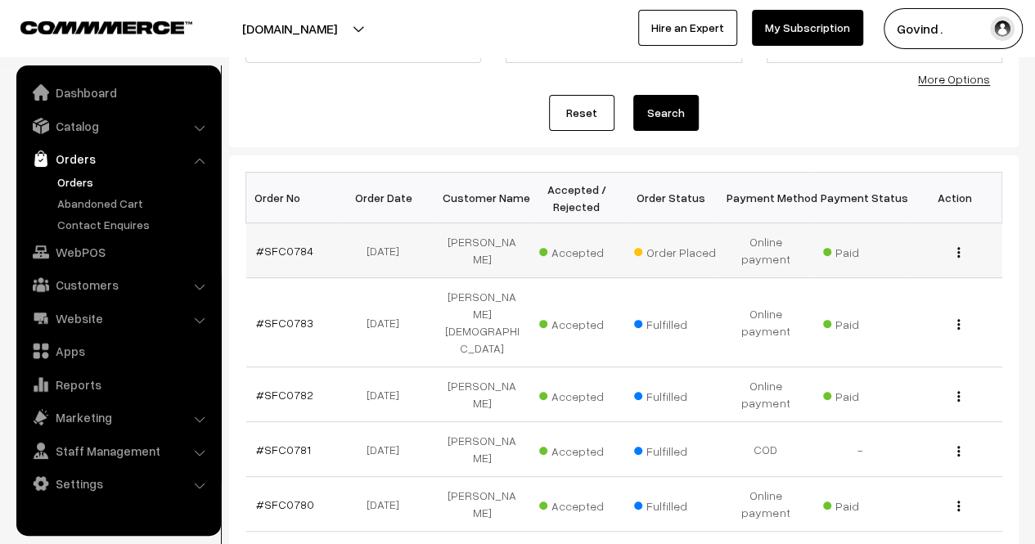
click at [957, 247] on img "button" at bounding box center [958, 252] width 2 height 11
click at [896, 272] on link "View" at bounding box center [886, 276] width 139 height 36
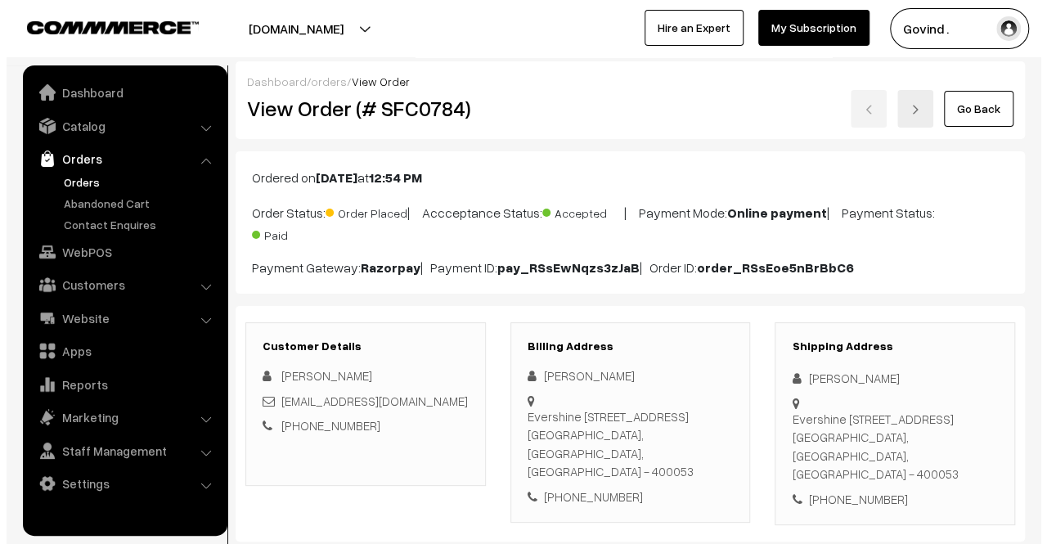
scroll to position [815, 0]
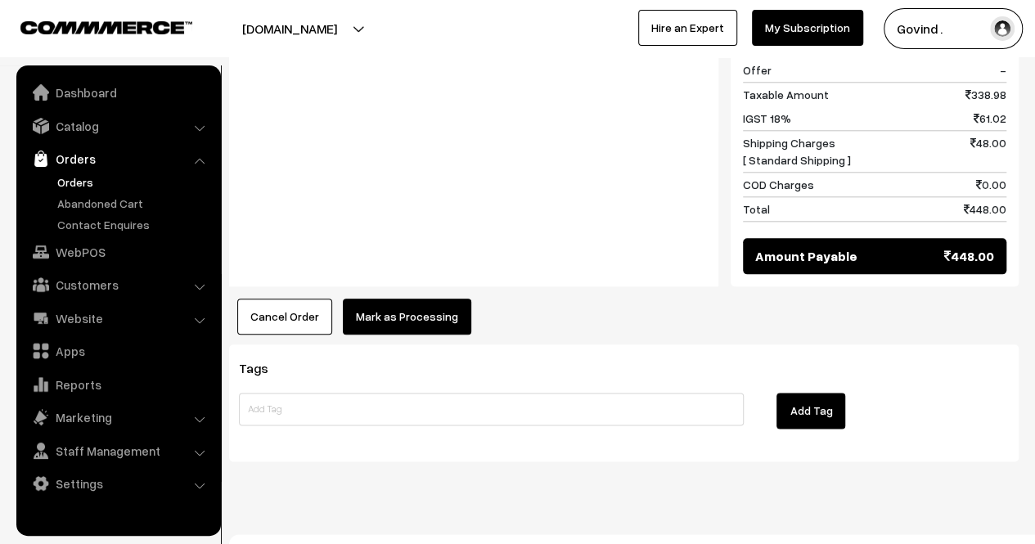
click at [414, 299] on button "Mark as Processing" at bounding box center [407, 317] width 128 height 36
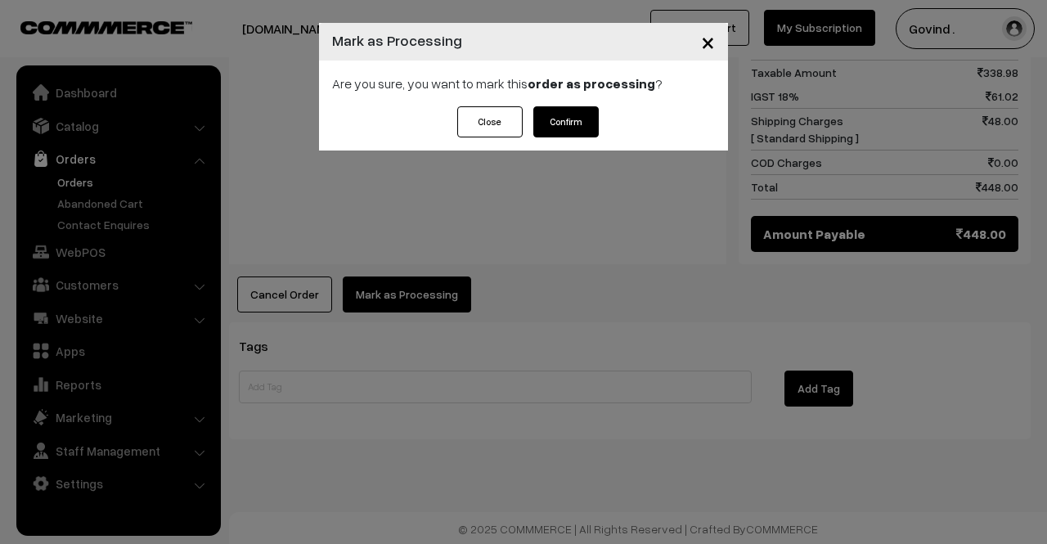
click at [547, 124] on button "Confirm" at bounding box center [565, 121] width 65 height 31
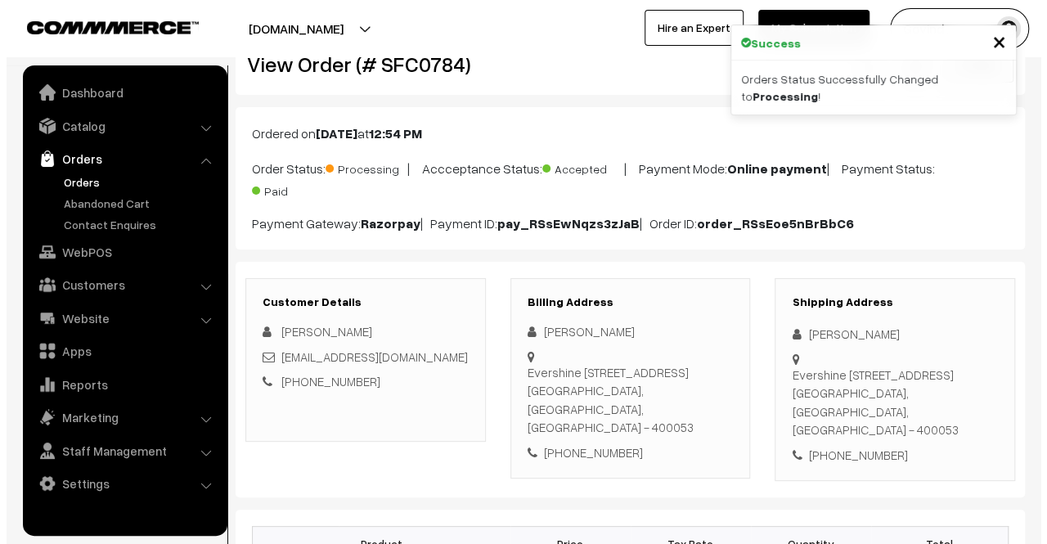
scroll to position [779, 0]
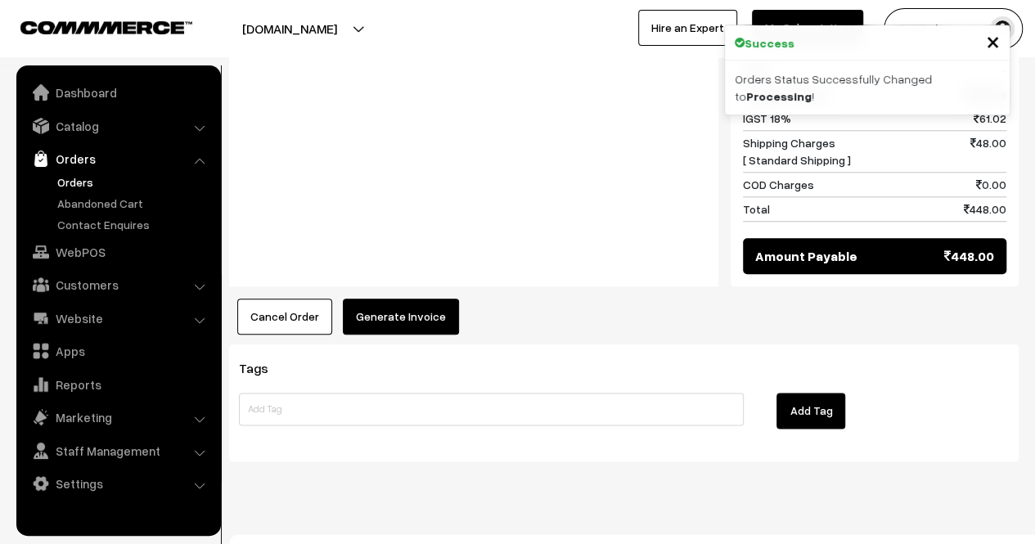
click at [408, 305] on button "Generate Invoice" at bounding box center [401, 317] width 116 height 36
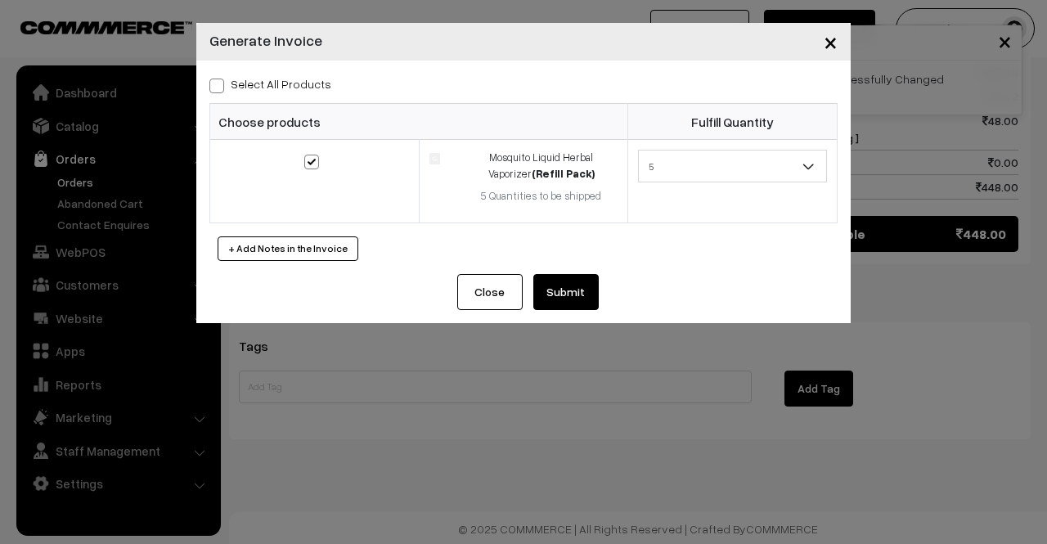
click at [227, 88] on label "Select All Products" at bounding box center [270, 83] width 122 height 17
click at [220, 88] on input "Select All Products" at bounding box center [214, 83] width 11 height 11
checkbox input "true"
click at [589, 308] on button "Submit" at bounding box center [565, 292] width 65 height 36
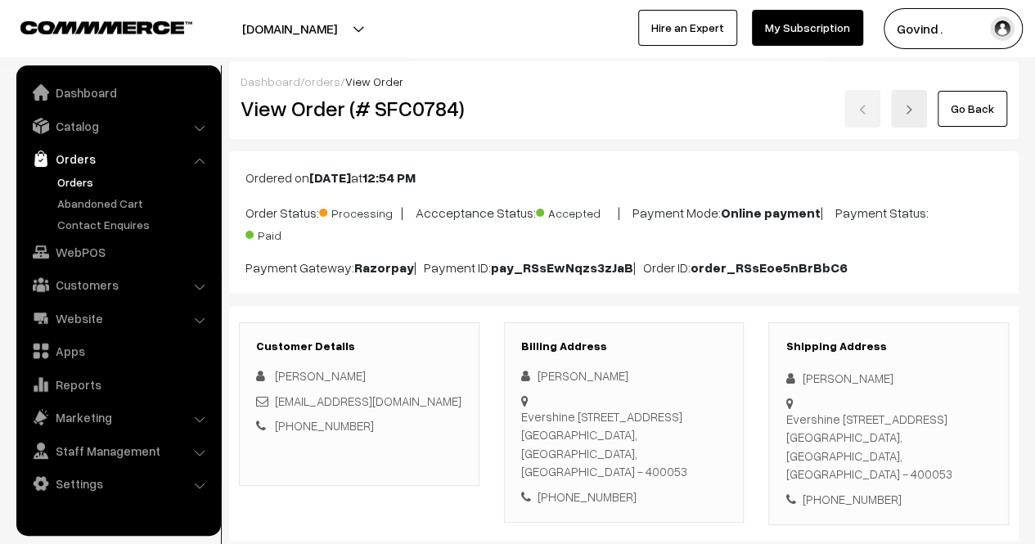
click at [975, 115] on link "Go Back" at bounding box center [973, 109] width 70 height 36
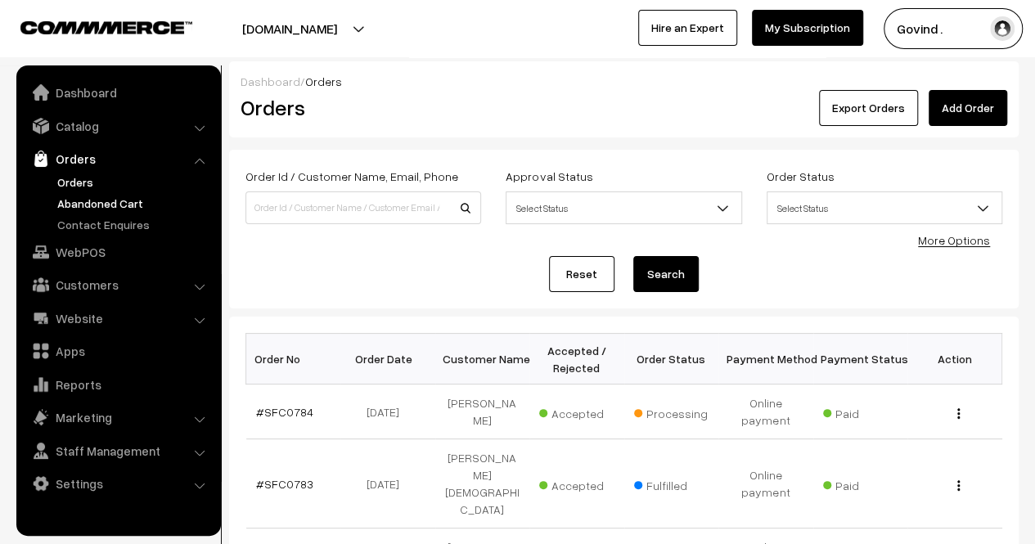
click at [118, 209] on link "Abandoned Cart" at bounding box center [134, 203] width 162 height 17
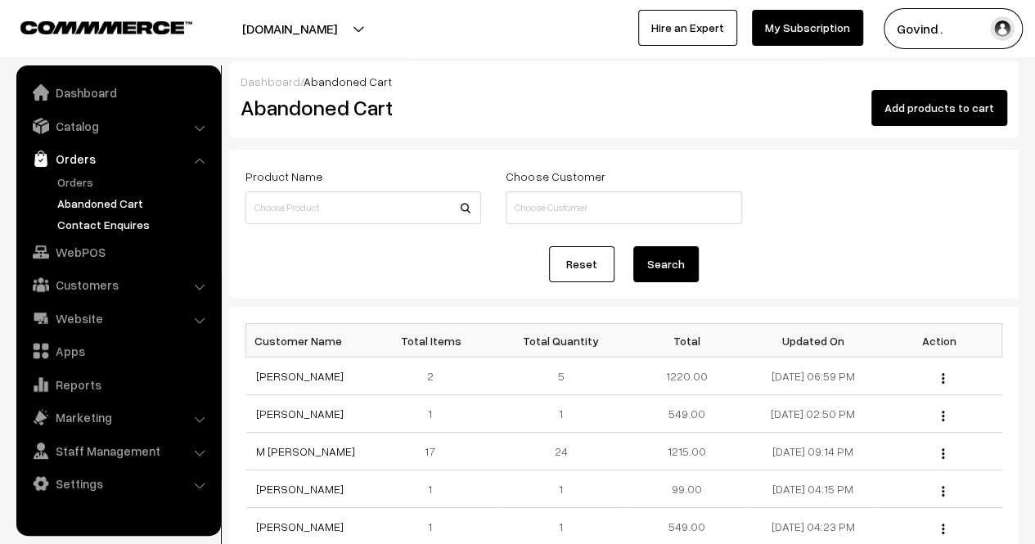
click at [113, 226] on link "Contact Enquires" at bounding box center [134, 224] width 162 height 17
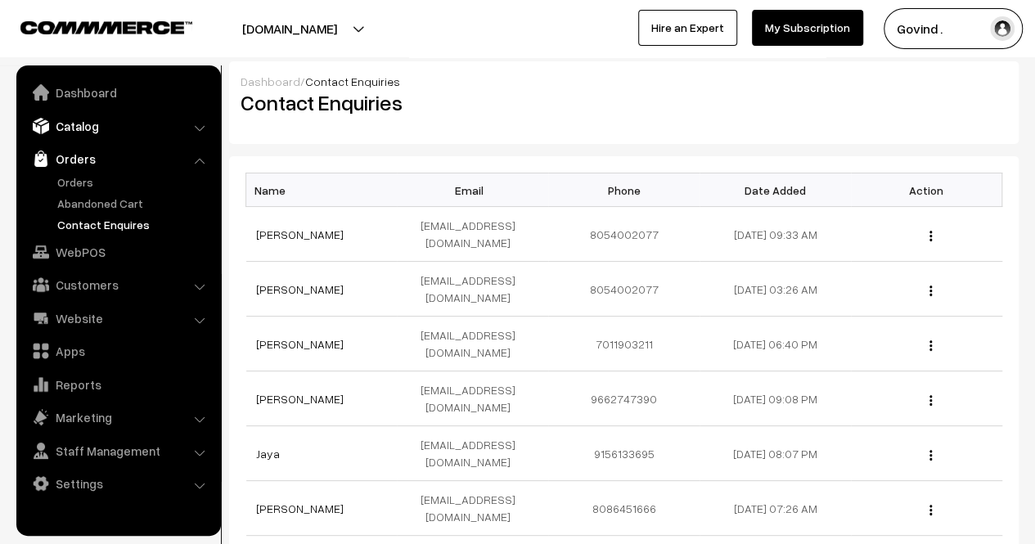
click at [89, 138] on link "Catalog" at bounding box center [117, 125] width 195 height 29
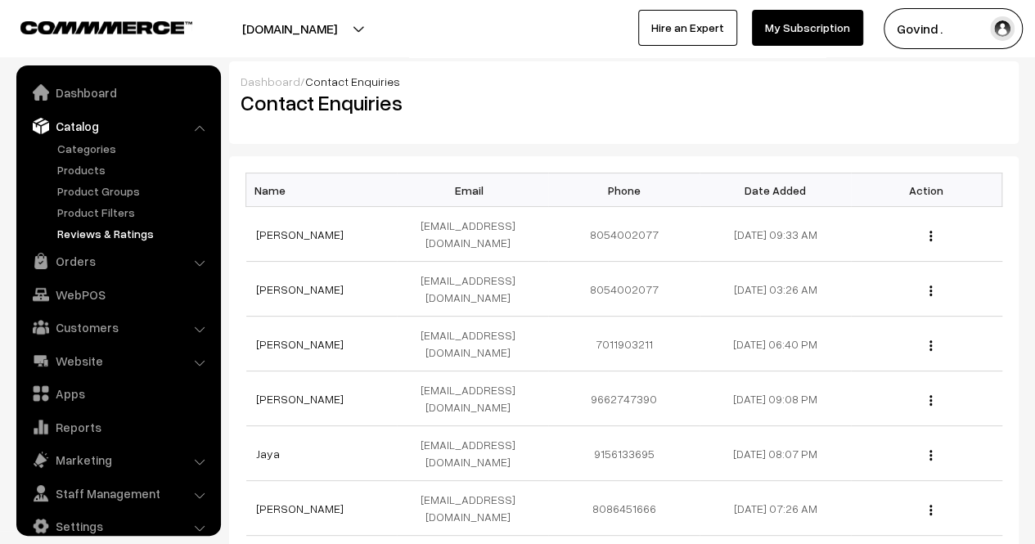
click at [100, 226] on link "Reviews & Ratings" at bounding box center [134, 233] width 162 height 17
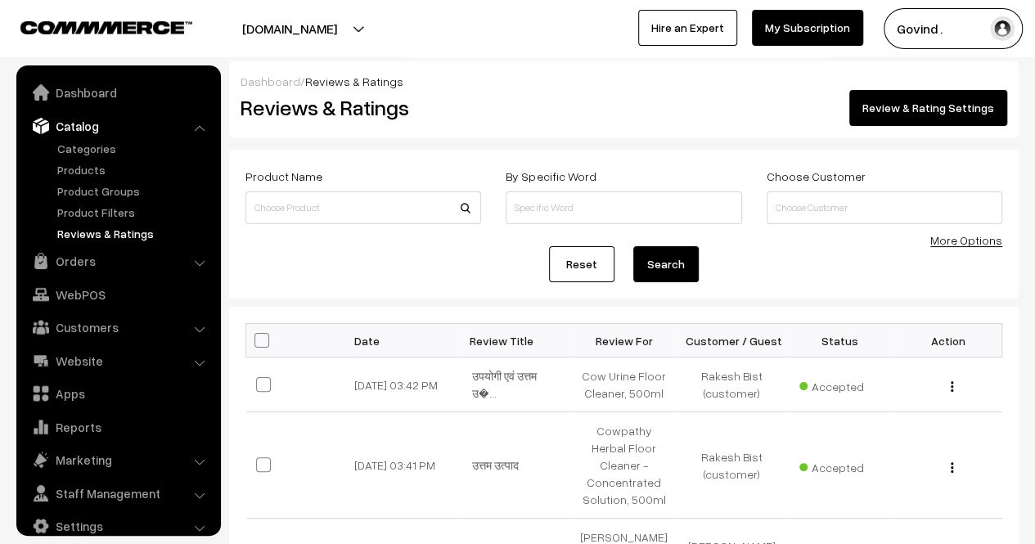
scroll to position [20, 0]
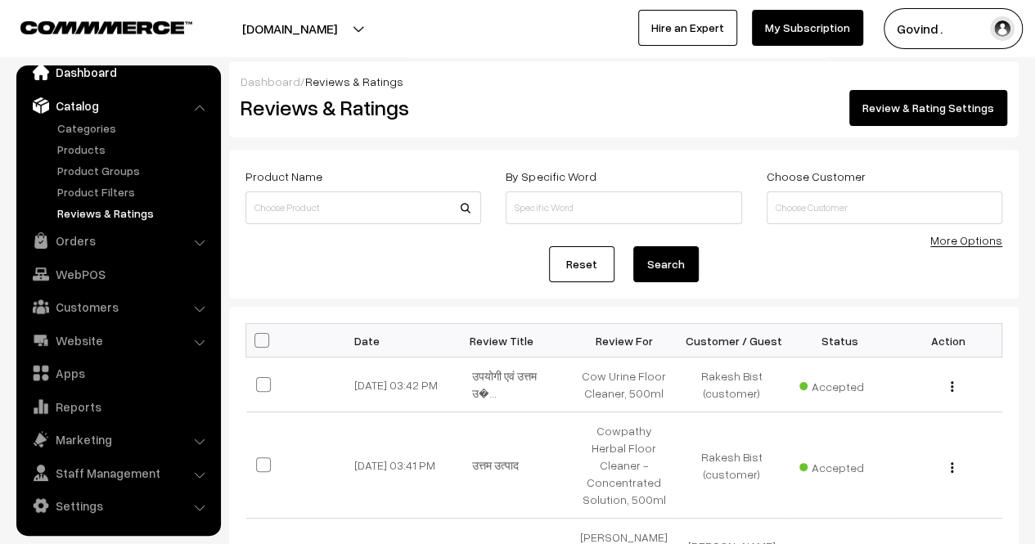
click at [87, 82] on link "Dashboard" at bounding box center [117, 71] width 195 height 29
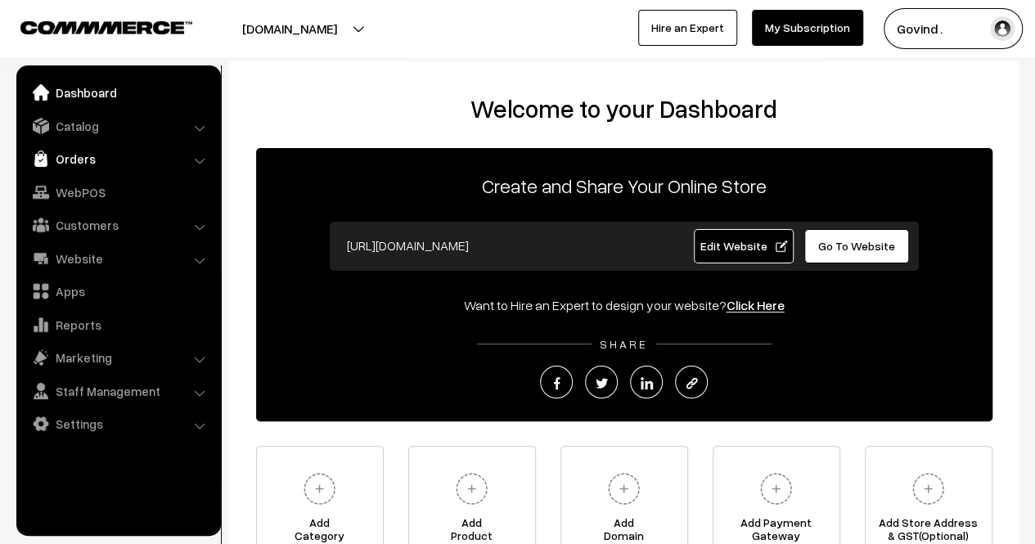
click at [88, 155] on link "Orders" at bounding box center [117, 158] width 195 height 29
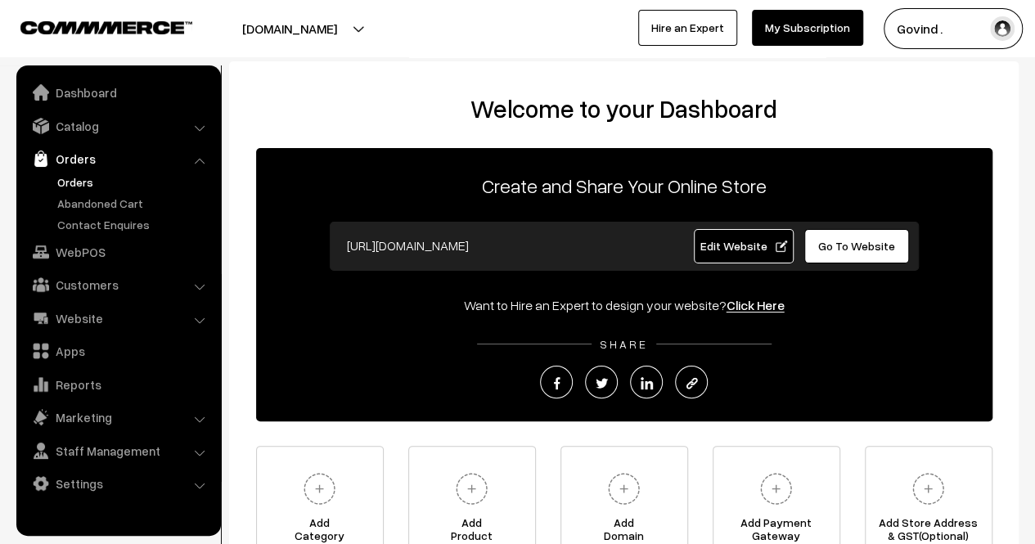
click at [83, 182] on link "Orders" at bounding box center [134, 181] width 162 height 17
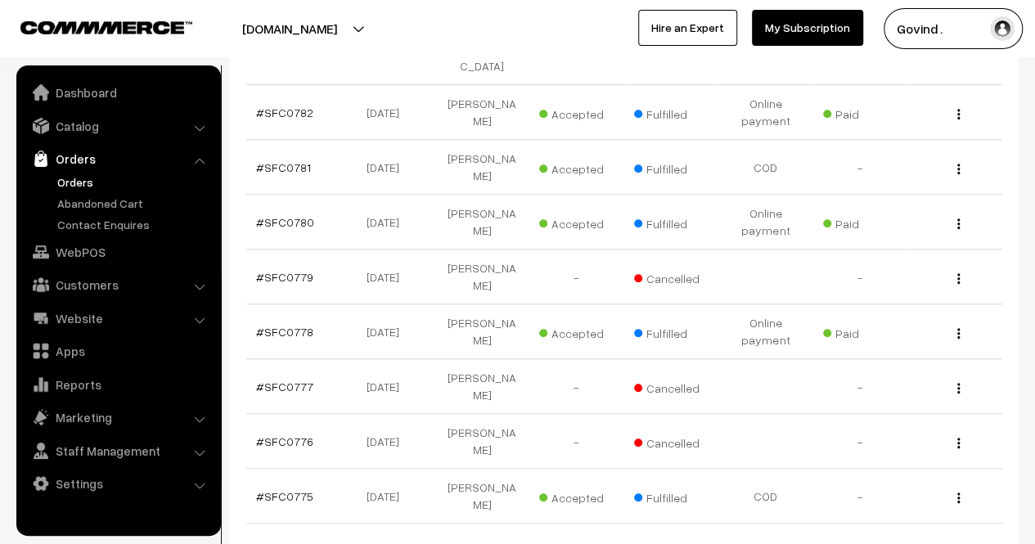
scroll to position [522, 0]
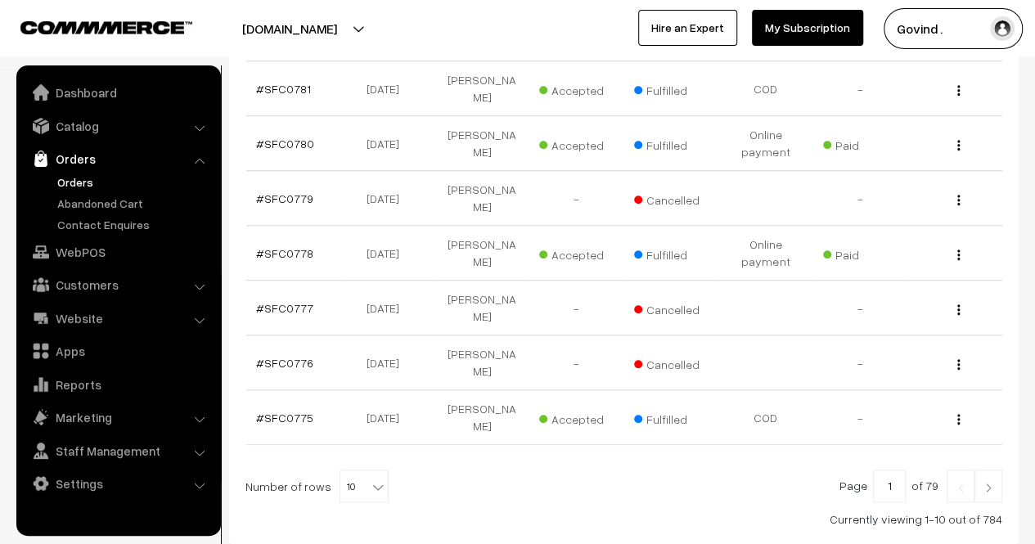
click at [983, 470] on link at bounding box center [988, 486] width 28 height 33
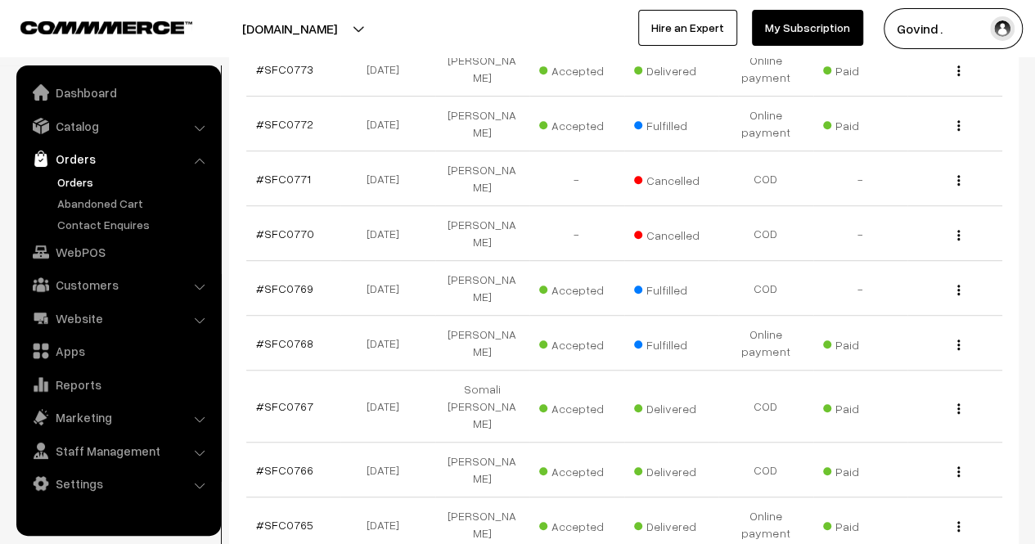
scroll to position [398, 0]
click at [955, 334] on div "View" at bounding box center [954, 342] width 75 height 17
click at [957, 339] on img "button" at bounding box center [958, 344] width 2 height 11
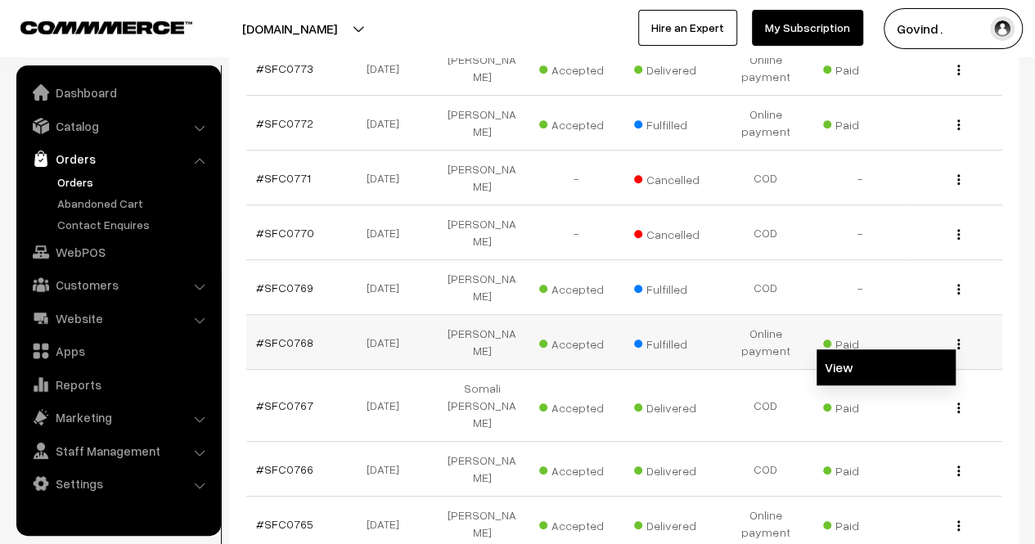
click at [895, 349] on link "View" at bounding box center [886, 367] width 139 height 36
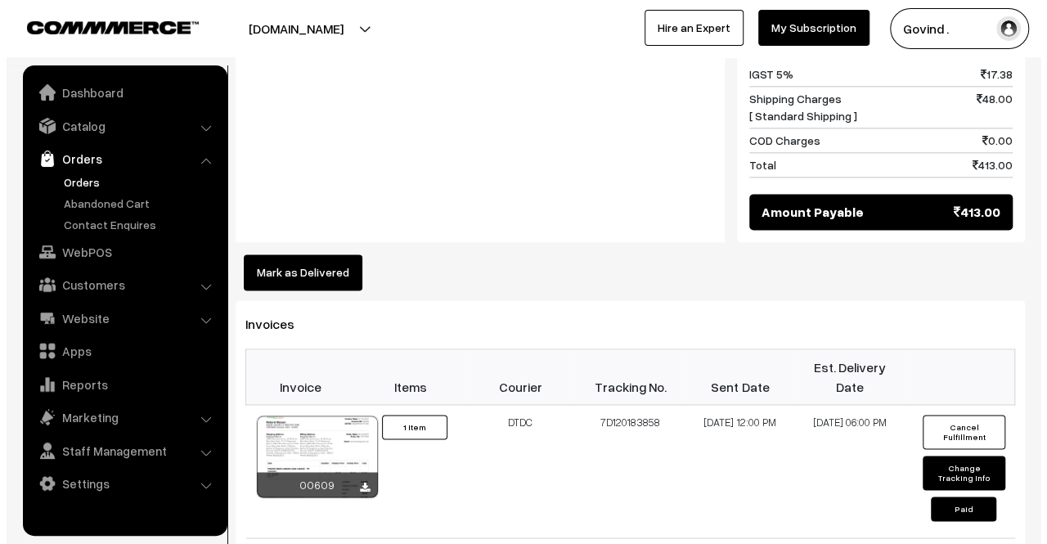
scroll to position [989, 0]
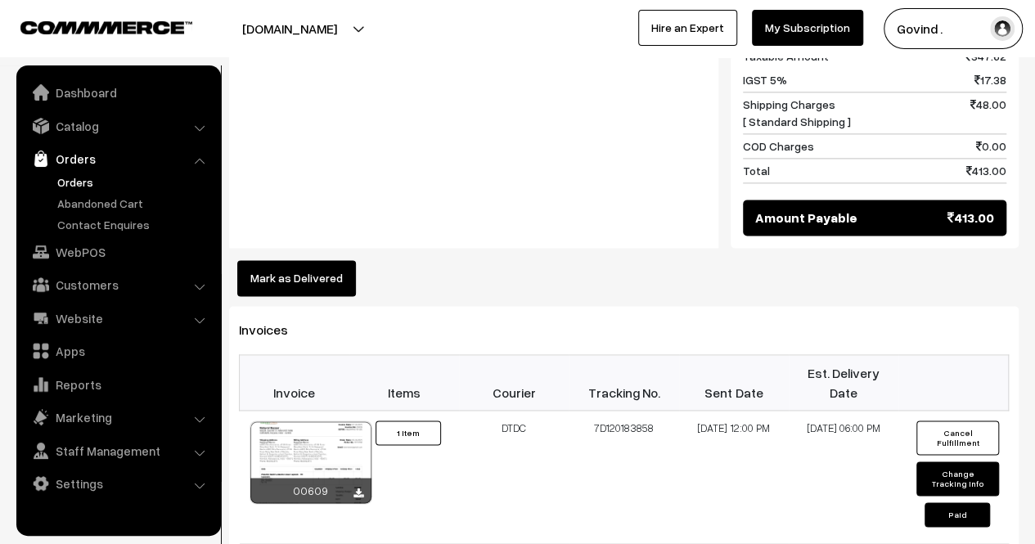
click at [266, 260] on button "Mark as Delivered" at bounding box center [296, 278] width 119 height 36
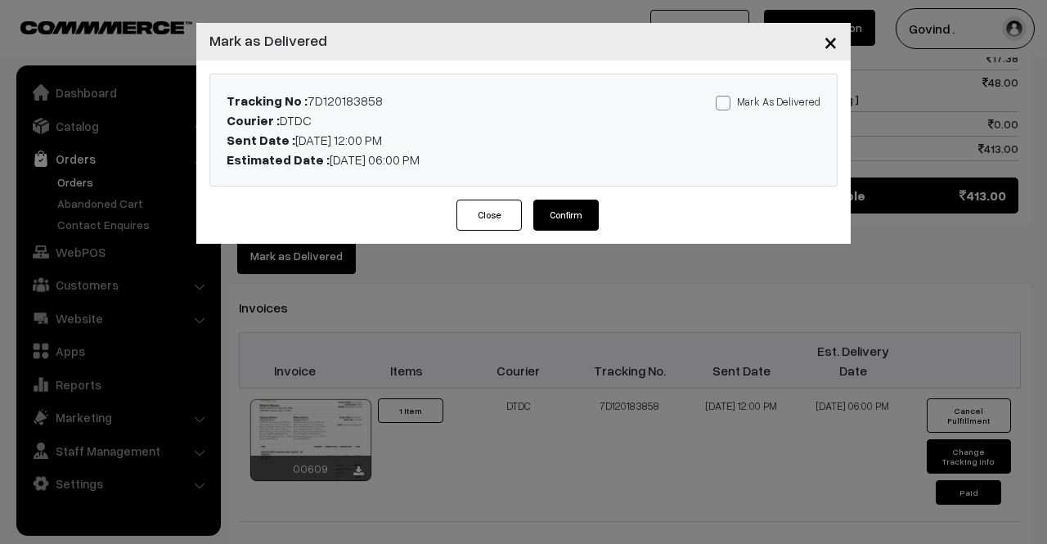
click at [723, 99] on span at bounding box center [723, 103] width 15 height 15
click at [723, 99] on input "Mark As Delivered" at bounding box center [721, 100] width 11 height 11
checkbox input "true"
click at [561, 210] on button "Confirm" at bounding box center [565, 215] width 65 height 31
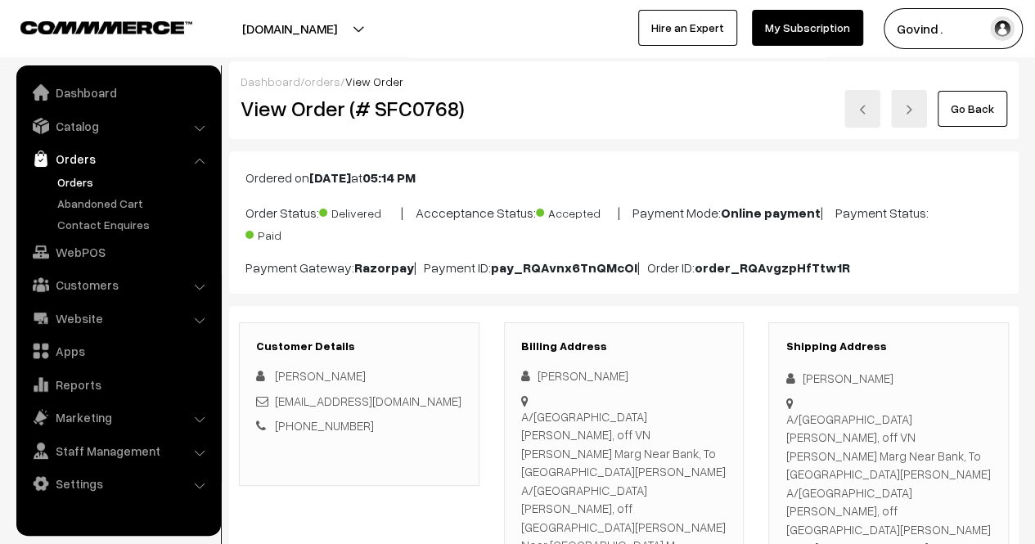
click at [956, 108] on link "Go Back" at bounding box center [973, 109] width 70 height 36
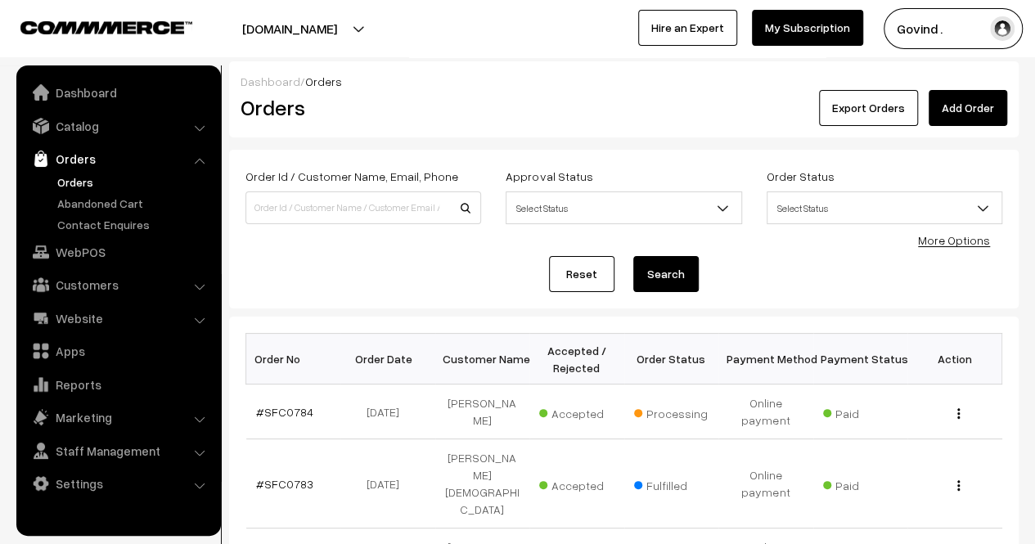
scroll to position [106, 0]
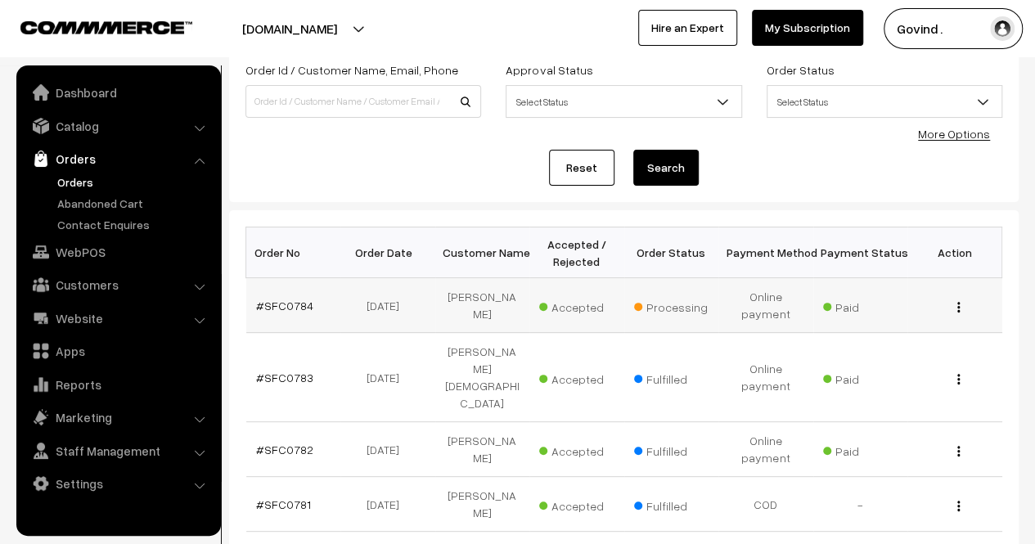
click at [957, 304] on img "button" at bounding box center [958, 307] width 2 height 11
click at [907, 326] on link "View" at bounding box center [886, 331] width 139 height 36
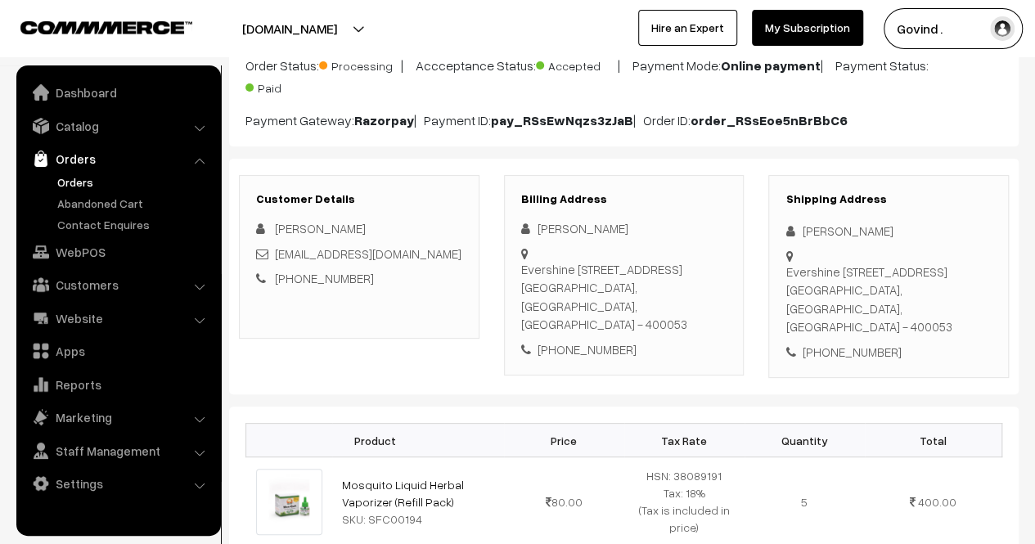
scroll to position [158, 0]
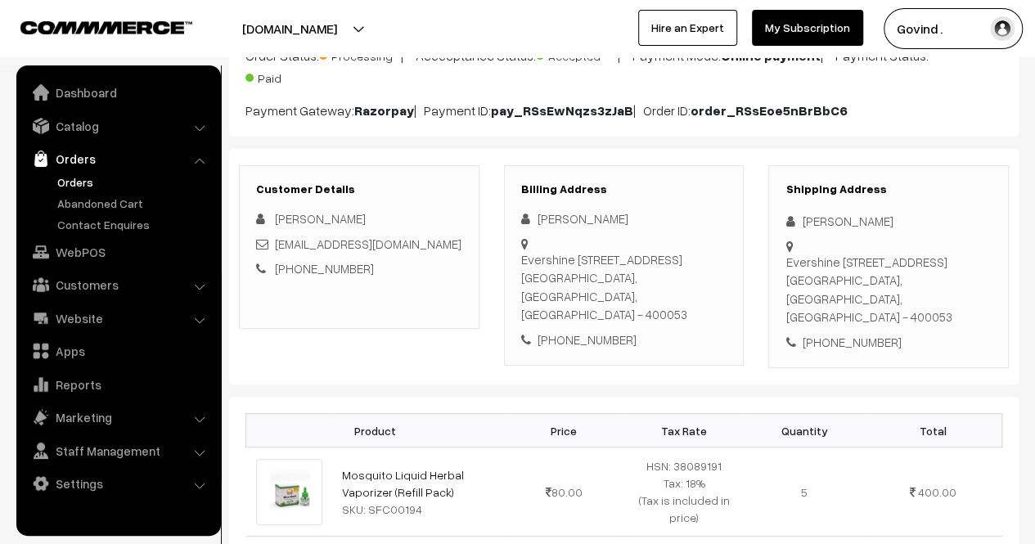
click at [1034, 146] on html "Thank you for showing interest. Our team will call you shortly. Close [DOMAIN_N…" at bounding box center [517, 115] width 1035 height 544
click at [848, 332] on div "[PHONE_NUMBER]" at bounding box center [888, 341] width 206 height 19
copy div "9322254059"
click at [820, 218] on div "[PERSON_NAME]" at bounding box center [888, 220] width 206 height 19
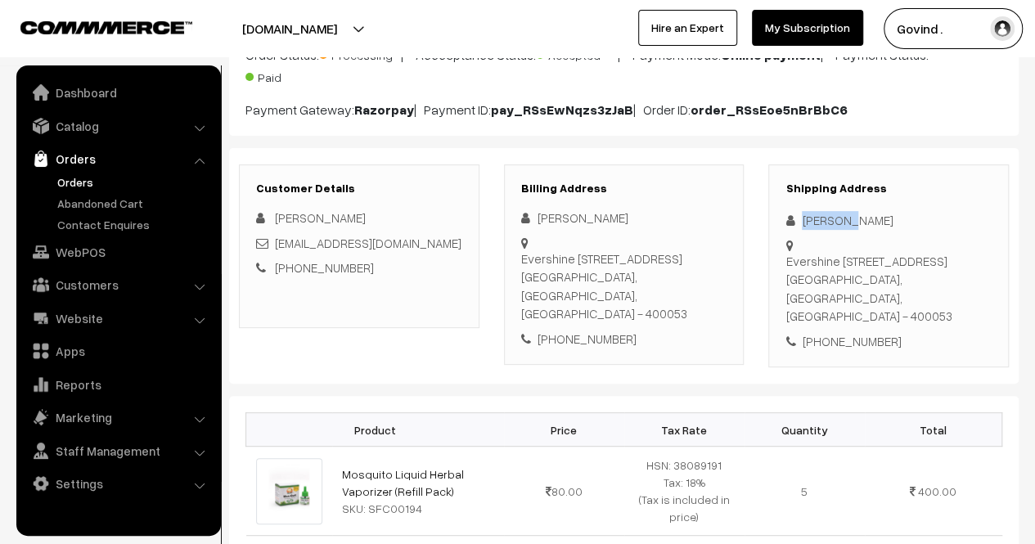
click at [820, 218] on div "[PERSON_NAME]" at bounding box center [888, 220] width 206 height 19
copy div "[PERSON_NAME]"
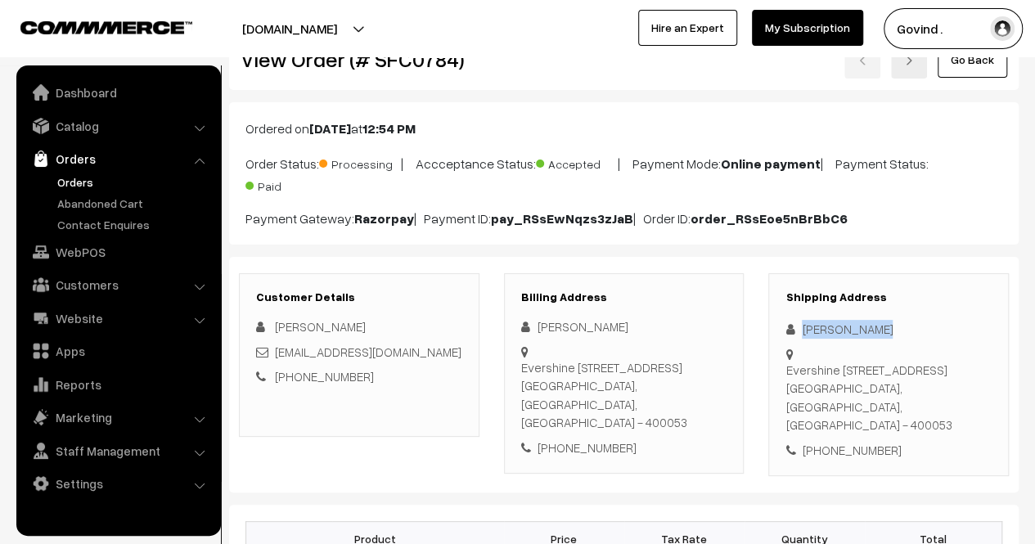
scroll to position [0, 0]
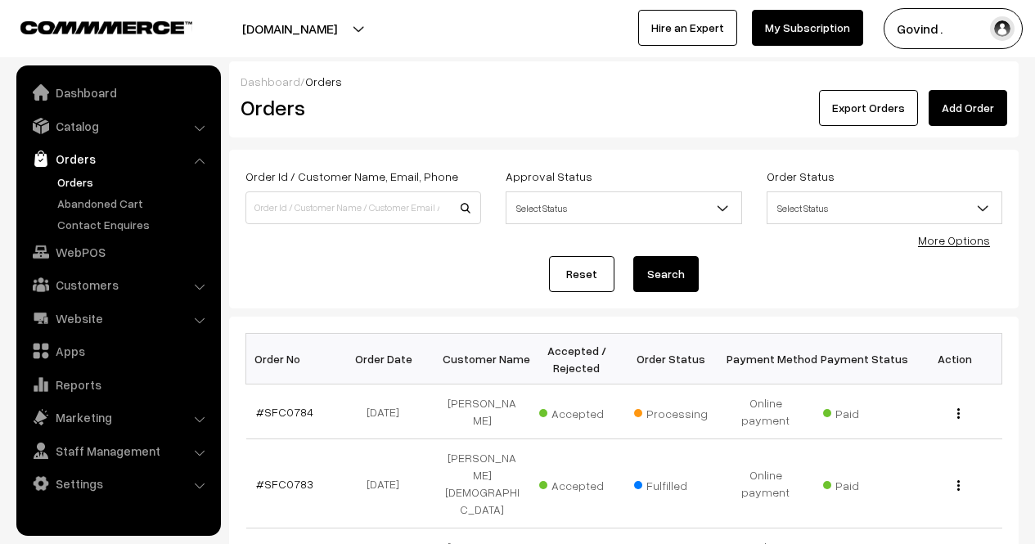
scroll to position [107, 0]
